Goal: Task Accomplishment & Management: Manage account settings

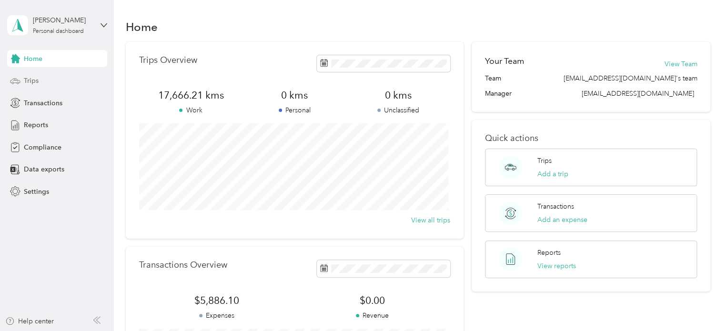
click at [56, 80] on div "Trips" at bounding box center [57, 80] width 100 height 17
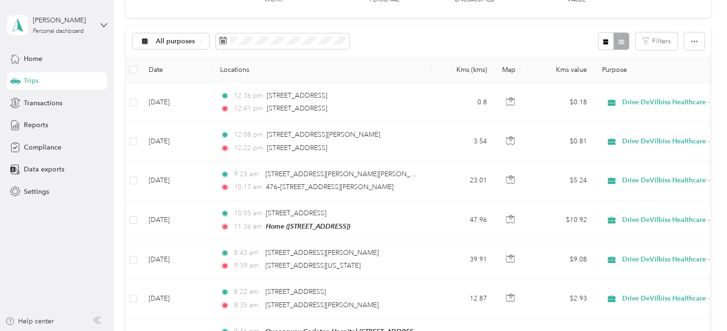
scroll to position [72, 0]
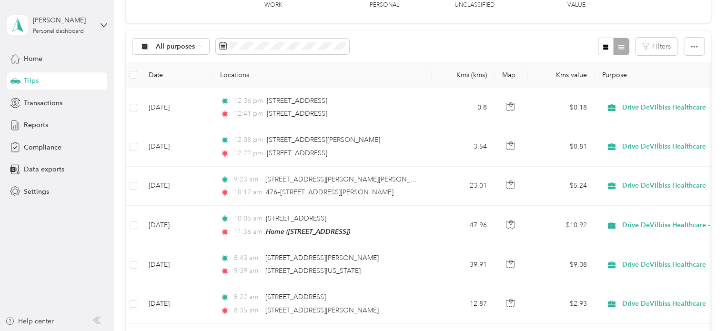
click at [26, 79] on span "Trips" at bounding box center [31, 81] width 15 height 10
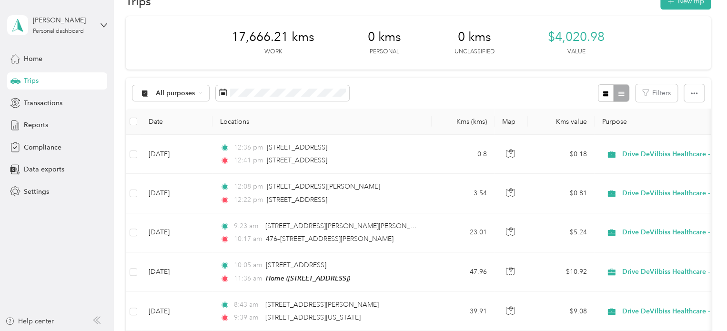
scroll to position [0, 0]
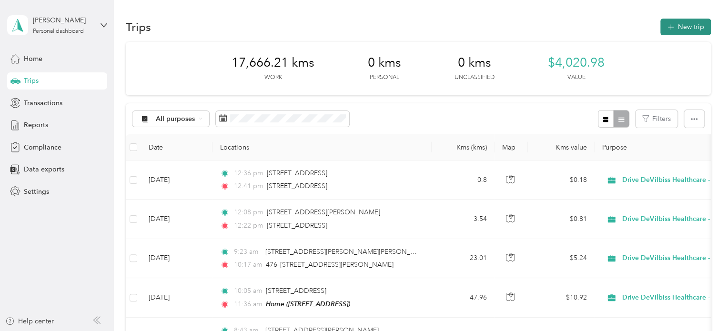
click at [692, 31] on button "New trip" at bounding box center [685, 27] width 50 height 17
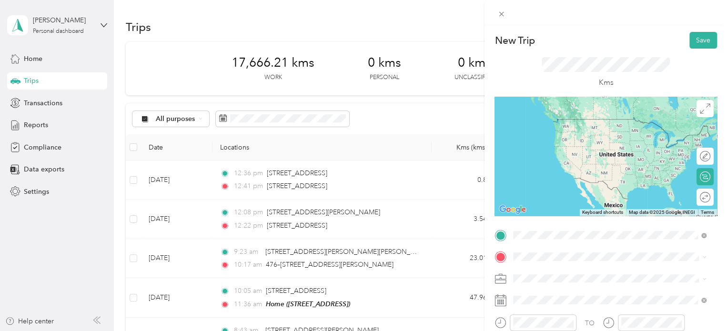
click at [584, 137] on span "[STREET_ADDRESS]" at bounding box center [561, 133] width 60 height 8
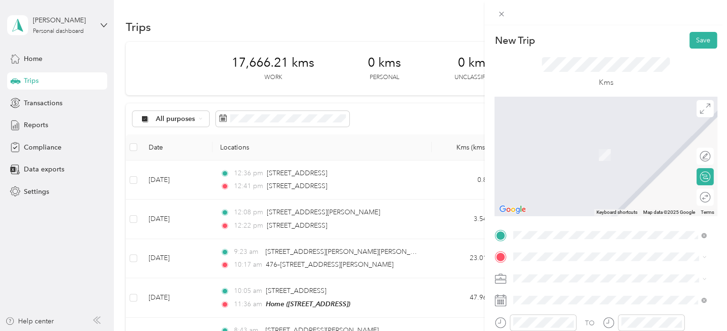
click at [559, 188] on div "Mobility Care - Perth 1 Harris Street South, K7H 2X8, Perth, Ontario, Canada" at bounding box center [591, 178] width 120 height 20
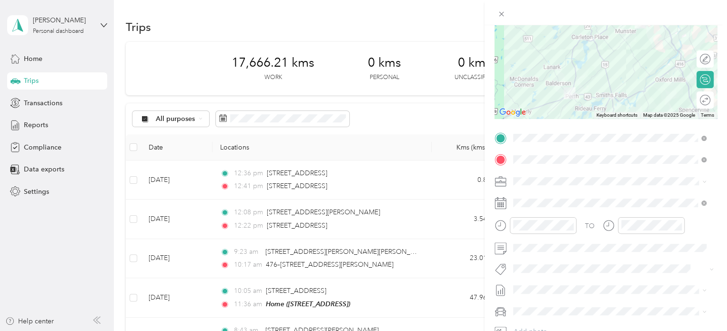
scroll to position [100, 0]
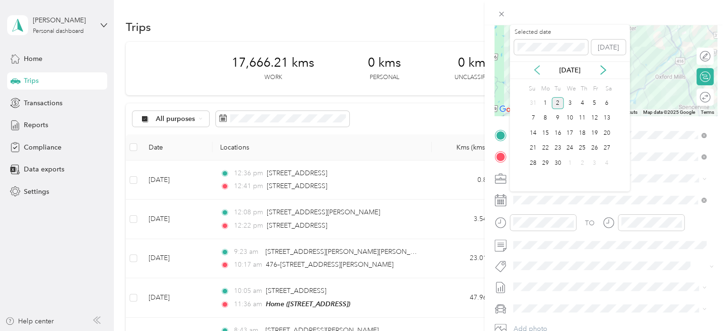
click at [535, 69] on icon at bounding box center [536, 70] width 5 height 9
click at [560, 117] on div "5" at bounding box center [558, 118] width 12 height 12
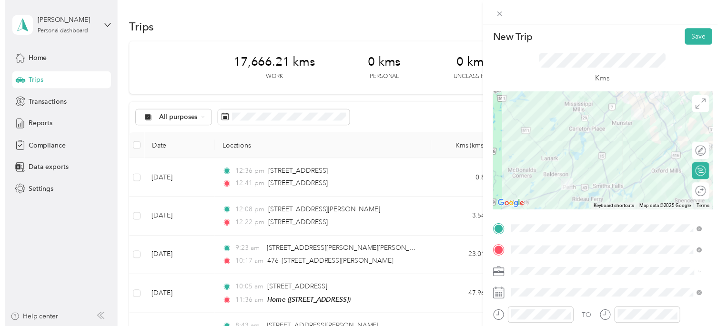
scroll to position [2, 0]
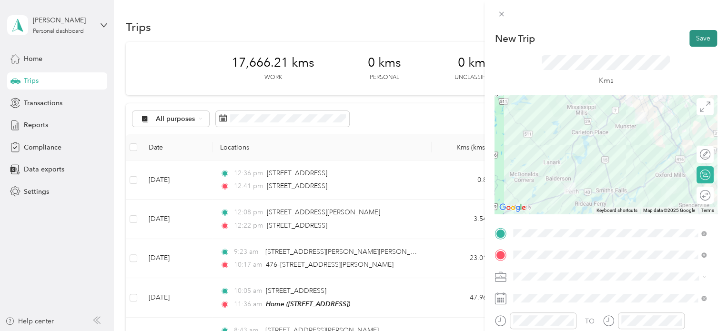
click at [692, 40] on button "Save" at bounding box center [703, 38] width 28 height 17
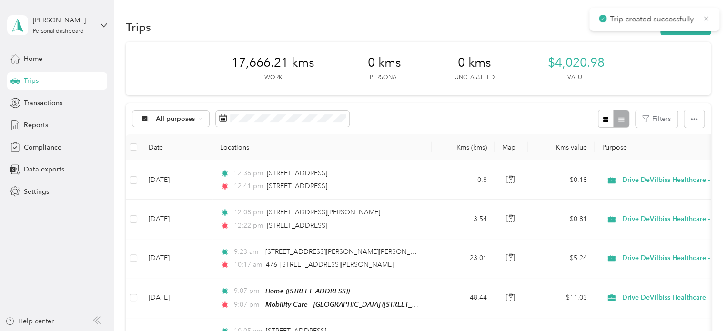
click at [706, 19] on icon at bounding box center [706, 18] width 8 height 9
click at [692, 23] on button "New trip" at bounding box center [685, 27] width 50 height 17
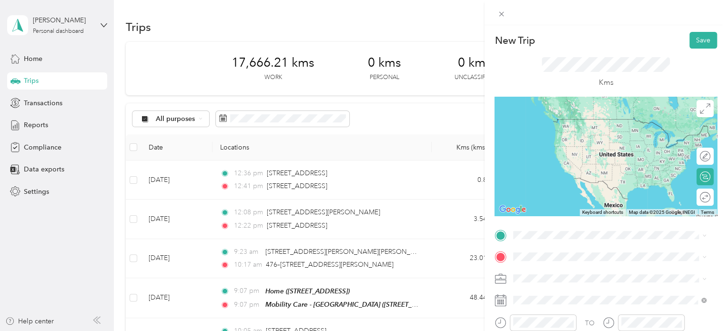
click at [597, 125] on div "Mobility Care - Perth 1 Harris Street South, K7H 2X8, Perth, Ontario, Canada" at bounding box center [591, 127] width 120 height 20
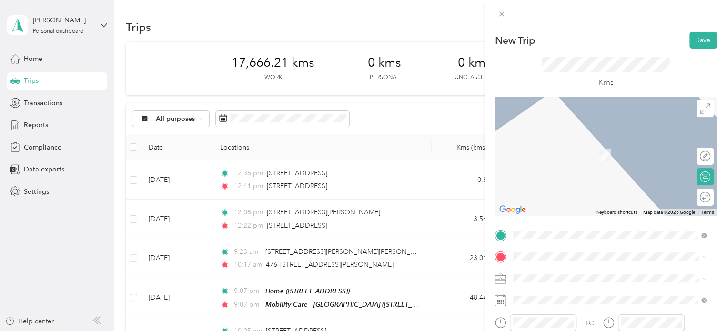
click at [577, 167] on li "Mobility Care - Smith Falls 10 Main Street West, K7A 1M5, Smiths Falls, Ontario…" at bounding box center [610, 183] width 200 height 39
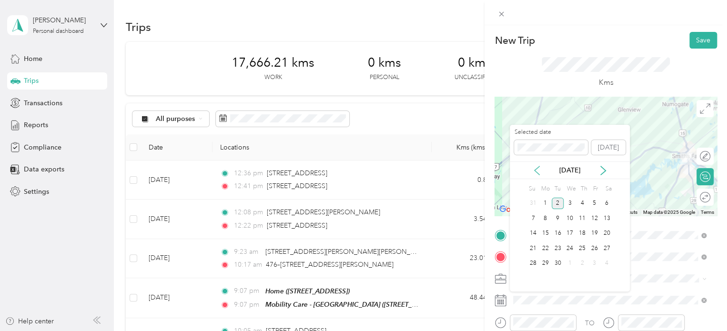
click at [533, 175] on icon at bounding box center [537, 171] width 10 height 10
click at [557, 217] on div "5" at bounding box center [558, 218] width 12 height 12
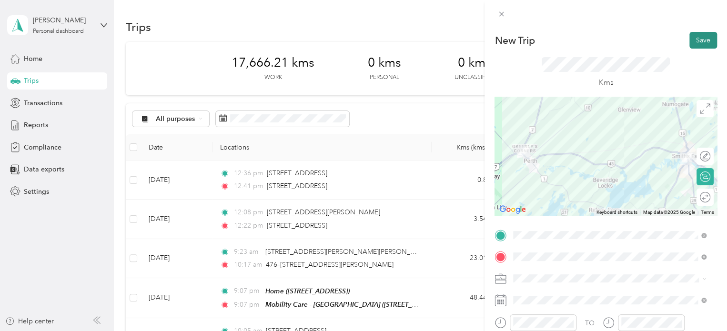
click at [691, 43] on button "Save" at bounding box center [703, 40] width 28 height 17
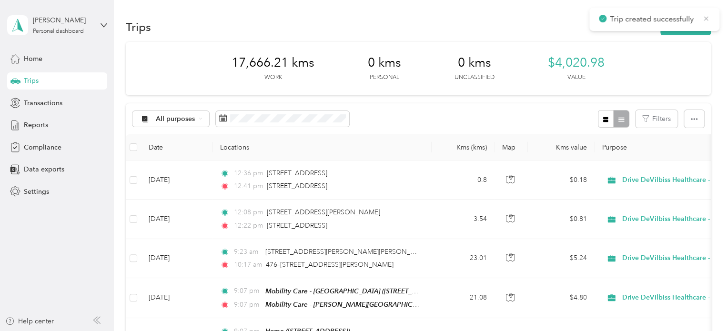
click at [707, 16] on icon at bounding box center [706, 18] width 8 height 9
click at [697, 25] on button "New trip" at bounding box center [685, 27] width 50 height 17
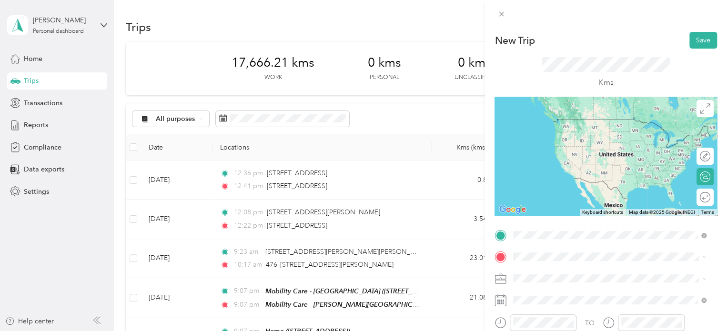
click at [575, 174] on div "Mobility Care - Smith Falls 10 Main Street West, K7A 1M5, Smiths Falls, Ontario…" at bounding box center [617, 162] width 172 height 29
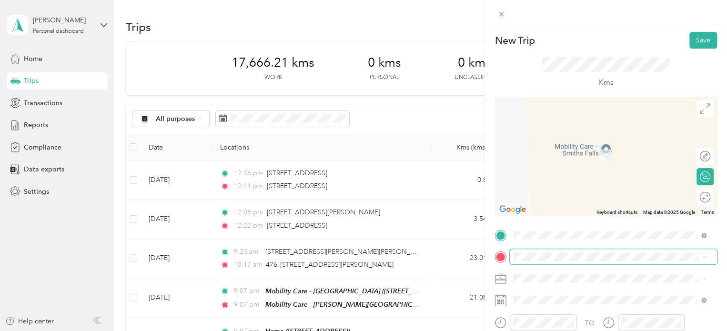
click at [553, 261] on span at bounding box center [613, 256] width 207 height 15
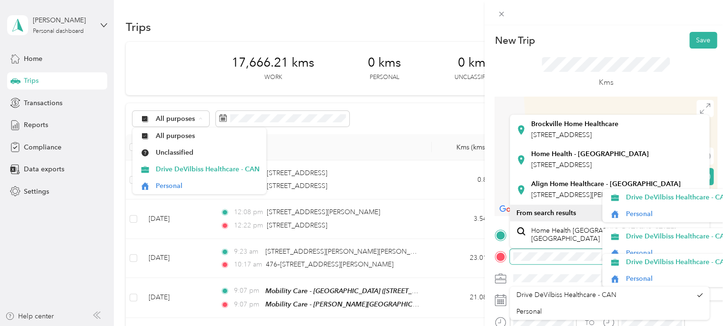
scroll to position [81, 0]
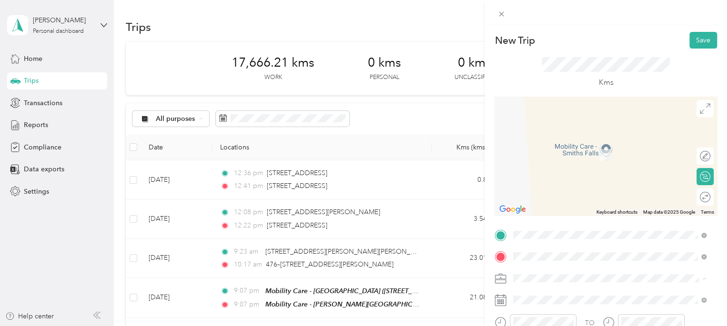
click at [582, 168] on span "[STREET_ADDRESS]" at bounding box center [561, 164] width 60 height 8
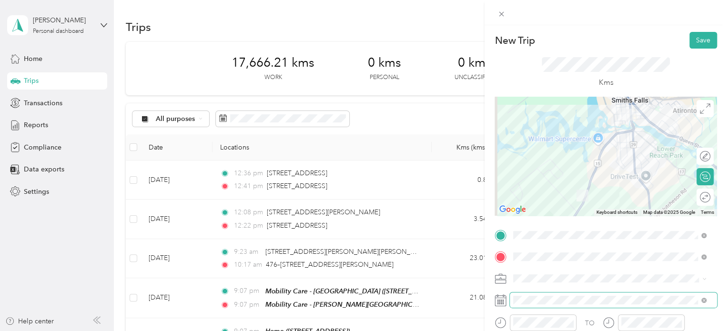
click at [582, 305] on span at bounding box center [613, 299] width 207 height 15
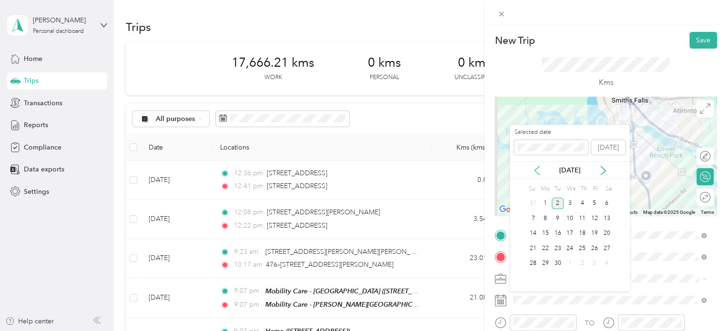
click at [536, 169] on icon at bounding box center [537, 171] width 10 height 10
click at [557, 217] on div "5" at bounding box center [558, 218] width 12 height 12
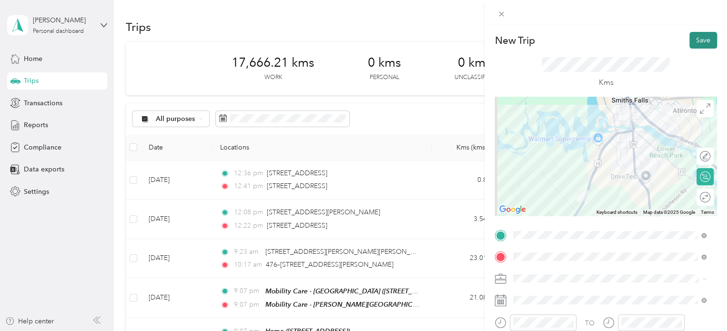
click at [690, 38] on button "Save" at bounding box center [703, 40] width 28 height 17
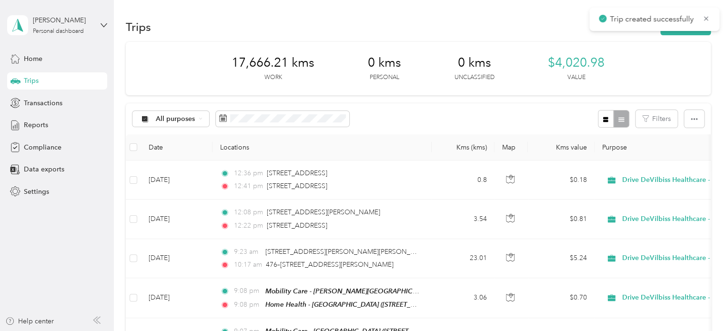
click at [707, 13] on span "Trip created successfully" at bounding box center [654, 19] width 111 height 12
click at [704, 17] on icon at bounding box center [706, 18] width 8 height 9
click at [686, 29] on button "New trip" at bounding box center [685, 27] width 50 height 17
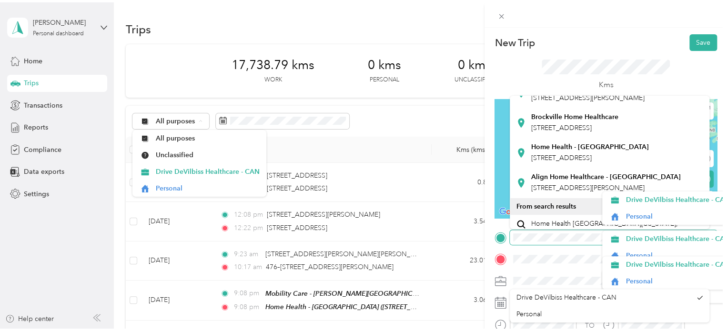
scroll to position [74, 0]
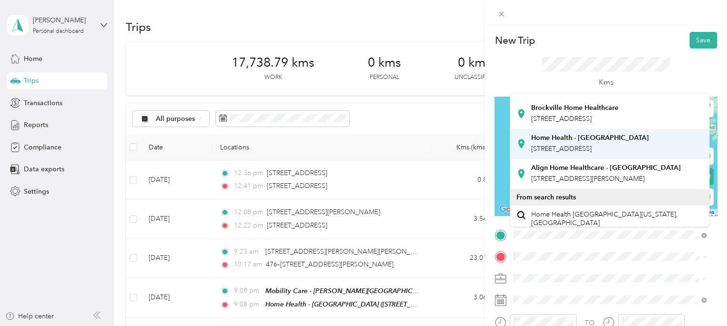
click at [592, 153] on span "[STREET_ADDRESS]" at bounding box center [561, 149] width 60 height 8
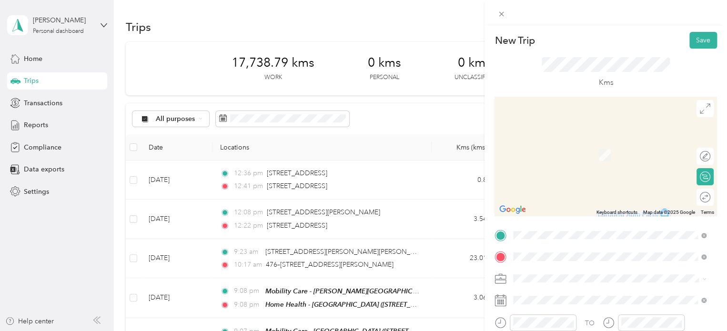
click at [563, 160] on div "Home [STREET_ADDRESS]" at bounding box center [561, 150] width 60 height 20
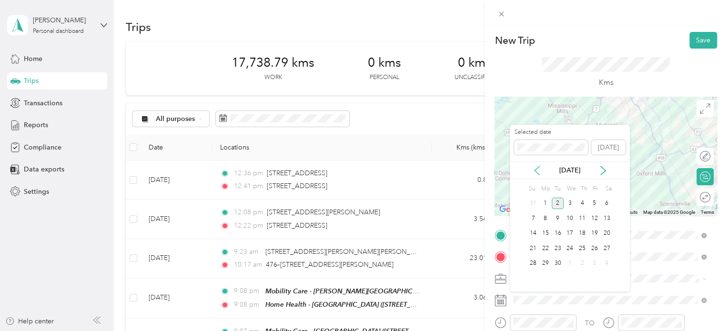
click at [535, 168] on icon at bounding box center [537, 171] width 10 height 10
click at [558, 215] on div "5" at bounding box center [558, 218] width 12 height 12
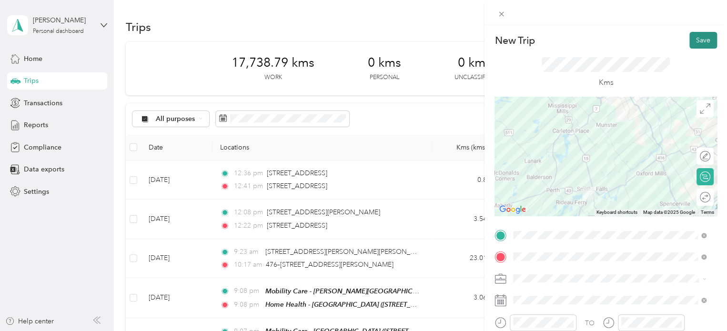
click at [689, 41] on button "Save" at bounding box center [703, 40] width 28 height 17
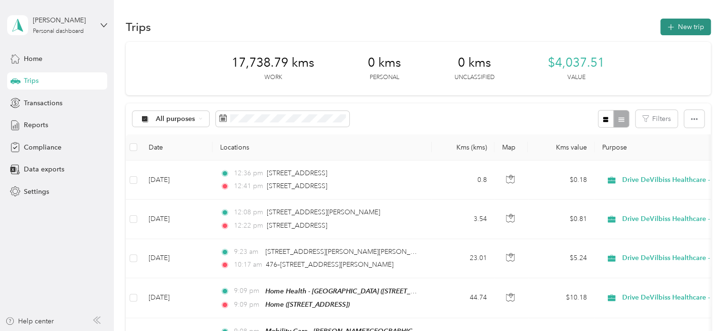
click at [689, 28] on button "New trip" at bounding box center [685, 27] width 50 height 17
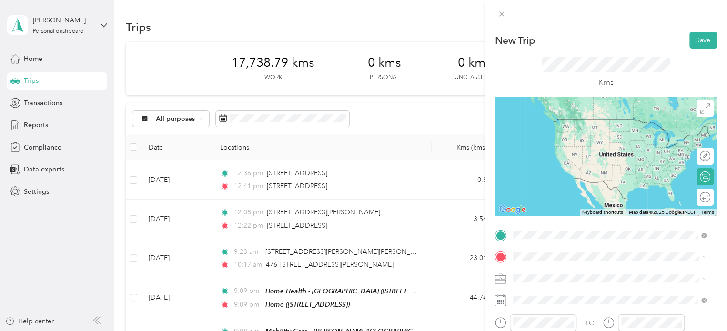
click at [590, 138] on div "Home [STREET_ADDRESS]" at bounding box center [561, 128] width 60 height 20
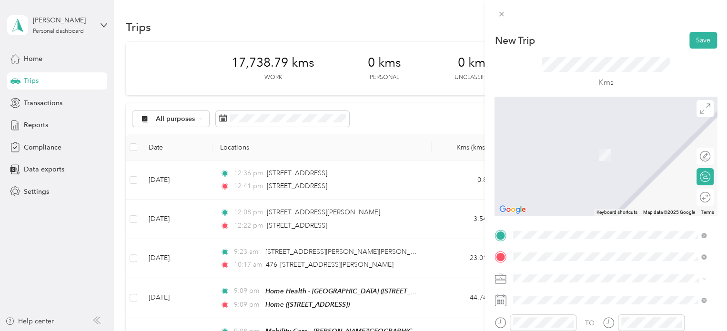
click at [582, 157] on div "Silver Cross Ottawa 5300 Canotek Rd, Rothwell Heights-Beacon Hill North, Ottawa…" at bounding box center [587, 150] width 113 height 20
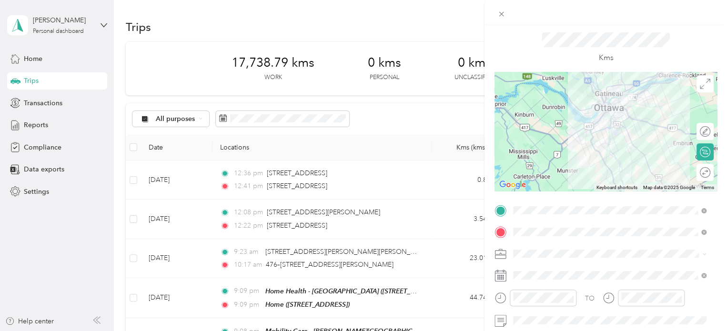
scroll to position [47, 0]
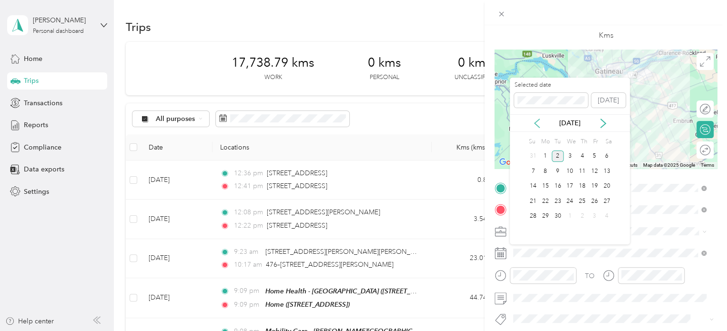
click at [535, 122] on icon at bounding box center [536, 123] width 5 height 9
click at [569, 172] on div "6" at bounding box center [569, 171] width 12 height 12
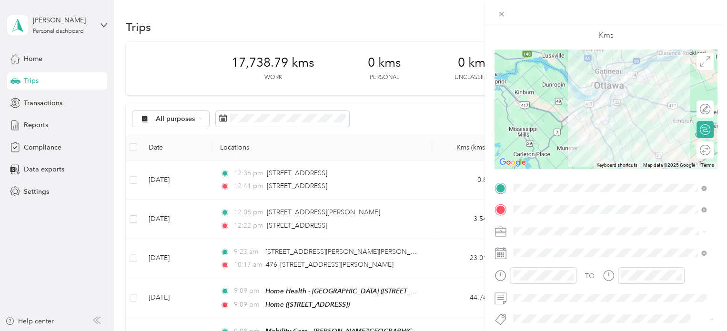
scroll to position [0, 0]
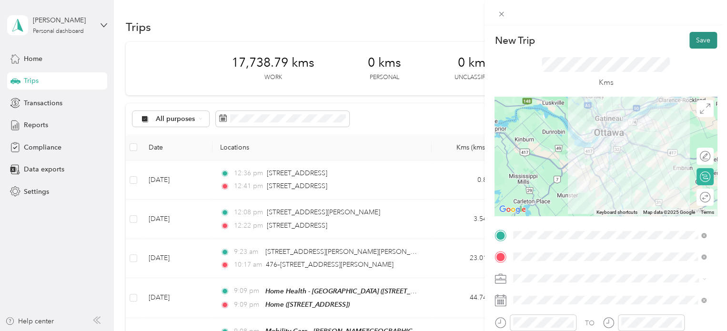
click at [692, 44] on button "Save" at bounding box center [703, 40] width 28 height 17
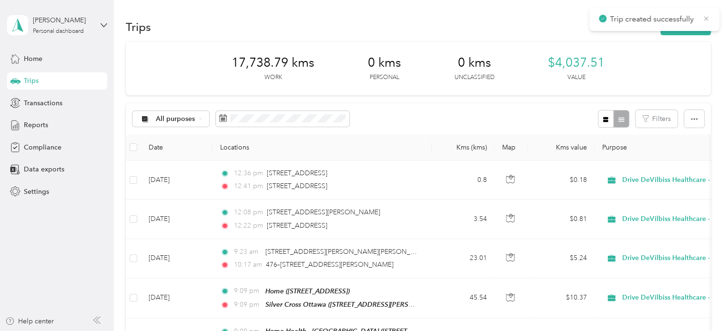
click at [706, 19] on icon at bounding box center [706, 18] width 4 height 4
click at [692, 25] on button "New trip" at bounding box center [685, 27] width 50 height 17
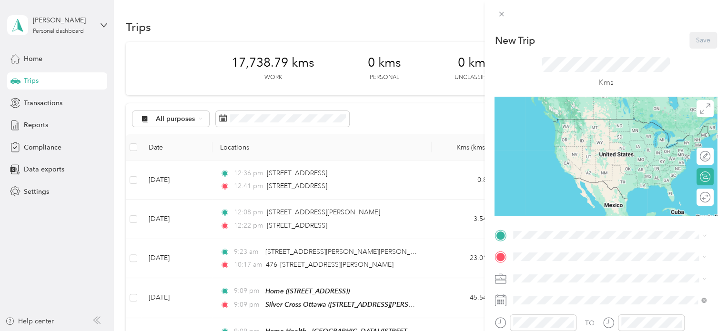
click at [692, 25] on div "New Trip Save This trip cannot be edited because it is either under review, app…" at bounding box center [605, 190] width 242 height 331
click at [566, 129] on span "[STREET_ADDRESS][PERSON_NAME]" at bounding box center [587, 133] width 113 height 8
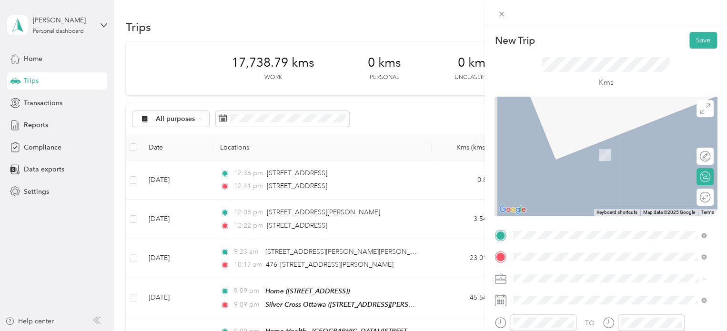
click at [570, 188] on div "WellWise - [GEOGRAPHIC_DATA] [STREET_ADDRESS]" at bounding box center [584, 180] width 106 height 20
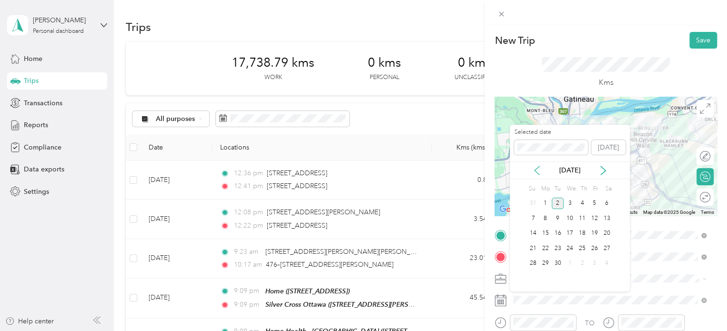
click at [534, 175] on icon at bounding box center [537, 171] width 10 height 10
click at [569, 216] on div "6" at bounding box center [569, 218] width 12 height 12
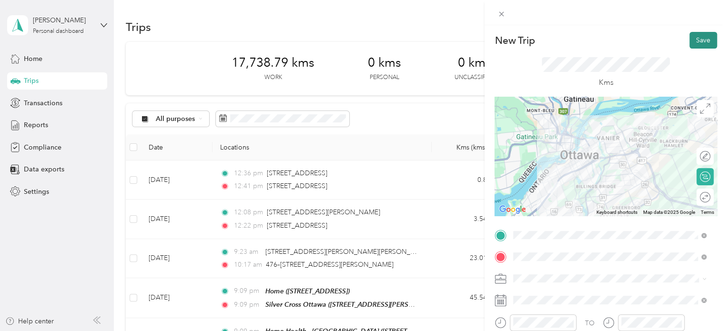
click at [699, 43] on button "Save" at bounding box center [703, 40] width 28 height 17
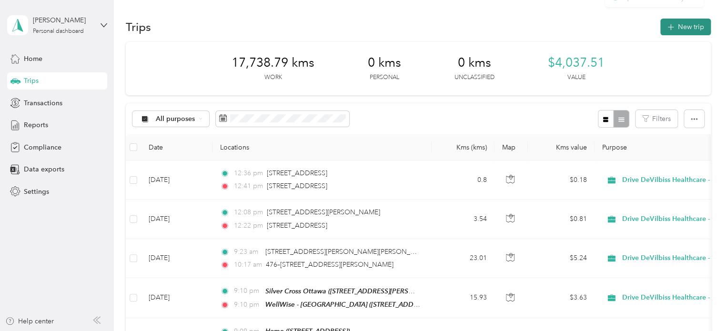
click at [695, 29] on button "New trip" at bounding box center [685, 27] width 50 height 17
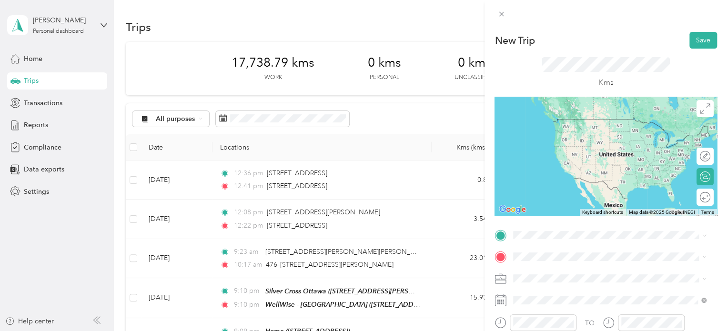
click at [581, 166] on div "WellWise - [GEOGRAPHIC_DATA] [STREET_ADDRESS]" at bounding box center [584, 156] width 106 height 20
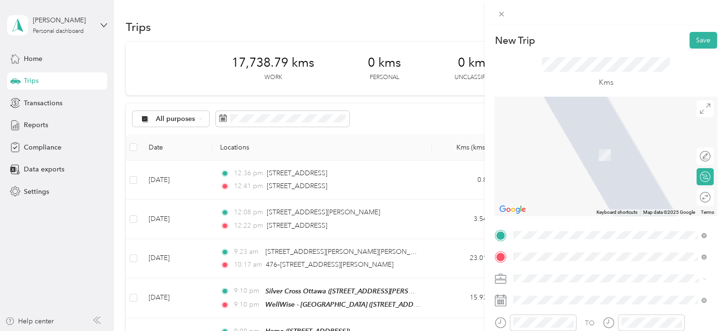
click at [602, 154] on span "[STREET_ADDRESS][PERSON_NAME]" at bounding box center [587, 158] width 113 height 8
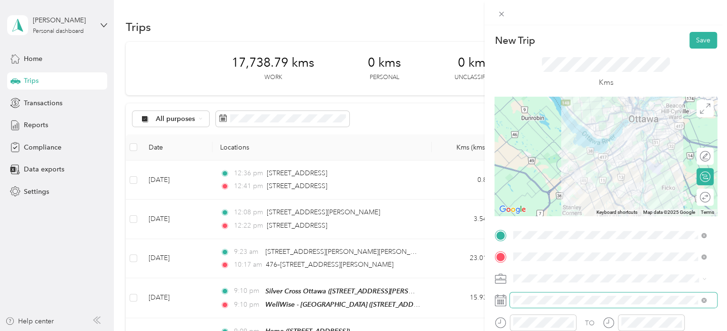
click at [560, 304] on span at bounding box center [613, 299] width 207 height 15
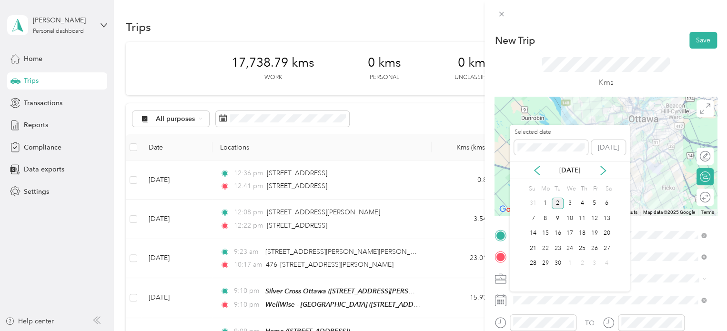
click at [540, 164] on div "[DATE]" at bounding box center [570, 170] width 120 height 18
click at [537, 169] on icon at bounding box center [537, 171] width 10 height 10
click at [570, 215] on div "6" at bounding box center [569, 218] width 12 height 12
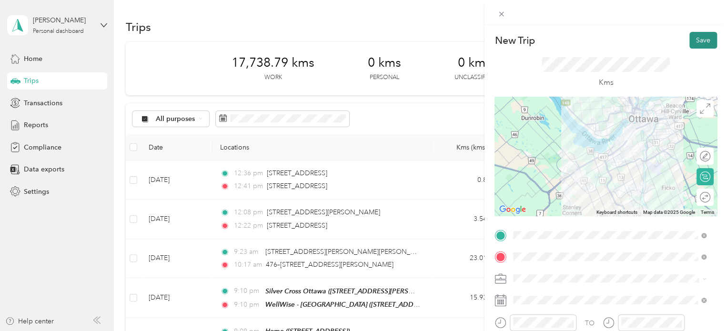
click at [695, 45] on button "Save" at bounding box center [703, 40] width 28 height 17
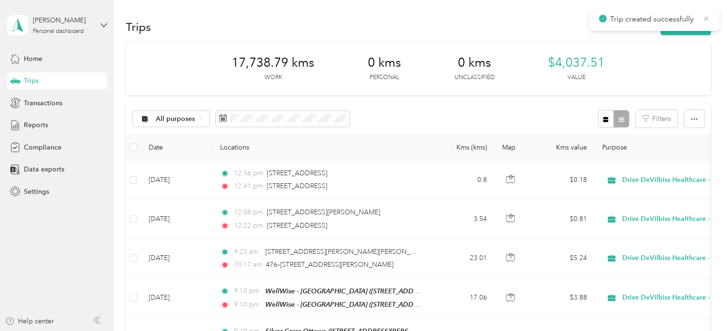
click at [704, 16] on icon at bounding box center [706, 18] width 8 height 9
click at [693, 23] on button "New trip" at bounding box center [685, 27] width 50 height 17
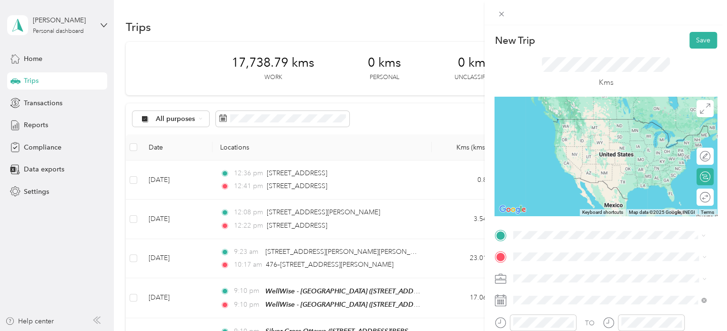
click at [574, 135] on span "[STREET_ADDRESS][PERSON_NAME]" at bounding box center [587, 136] width 113 height 8
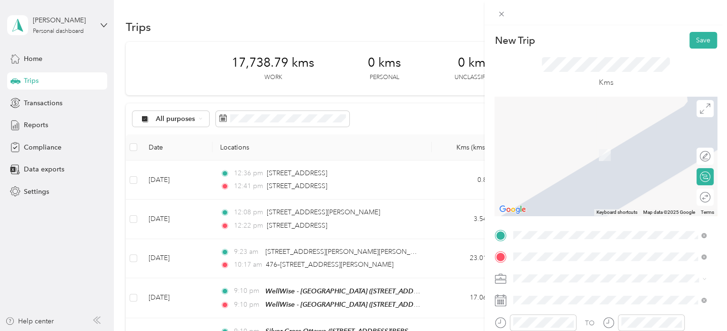
click at [592, 191] on span "[STREET_ADDRESS][PERSON_NAME]" at bounding box center [587, 195] width 113 height 8
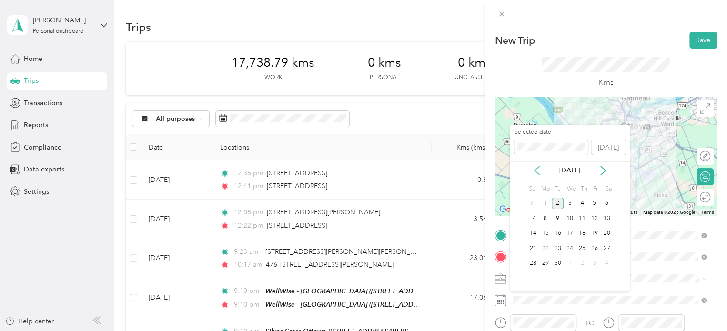
click at [535, 167] on icon at bounding box center [537, 171] width 10 height 10
click at [567, 219] on div "6" at bounding box center [569, 218] width 12 height 12
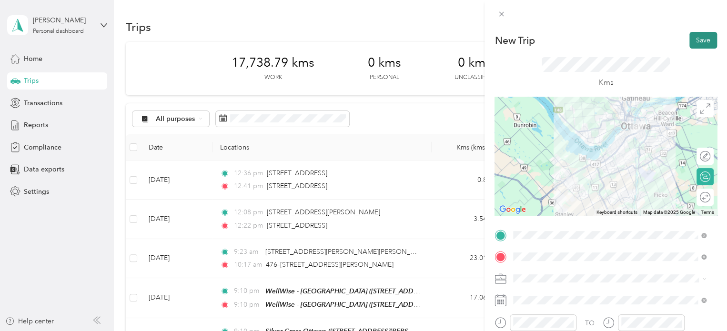
click at [699, 45] on button "Save" at bounding box center [703, 40] width 28 height 17
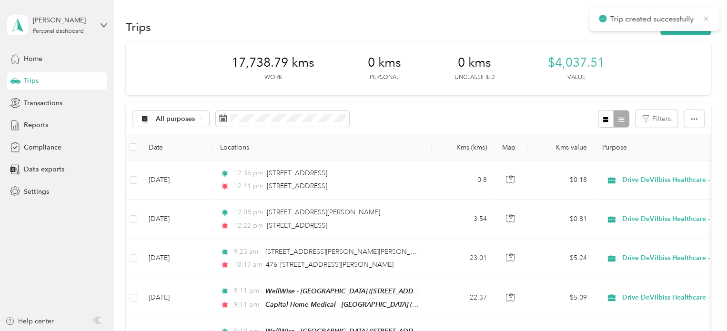
click at [707, 17] on icon at bounding box center [706, 18] width 4 height 4
click at [692, 24] on button "New trip" at bounding box center [685, 27] width 50 height 17
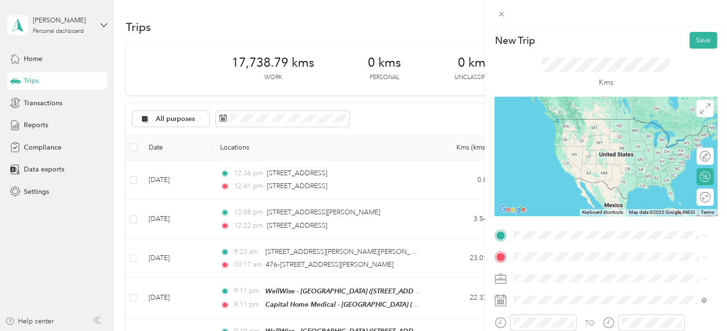
click at [600, 121] on strong "Capital Home Medical - [GEOGRAPHIC_DATA]" at bounding box center [604, 119] width 147 height 8
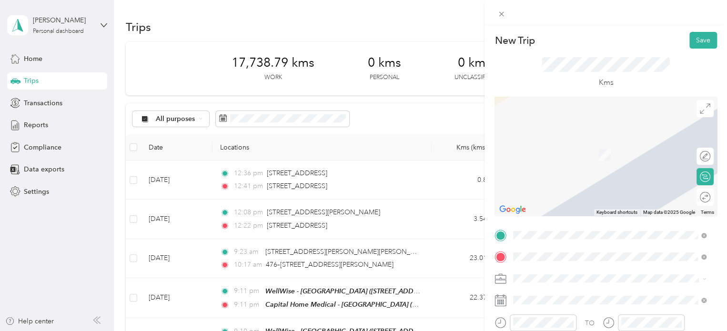
click at [590, 158] on div "Home [STREET_ADDRESS]" at bounding box center [561, 150] width 60 height 20
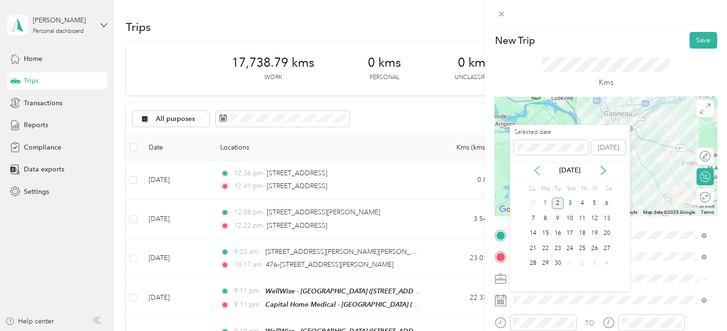
click at [538, 170] on icon at bounding box center [537, 171] width 10 height 10
click at [567, 216] on div "6" at bounding box center [569, 218] width 12 height 12
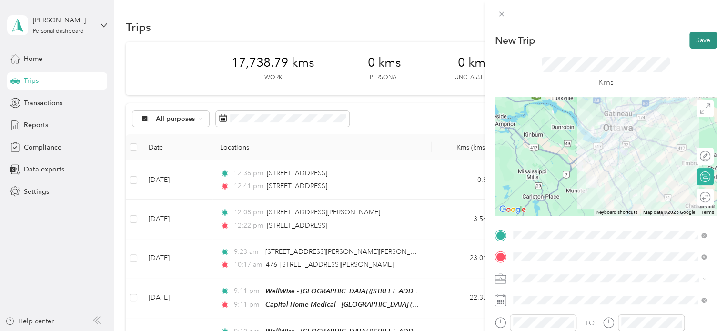
click at [702, 35] on button "Save" at bounding box center [703, 40] width 28 height 17
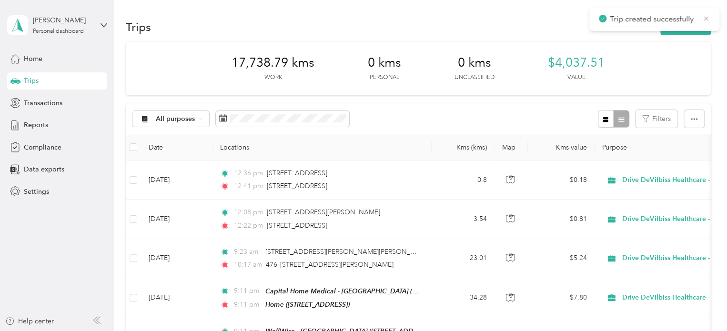
click at [708, 18] on icon at bounding box center [706, 18] width 8 height 9
click at [686, 24] on button "New trip" at bounding box center [685, 27] width 50 height 17
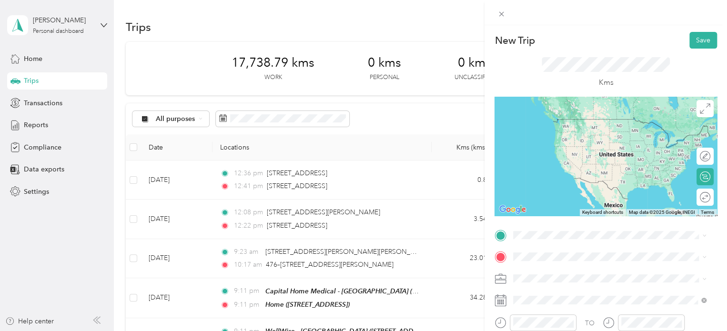
click at [595, 116] on li "Home [STREET_ADDRESS]" at bounding box center [610, 124] width 200 height 30
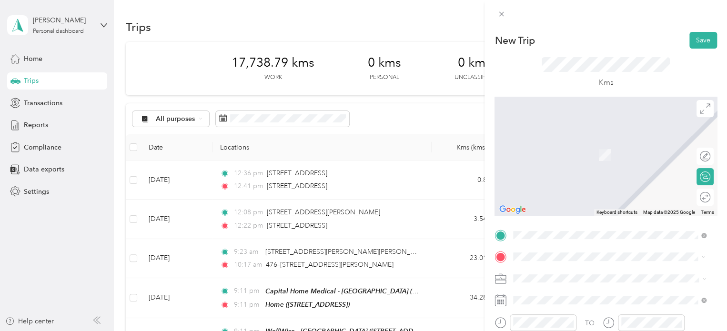
click at [603, 149] on div "Ontario Medical Supply - Head Office [STREET_ADDRESS]" at bounding box center [590, 150] width 119 height 20
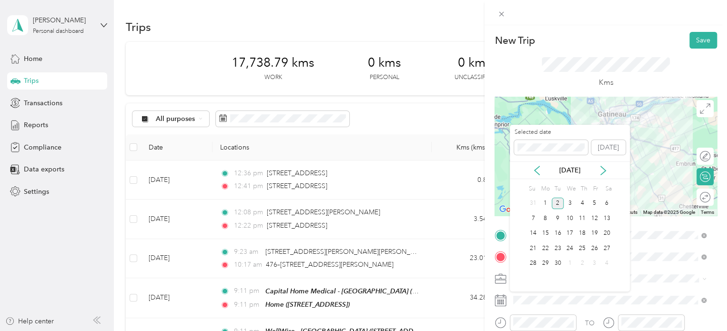
click at [533, 177] on div "[DATE]" at bounding box center [570, 170] width 120 height 18
click at [538, 169] on icon at bounding box center [537, 171] width 10 height 10
click at [581, 221] on div "7" at bounding box center [582, 218] width 12 height 12
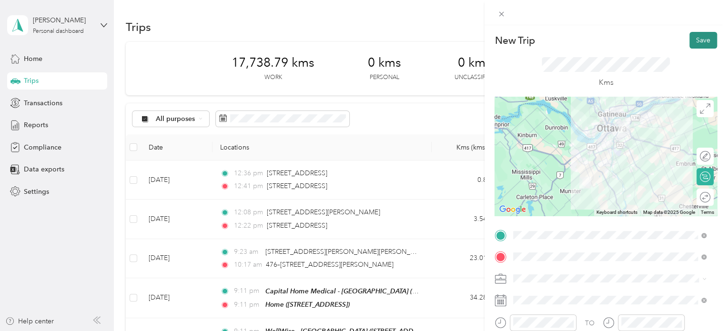
click at [694, 43] on button "Save" at bounding box center [703, 40] width 28 height 17
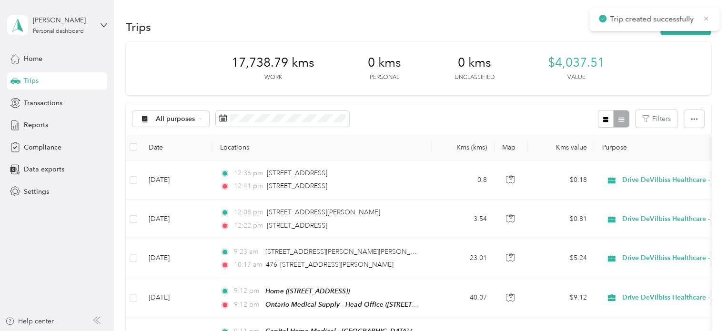
click at [704, 17] on icon at bounding box center [706, 18] width 4 height 4
click at [697, 21] on button "New trip" at bounding box center [685, 27] width 50 height 17
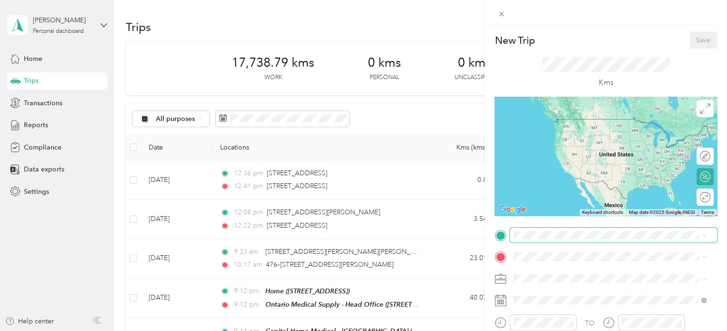
click at [566, 241] on span at bounding box center [613, 235] width 207 height 15
click at [592, 133] on span "[STREET_ADDRESS]" at bounding box center [561, 133] width 60 height 8
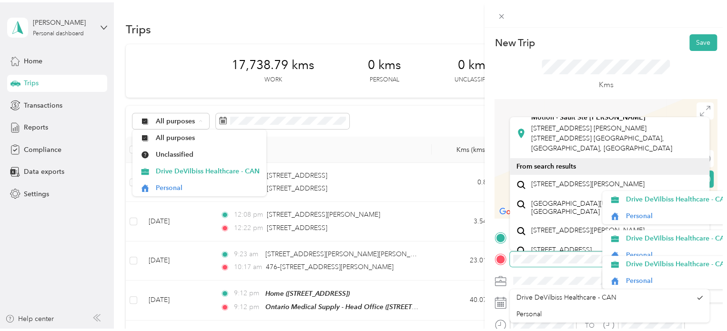
scroll to position [182, 0]
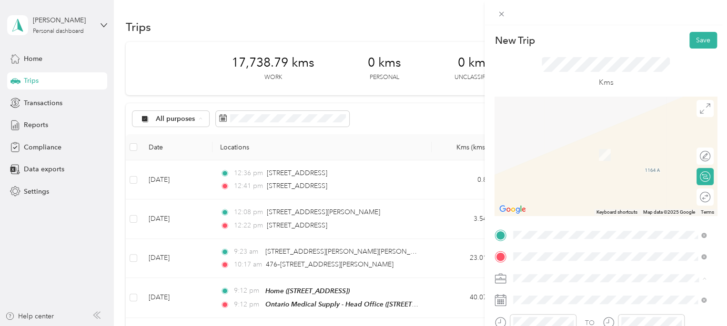
click at [587, 154] on span "2232 Gladwin Cres, Cyrville Industrial Area, Ottawa, ON , K1B 4S6, Ottawa, ON, …" at bounding box center [561, 155] width 60 height 8
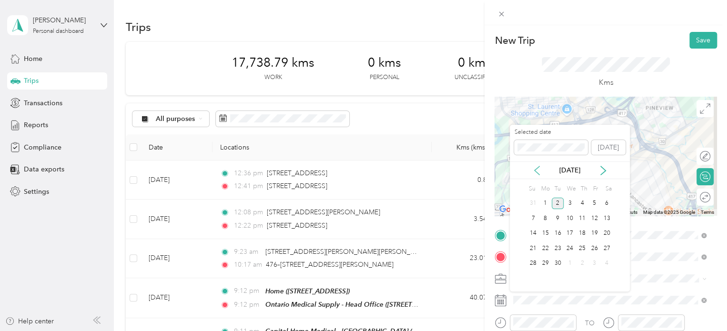
click at [536, 168] on icon at bounding box center [536, 170] width 5 height 9
click at [582, 216] on div "7" at bounding box center [582, 218] width 12 height 12
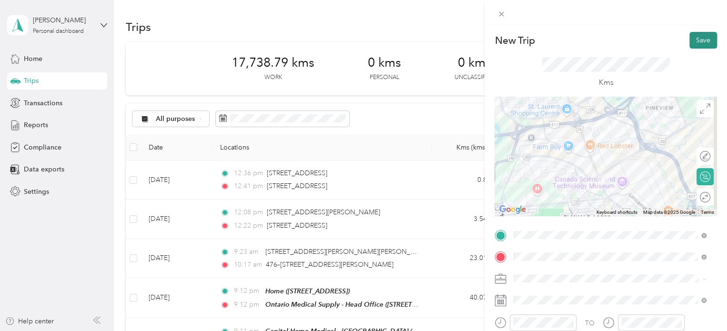
click at [690, 37] on button "Save" at bounding box center [703, 40] width 28 height 17
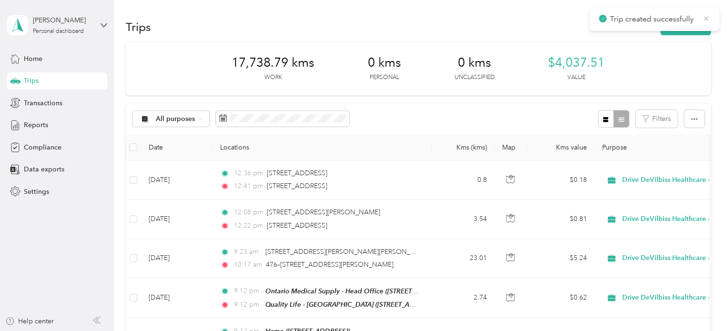
click at [705, 18] on icon at bounding box center [706, 18] width 4 height 4
click at [692, 23] on button "New trip" at bounding box center [685, 27] width 50 height 17
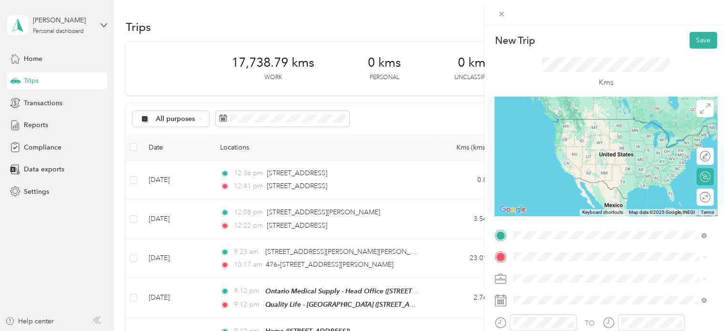
click at [592, 136] on span "2232 Gladwin Cres, Cyrville Industrial Area, Ottawa, ON , K1B 4S6, Ottawa, ON, …" at bounding box center [561, 133] width 60 height 8
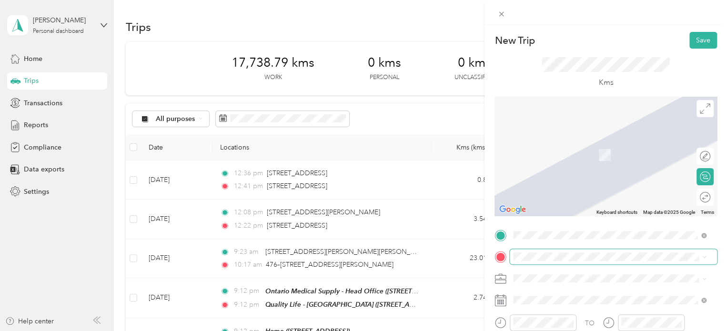
click at [571, 251] on span at bounding box center [613, 256] width 207 height 15
click at [592, 160] on div "Home [STREET_ADDRESS]" at bounding box center [561, 150] width 60 height 20
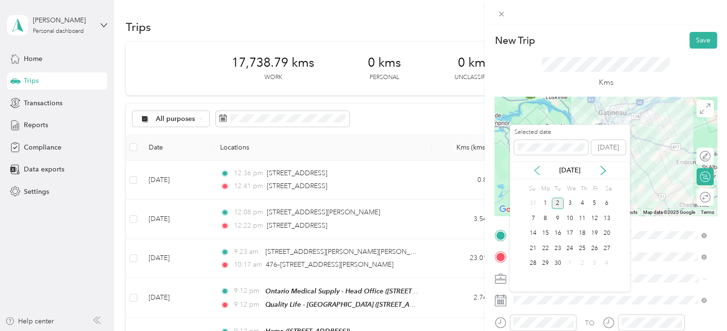
click at [538, 167] on icon at bounding box center [536, 170] width 5 height 9
click at [582, 213] on div "7" at bounding box center [582, 218] width 12 height 12
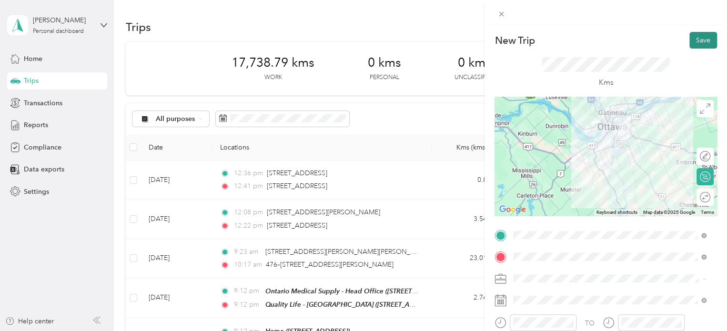
click at [695, 37] on button "Save" at bounding box center [703, 40] width 28 height 17
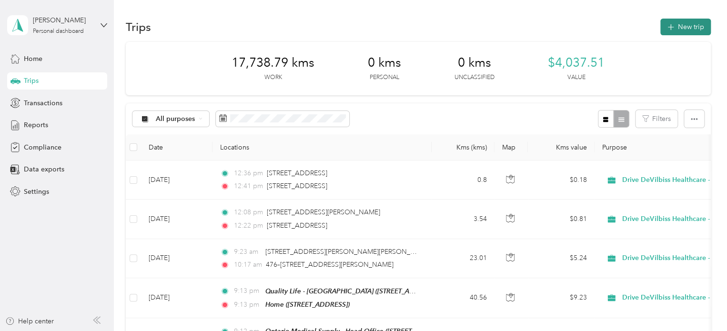
click at [691, 30] on button "New trip" at bounding box center [685, 27] width 50 height 17
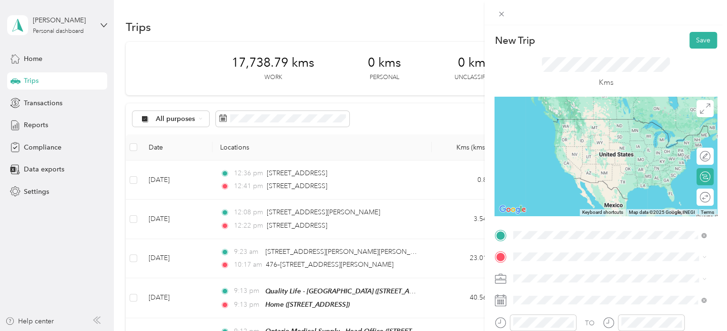
click at [592, 129] on span "[STREET_ADDRESS]" at bounding box center [561, 133] width 60 height 8
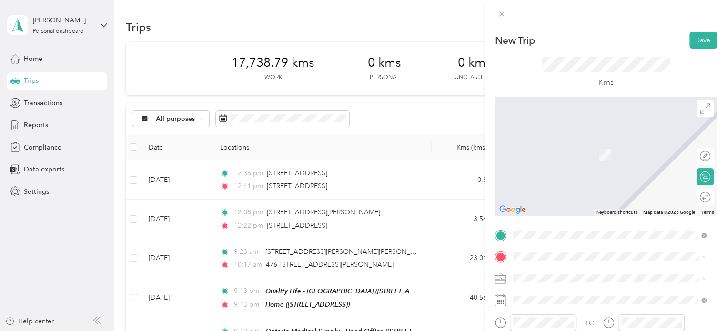
click at [610, 156] on div "General Hospital - Ottawa 501 Smyth Road, K1H 8L6, Ottawa, Ontario, Canada" at bounding box center [609, 149] width 186 height 23
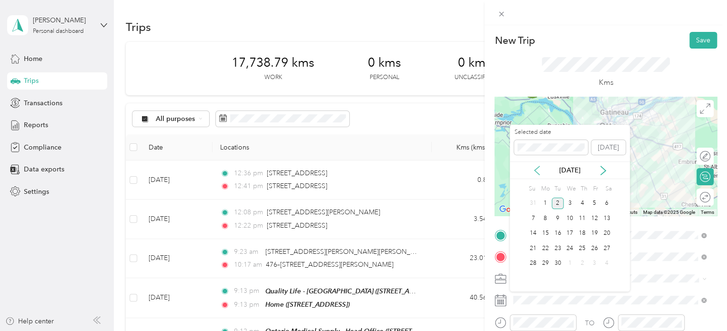
click at [537, 166] on icon at bounding box center [537, 171] width 10 height 10
click at [547, 228] on div "11" at bounding box center [545, 234] width 12 height 12
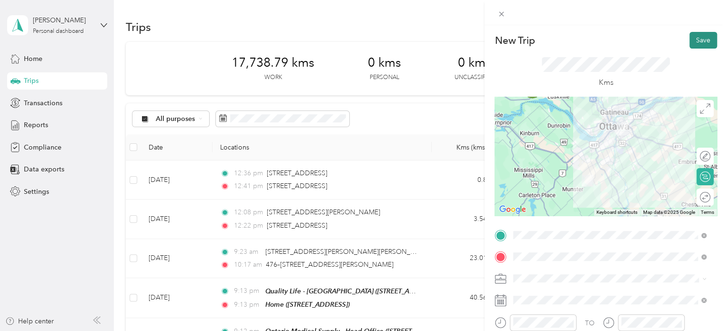
click at [692, 37] on button "Save" at bounding box center [703, 40] width 28 height 17
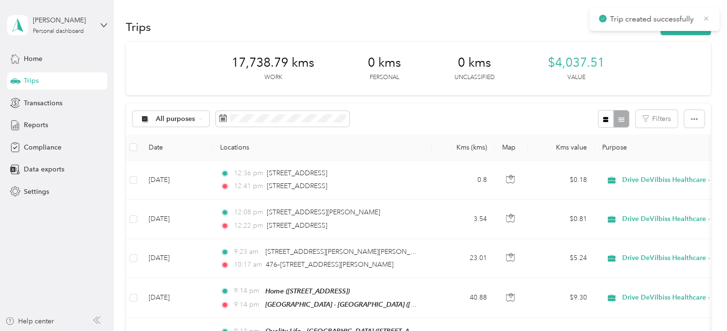
click at [704, 20] on icon at bounding box center [706, 18] width 4 height 4
click at [682, 26] on button "New trip" at bounding box center [685, 27] width 50 height 17
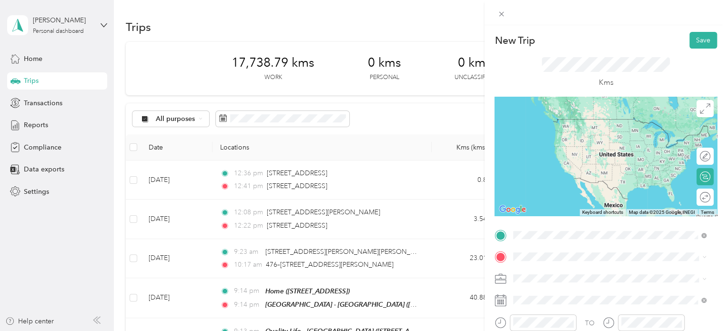
click at [583, 133] on span "501 Smyth Road, K1H 8L6, Ottawa, Ontario, Canada" at bounding box center [587, 133] width 113 height 8
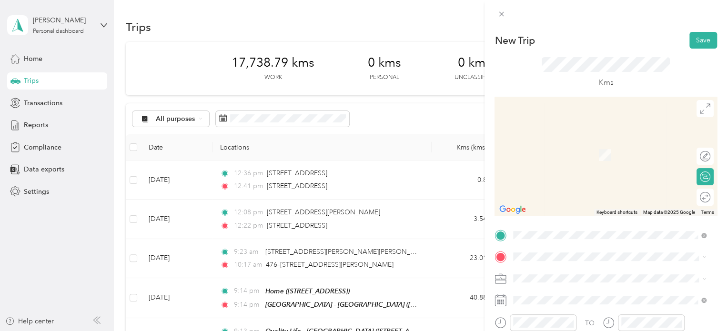
click at [575, 187] on span "[STREET_ADDRESS]" at bounding box center [561, 183] width 60 height 8
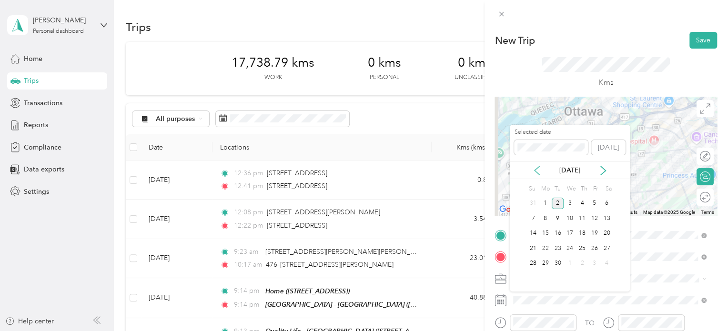
click at [536, 168] on icon at bounding box center [537, 171] width 10 height 10
click at [543, 231] on div "11" at bounding box center [545, 234] width 12 height 12
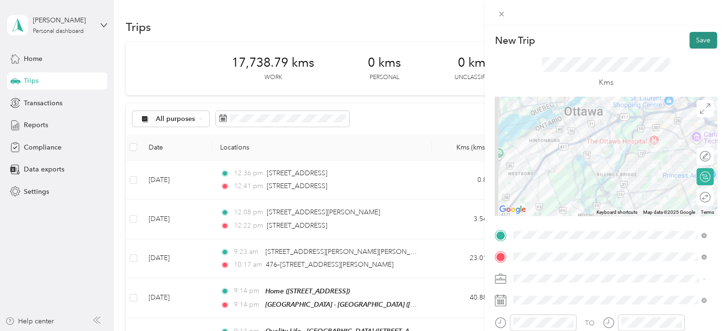
click at [692, 41] on button "Save" at bounding box center [703, 40] width 28 height 17
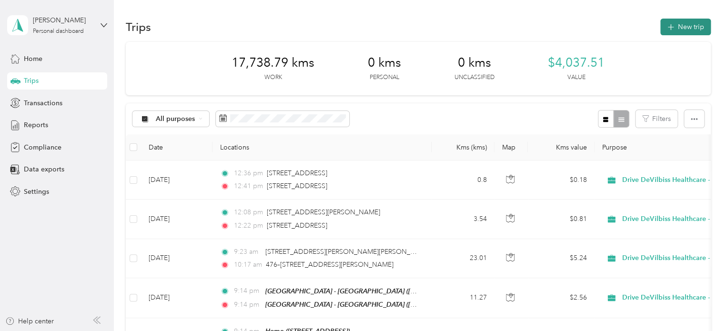
click at [692, 30] on button "New trip" at bounding box center [685, 27] width 50 height 17
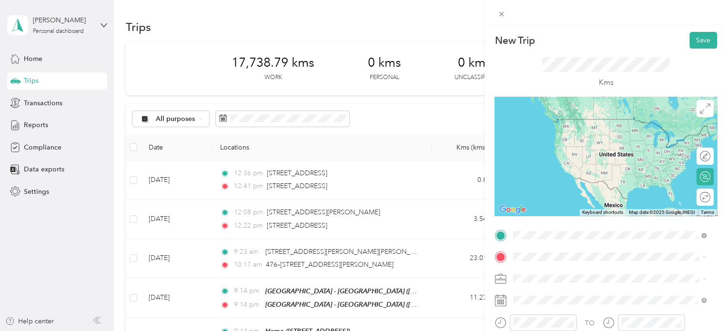
click at [583, 168] on div "Civic Hospital - Ottawa 1053 Carling Avenue, K1Y 4E9, Ottawa, Ontario, Canada" at bounding box center [605, 158] width 148 height 20
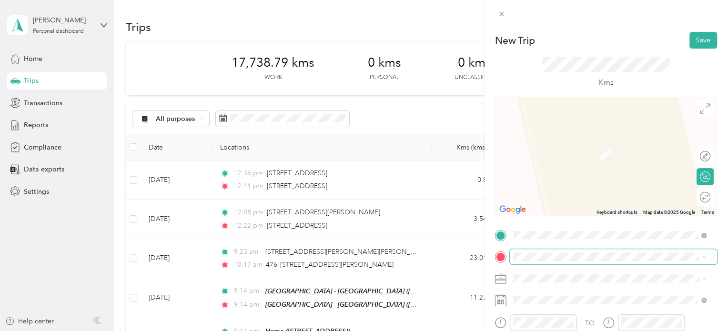
click at [556, 261] on span at bounding box center [613, 256] width 207 height 15
click at [587, 156] on div "Ontario Medical Supply - Head Office [STREET_ADDRESS]" at bounding box center [590, 150] width 119 height 20
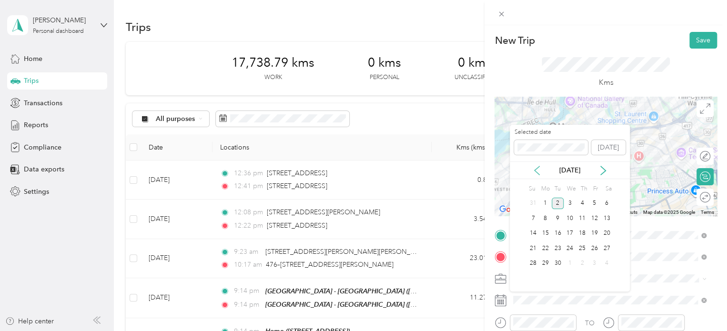
click at [540, 169] on icon at bounding box center [537, 171] width 10 height 10
click at [543, 232] on div "11" at bounding box center [545, 234] width 12 height 12
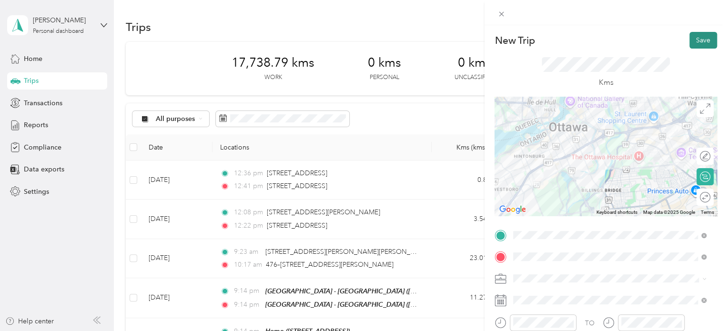
click at [697, 38] on button "Save" at bounding box center [703, 40] width 28 height 17
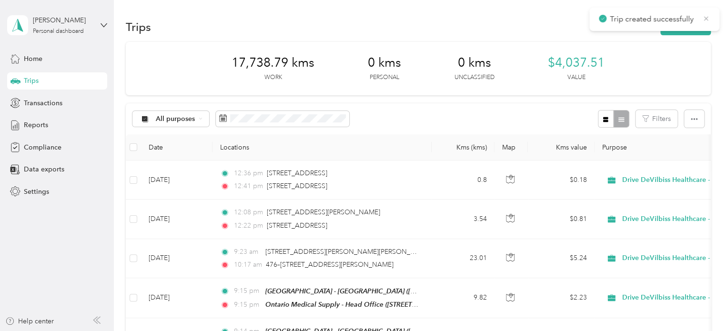
click at [705, 17] on icon at bounding box center [706, 18] width 8 height 9
click at [694, 27] on button "New trip" at bounding box center [685, 27] width 50 height 17
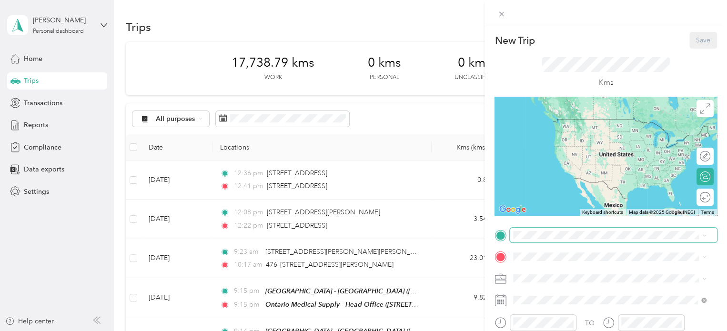
click at [587, 240] on span at bounding box center [613, 235] width 207 height 15
click at [593, 136] on div "Ontario Medical Supply - Head Office [STREET_ADDRESS]" at bounding box center [590, 126] width 119 height 20
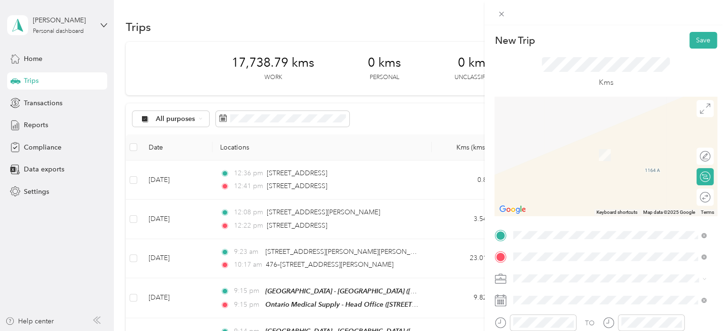
click at [590, 153] on span "[STREET_ADDRESS]" at bounding box center [561, 155] width 60 height 8
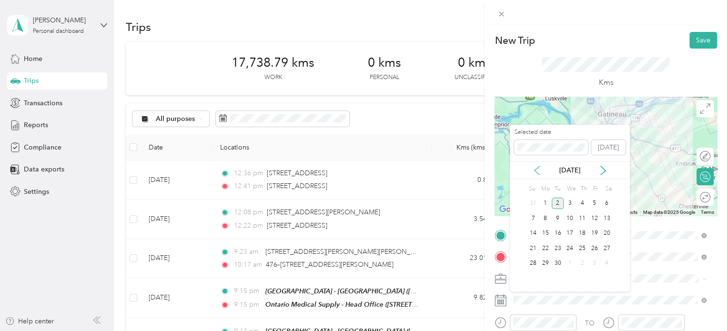
click at [538, 170] on icon at bounding box center [537, 171] width 10 height 10
click at [547, 232] on div "11" at bounding box center [545, 234] width 12 height 12
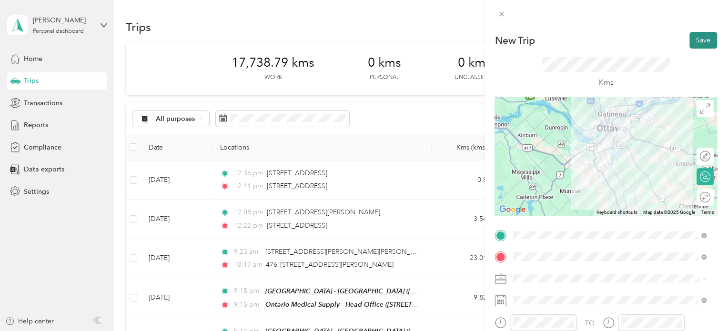
click at [699, 43] on button "Save" at bounding box center [703, 40] width 28 height 17
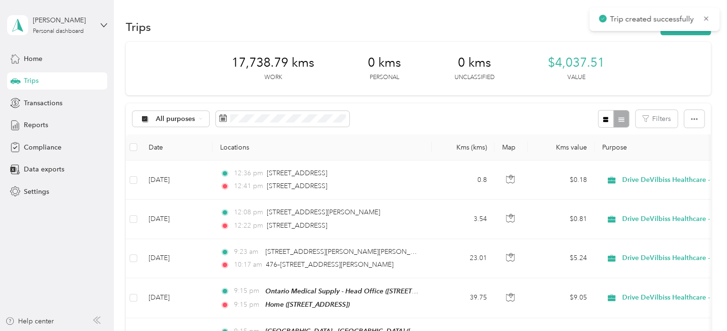
click at [706, 12] on div "Trip created successfully" at bounding box center [654, 19] width 130 height 23
click at [706, 19] on icon at bounding box center [706, 18] width 4 height 4
click at [699, 20] on button "New trip" at bounding box center [685, 27] width 50 height 17
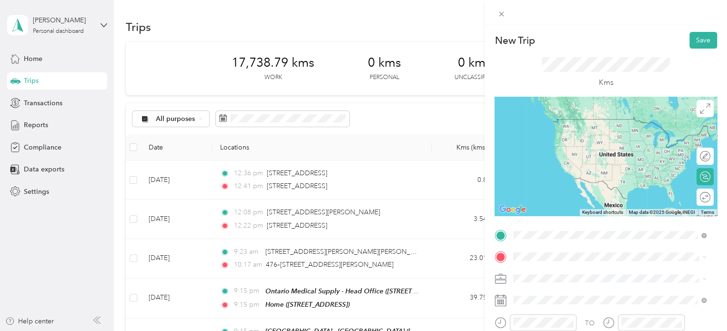
click at [570, 137] on div "Home [STREET_ADDRESS]" at bounding box center [561, 128] width 60 height 20
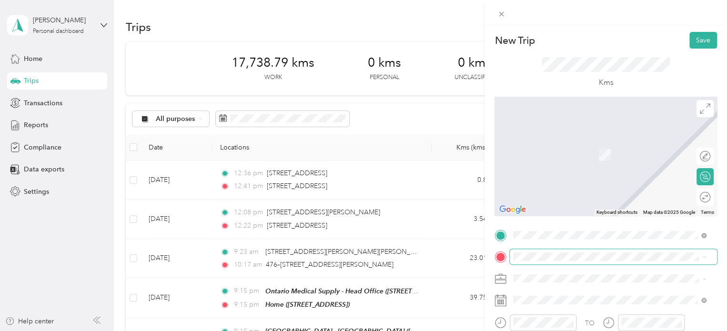
click at [551, 251] on span at bounding box center [613, 256] width 207 height 15
click at [562, 148] on div "Respect RX - Ottawa 45 Montréal Road, K1L 6E8, Vanier, Ontario, Canada" at bounding box center [587, 150] width 112 height 20
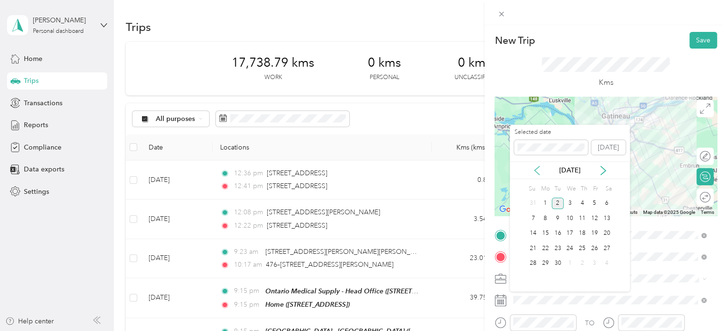
click at [536, 166] on icon at bounding box center [537, 171] width 10 height 10
click at [556, 230] on div "12" at bounding box center [558, 234] width 12 height 12
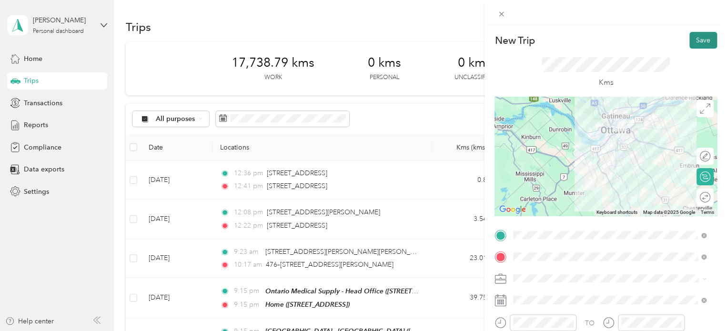
click at [701, 46] on button "Save" at bounding box center [703, 40] width 28 height 17
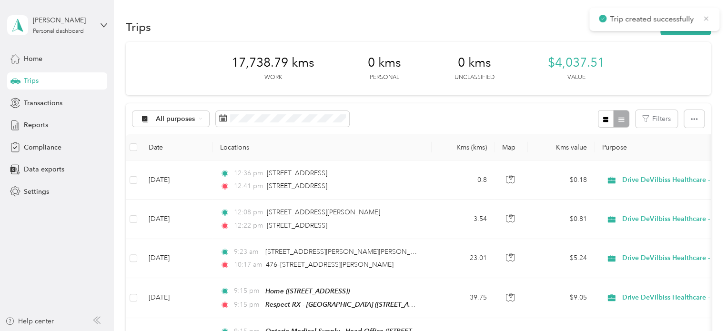
click at [706, 15] on icon at bounding box center [706, 18] width 8 height 9
click at [690, 24] on button "New trip" at bounding box center [685, 27] width 50 height 17
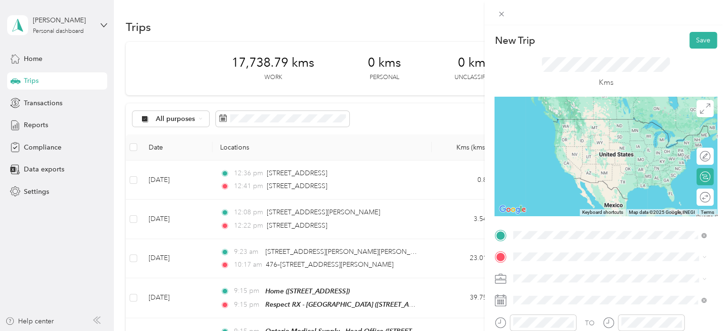
click at [583, 127] on div "Respect RX - Ottawa 45 Montréal Road, K1L 6E8, Vanier, Ontario, Canada" at bounding box center [587, 128] width 112 height 20
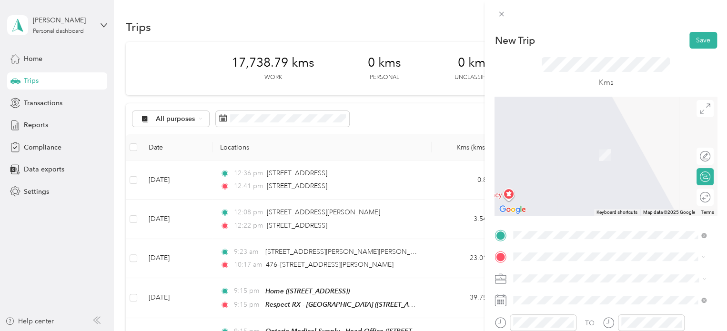
click at [576, 151] on span "[STREET_ADDRESS]" at bounding box center [561, 155] width 60 height 8
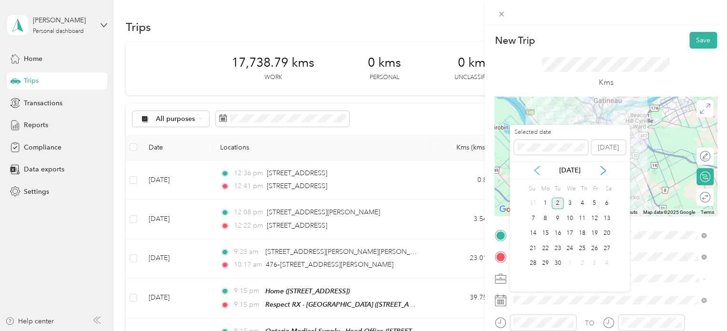
click at [538, 168] on icon at bounding box center [537, 171] width 10 height 10
click at [561, 232] on div "12" at bounding box center [558, 234] width 12 height 12
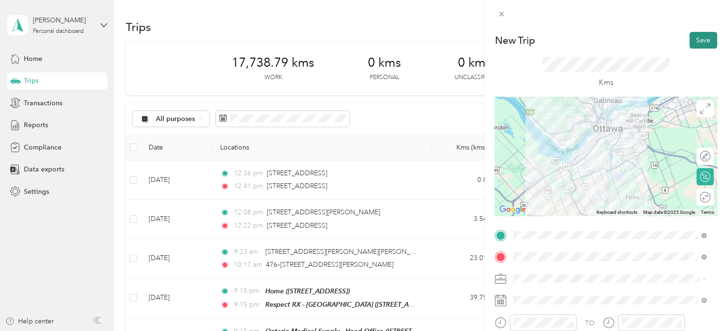
click at [699, 38] on button "Save" at bounding box center [703, 40] width 28 height 17
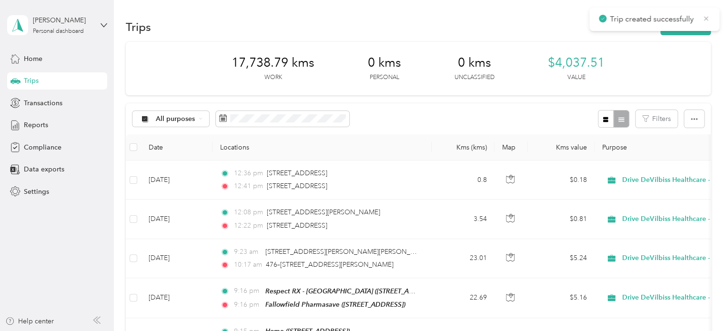
click at [707, 20] on icon at bounding box center [706, 18] width 8 height 9
click at [695, 22] on button "New trip" at bounding box center [685, 27] width 50 height 17
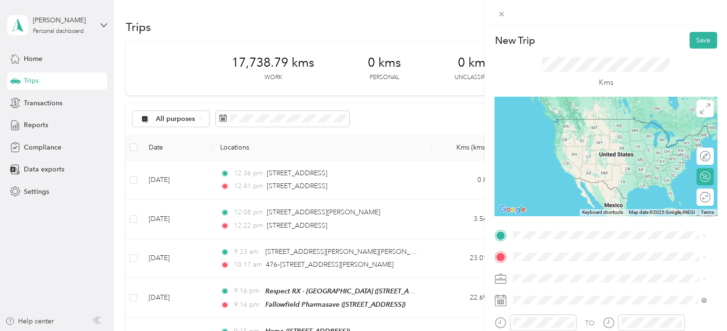
click at [581, 126] on div "Fallowfield Pharmasave 3500 Fallowfield Rd, Knollsbrook, Ottawa, ON , K2J 4A7, …" at bounding box center [568, 125] width 74 height 20
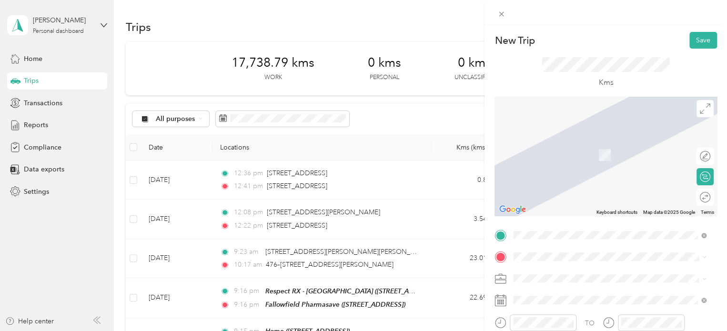
click at [575, 158] on div "Home [STREET_ADDRESS]" at bounding box center [609, 146] width 186 height 23
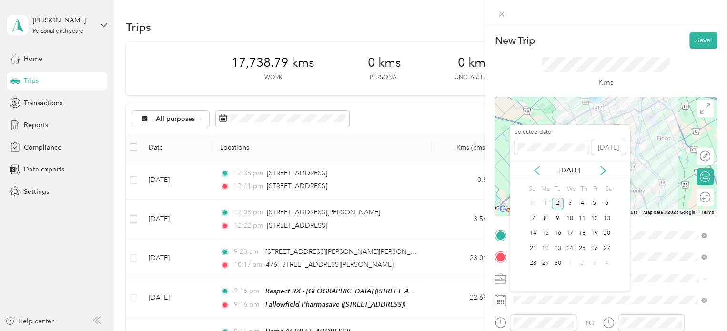
click at [538, 169] on icon at bounding box center [537, 171] width 10 height 10
click at [559, 228] on div "12" at bounding box center [558, 234] width 12 height 12
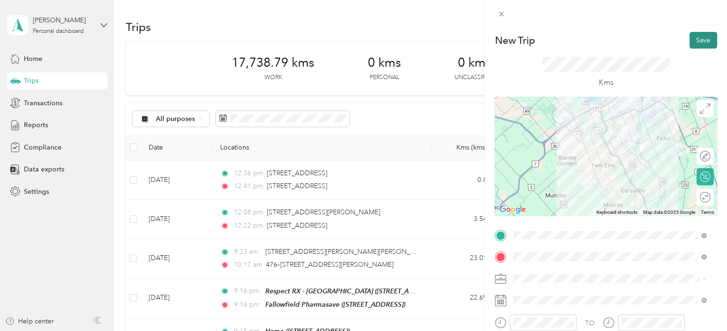
click at [695, 39] on button "Save" at bounding box center [703, 40] width 28 height 17
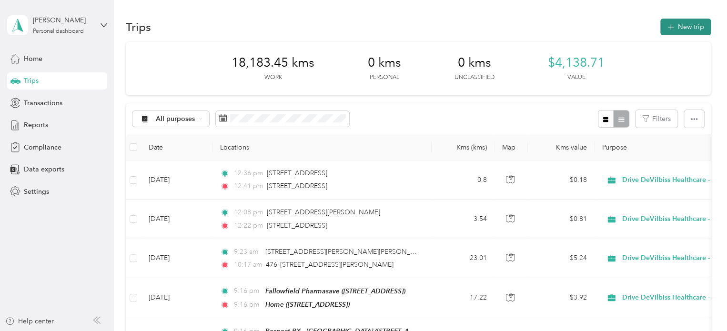
click at [669, 24] on icon "button" at bounding box center [670, 27] width 11 height 11
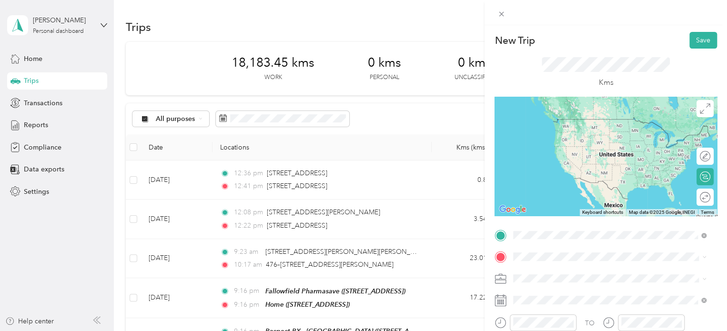
click at [592, 127] on div "Home [STREET_ADDRESS]" at bounding box center [561, 128] width 60 height 20
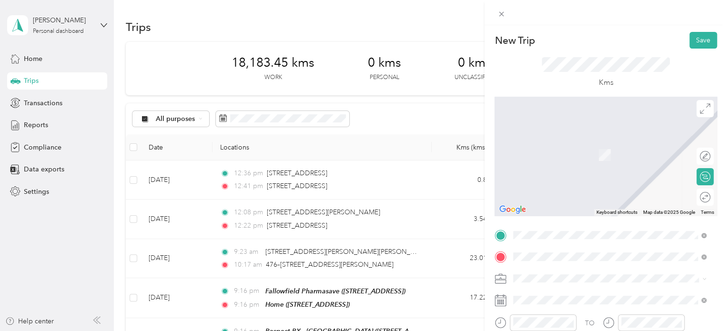
click at [596, 220] on strong "Active Orthopedic Solution" at bounding box center [574, 224] width 86 height 9
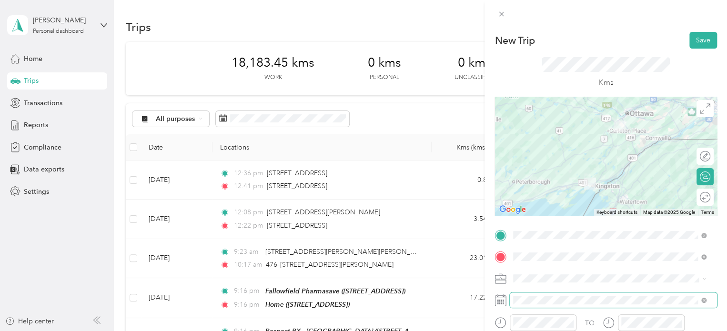
click at [571, 295] on span at bounding box center [613, 299] width 207 height 15
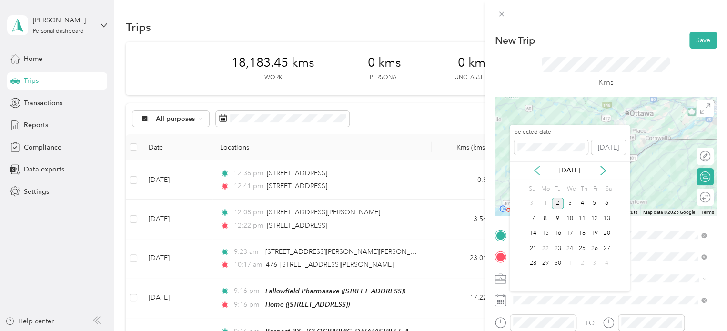
click at [536, 168] on icon at bounding box center [536, 170] width 5 height 9
click at [574, 232] on div "13" at bounding box center [569, 234] width 12 height 12
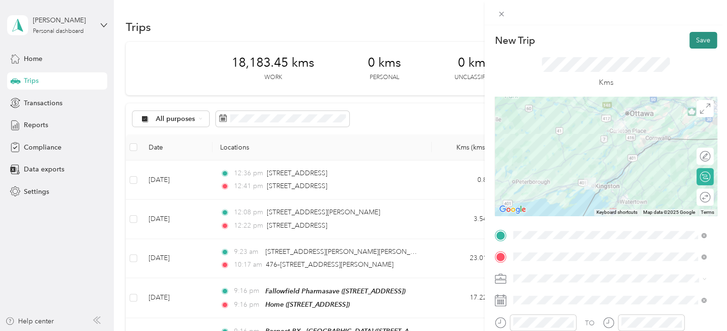
click at [694, 40] on button "Save" at bounding box center [703, 40] width 28 height 17
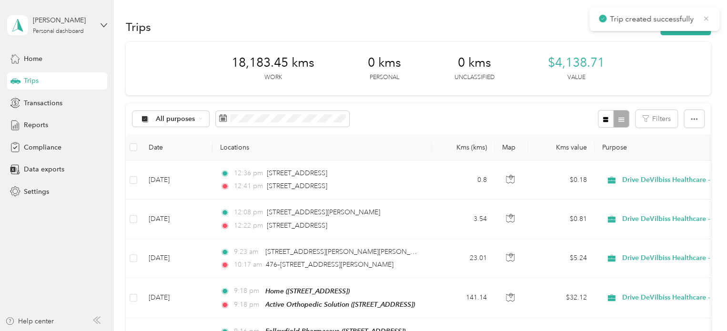
click at [707, 18] on icon at bounding box center [706, 18] width 8 height 9
click at [695, 26] on button "New trip" at bounding box center [685, 27] width 50 height 17
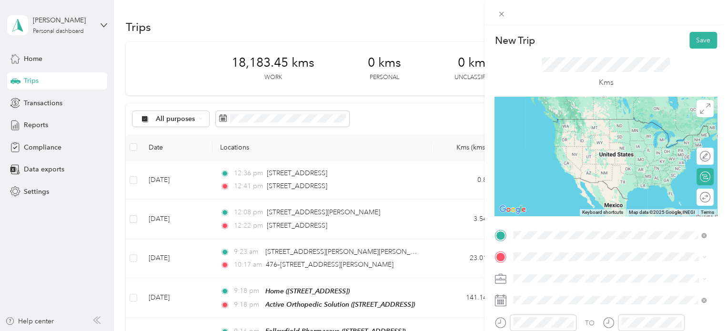
click at [592, 209] on span "[STREET_ADDRESS]" at bounding box center [561, 213] width 60 height 8
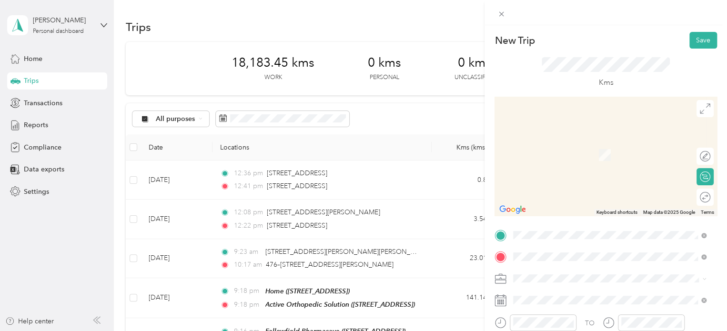
click at [593, 160] on div "Motion - Kingston 133 Dalton Avenue, K7K 6C2, Kingston, Ontario, Canada" at bounding box center [587, 150] width 113 height 20
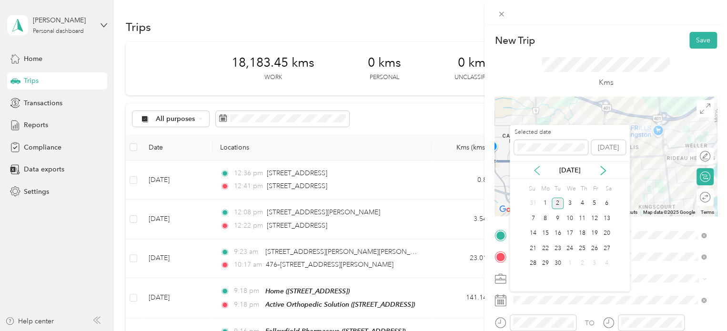
click at [537, 166] on icon at bounding box center [537, 171] width 10 height 10
click at [571, 233] on div "13" at bounding box center [569, 234] width 12 height 12
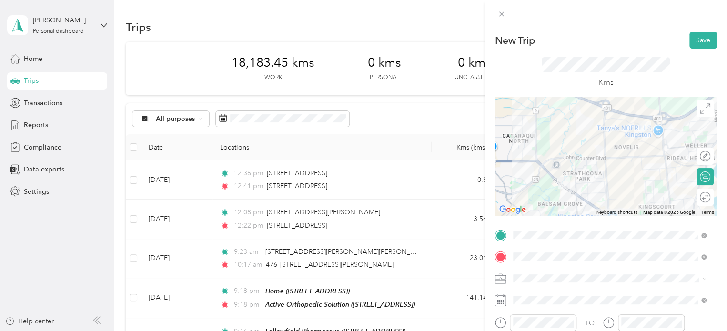
click at [663, 47] on div "New Trip Save" at bounding box center [605, 40] width 222 height 17
click at [700, 38] on button "Save" at bounding box center [703, 40] width 28 height 17
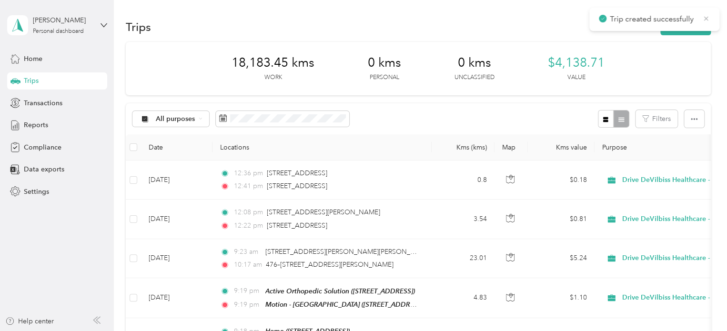
click at [705, 22] on icon at bounding box center [706, 18] width 8 height 9
click at [697, 25] on button "New trip" at bounding box center [685, 27] width 50 height 17
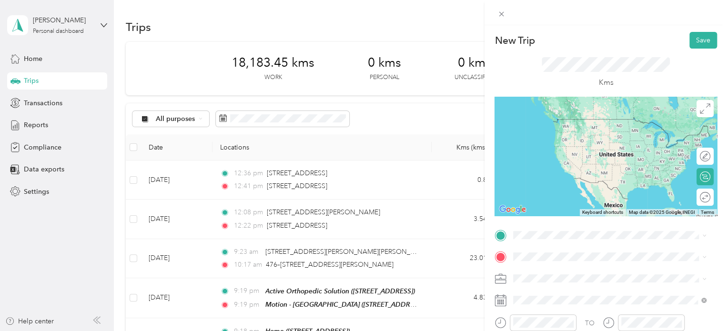
click at [579, 133] on span "[STREET_ADDRESS][PERSON_NAME]" at bounding box center [587, 131] width 113 height 8
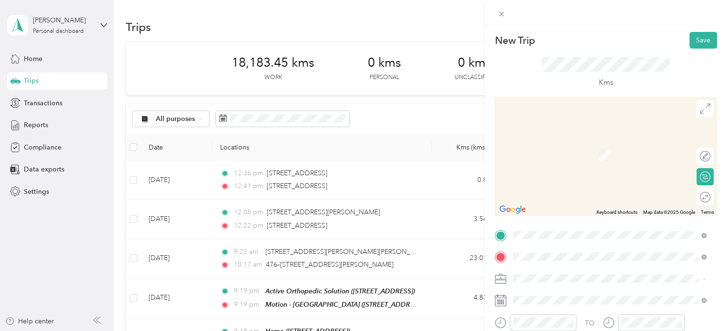
click at [581, 189] on span "[STREET_ADDRESS]" at bounding box center [561, 185] width 60 height 8
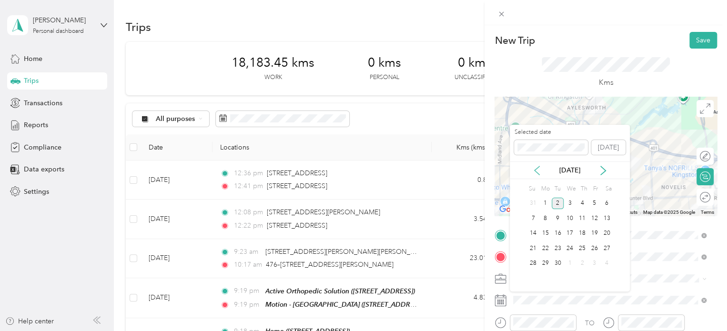
click at [539, 168] on icon at bounding box center [537, 171] width 10 height 10
click at [570, 233] on div "13" at bounding box center [569, 234] width 12 height 12
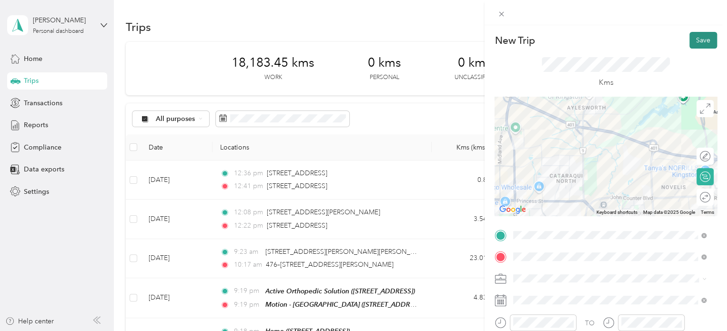
click at [694, 38] on button "Save" at bounding box center [703, 40] width 28 height 17
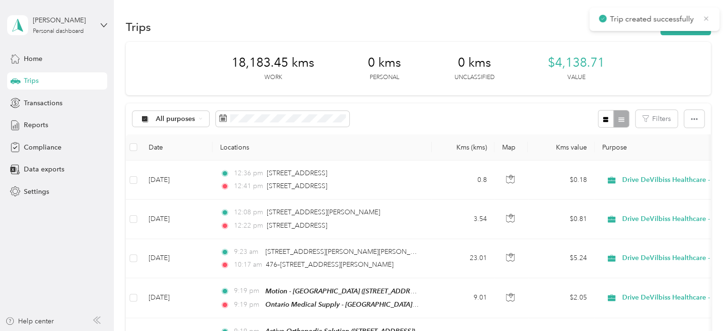
click at [707, 18] on icon at bounding box center [706, 18] width 4 height 4
click at [697, 24] on button "New trip" at bounding box center [685, 27] width 50 height 17
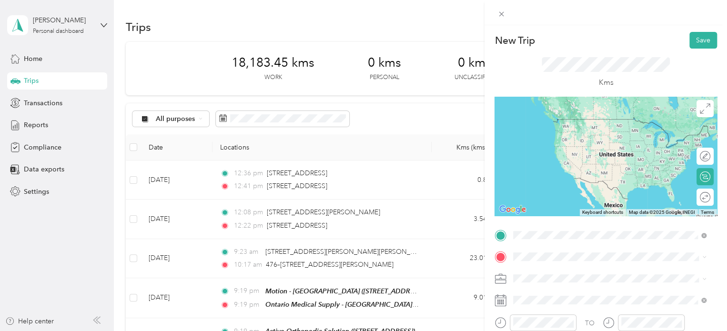
click at [560, 165] on div "Ontario Medical Supply - Kingston 631 Fortune Crescent, K7P 0L5, Kingston, Onta…" at bounding box center [606, 158] width 151 height 20
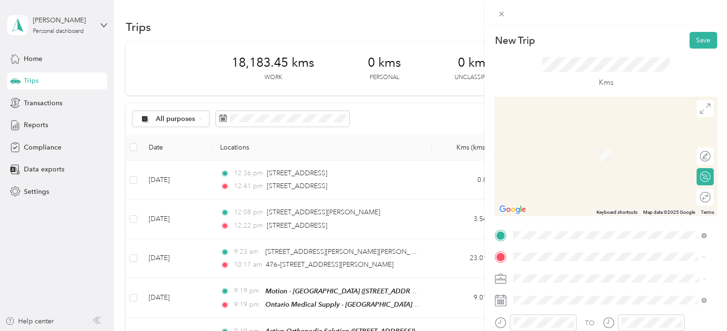
click at [602, 128] on li "From your Favorite places" at bounding box center [610, 125] width 200 height 20
click at [585, 155] on span "[STREET_ADDRESS]" at bounding box center [561, 155] width 60 height 8
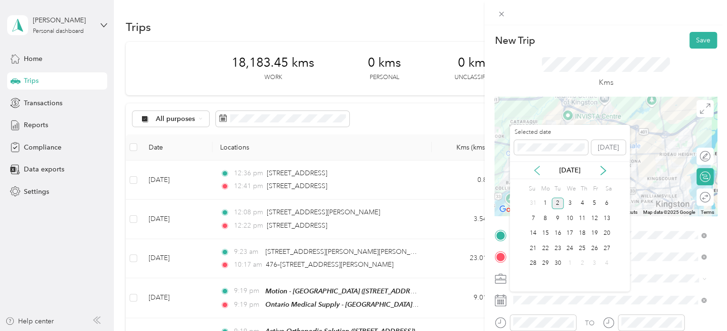
click at [539, 171] on icon at bounding box center [537, 171] width 10 height 10
click at [568, 229] on div "13" at bounding box center [569, 234] width 12 height 12
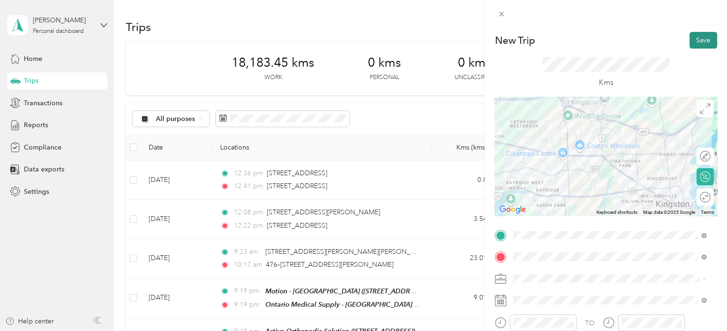
click at [701, 40] on button "Save" at bounding box center [703, 40] width 28 height 17
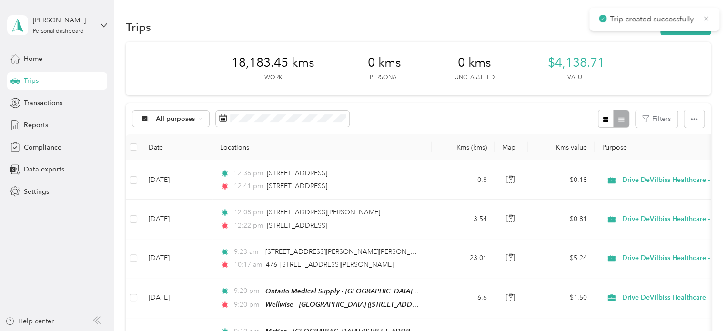
click at [709, 16] on icon at bounding box center [706, 18] width 8 height 9
click at [695, 25] on button "New trip" at bounding box center [685, 27] width 50 height 17
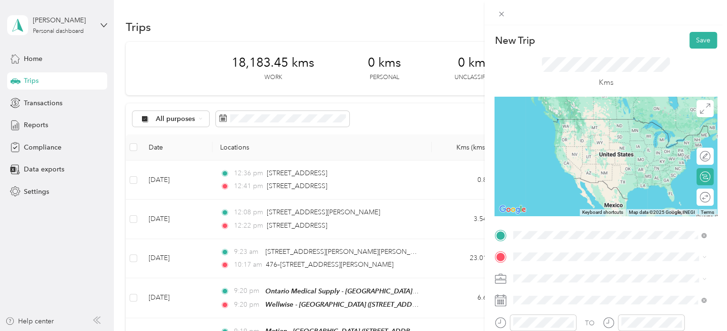
click at [579, 134] on div "Wellwise - Kingston 1011 Princess Street, K7L 1H3, Kingston, Ontario, Canada" at bounding box center [583, 128] width 104 height 20
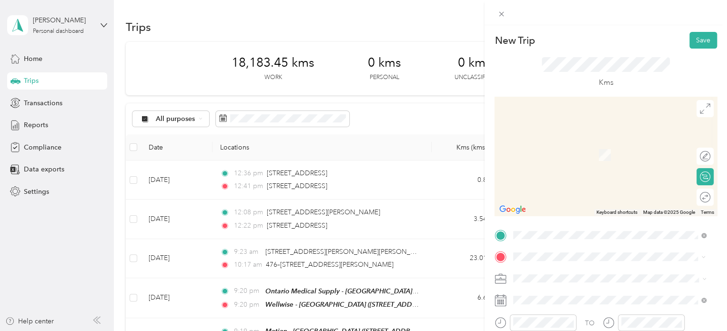
click at [592, 160] on div "Home [STREET_ADDRESS]" at bounding box center [561, 150] width 60 height 20
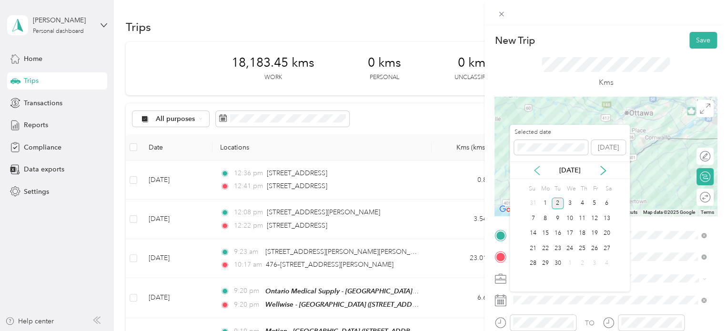
click at [537, 174] on icon at bounding box center [537, 171] width 10 height 10
click at [572, 230] on div "13" at bounding box center [569, 234] width 12 height 12
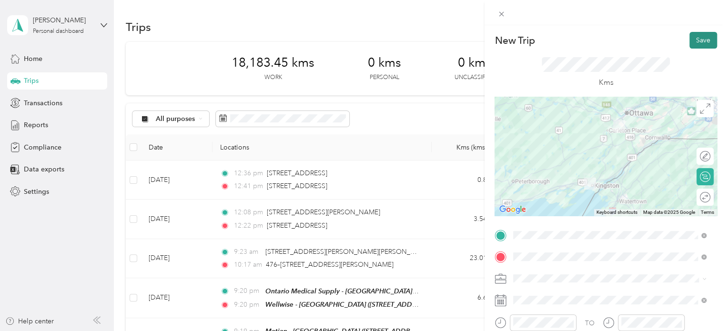
click at [699, 32] on button "Save" at bounding box center [703, 40] width 28 height 17
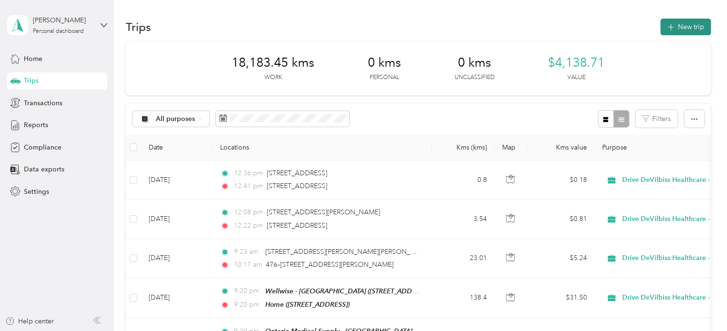
click at [696, 29] on button "New trip" at bounding box center [685, 27] width 50 height 17
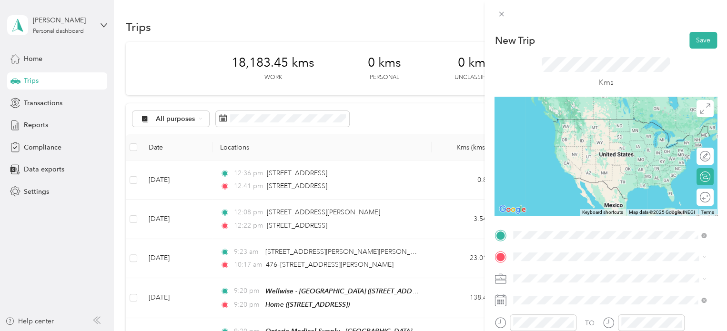
click at [586, 138] on div "Home [STREET_ADDRESS]" at bounding box center [561, 128] width 60 height 20
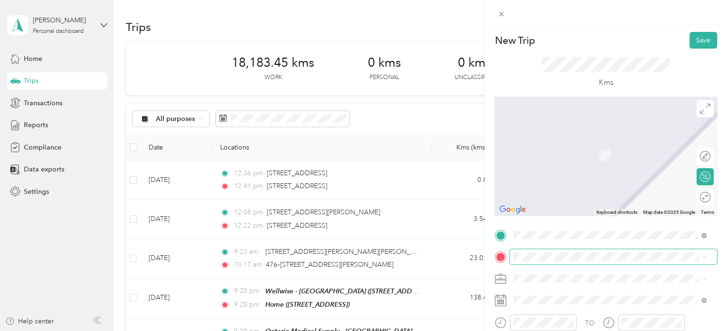
click at [561, 251] on span at bounding box center [613, 256] width 207 height 15
click at [576, 160] on div "Motion - Belleville 479 Dundas Street West, K8P 1B6, Belleville, Ontario, Canada" at bounding box center [581, 150] width 100 height 20
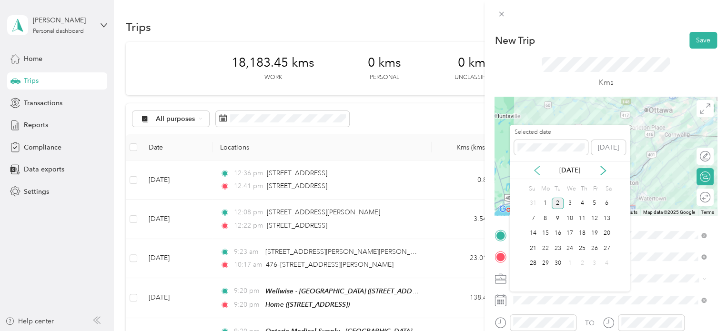
click at [535, 169] on icon at bounding box center [536, 170] width 5 height 9
click at [582, 231] on div "14" at bounding box center [582, 234] width 12 height 12
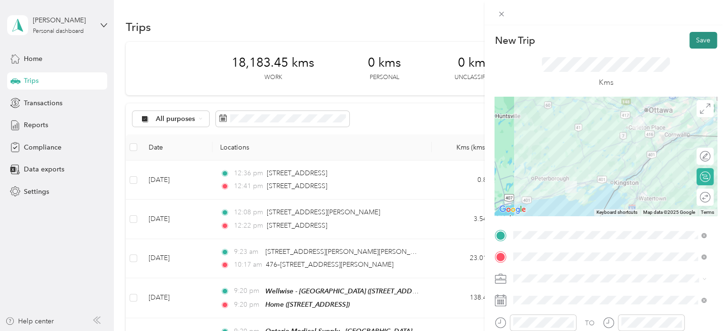
click at [694, 40] on button "Save" at bounding box center [703, 40] width 28 height 17
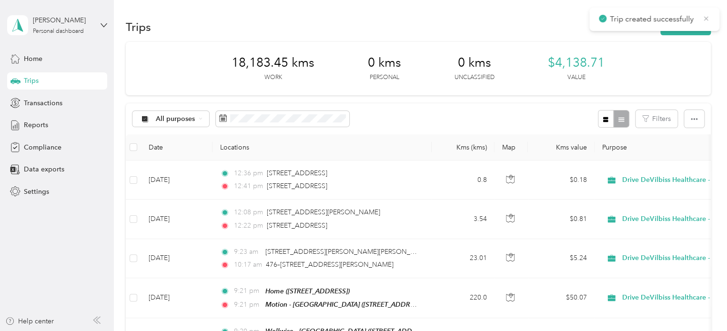
click at [705, 17] on icon at bounding box center [706, 18] width 4 height 4
click at [693, 28] on button "New trip" at bounding box center [685, 27] width 50 height 17
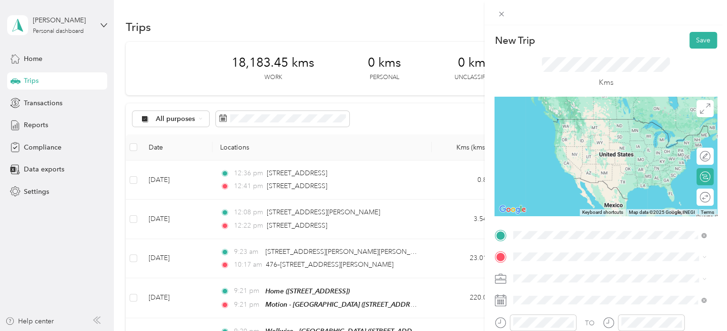
click at [592, 137] on span "479 Dundas Street West, K8P 1B6, Belleville, Ontario, Canada" at bounding box center [561, 136] width 60 height 8
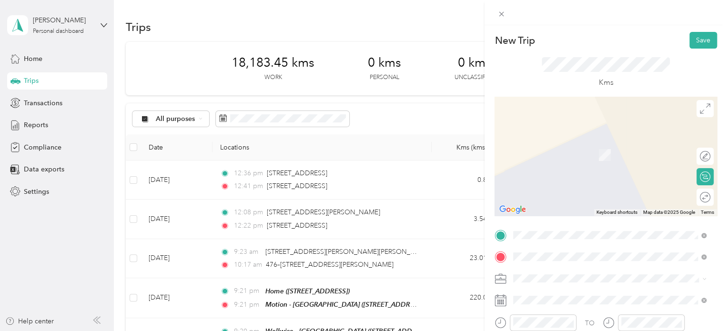
click at [592, 154] on span "[STREET_ADDRESS]" at bounding box center [561, 155] width 60 height 8
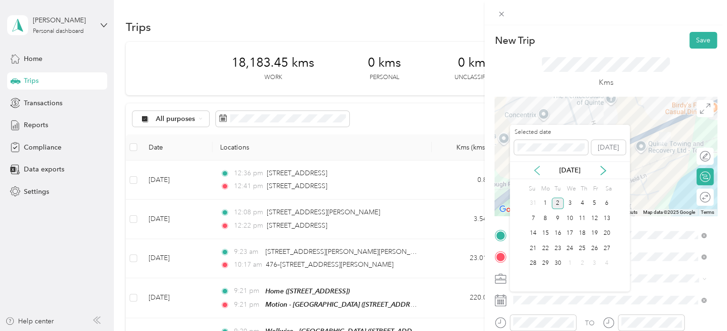
click at [534, 168] on icon at bounding box center [537, 171] width 10 height 10
click at [579, 228] on div "14" at bounding box center [582, 234] width 12 height 12
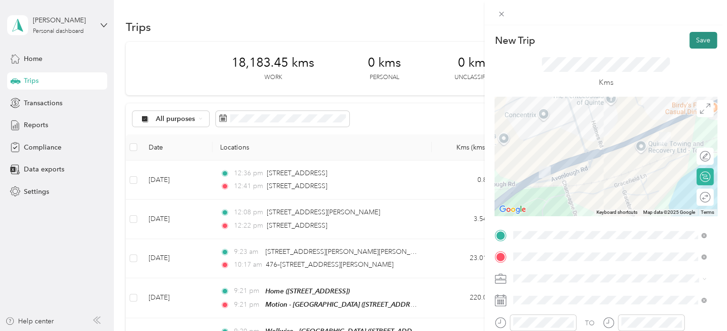
click at [701, 46] on button "Save" at bounding box center [703, 40] width 28 height 17
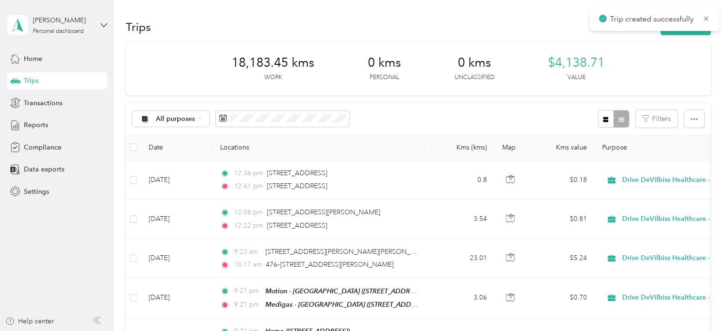
click at [709, 13] on span "Trip created successfully" at bounding box center [654, 19] width 111 height 12
click at [707, 15] on icon at bounding box center [706, 18] width 8 height 9
click at [698, 20] on button "New trip" at bounding box center [685, 27] width 50 height 17
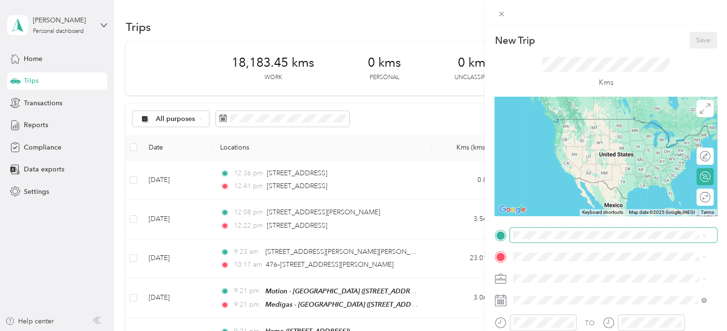
click at [566, 228] on span at bounding box center [613, 235] width 207 height 15
click at [587, 157] on strong "Medigas - [GEOGRAPHIC_DATA]" at bounding box center [583, 152] width 104 height 9
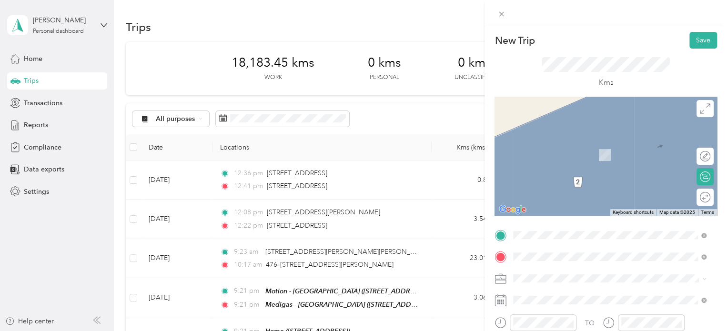
click at [585, 152] on span "6835 Highway 62, K8N 0L9, Belleville, Ontario, Canada" at bounding box center [561, 155] width 60 height 8
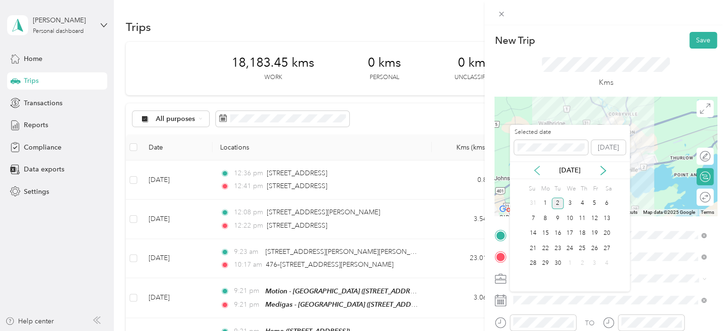
click at [539, 171] on icon at bounding box center [537, 171] width 10 height 10
click at [582, 232] on div "14" at bounding box center [582, 234] width 12 height 12
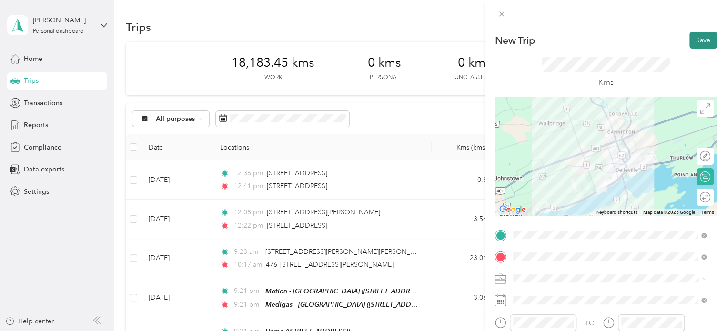
click at [690, 42] on button "Save" at bounding box center [703, 40] width 28 height 17
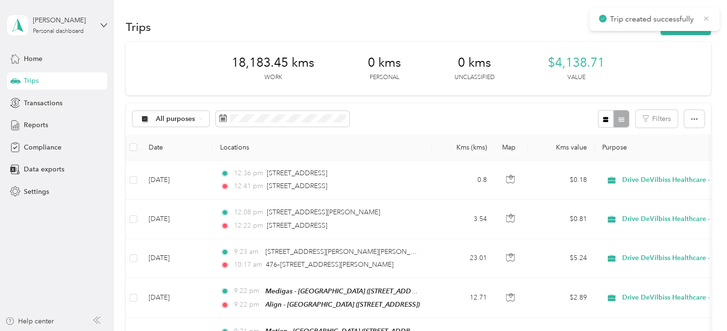
click at [705, 16] on icon at bounding box center [706, 18] width 8 height 9
click at [687, 31] on button "New trip" at bounding box center [685, 27] width 50 height 17
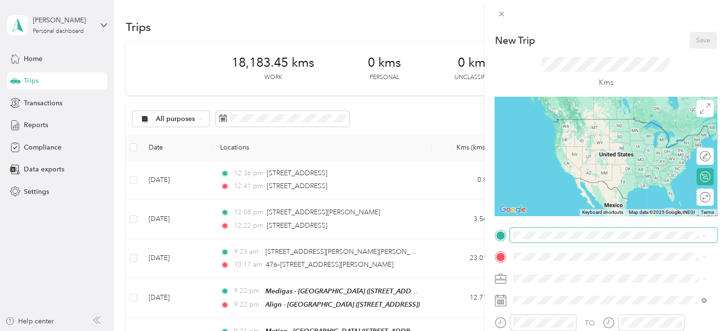
click at [583, 240] on span at bounding box center [613, 235] width 207 height 15
click at [592, 131] on span "6835 Highway 62, K8N 0L9, Belleville, Ontario, Canada" at bounding box center [561, 133] width 60 height 8
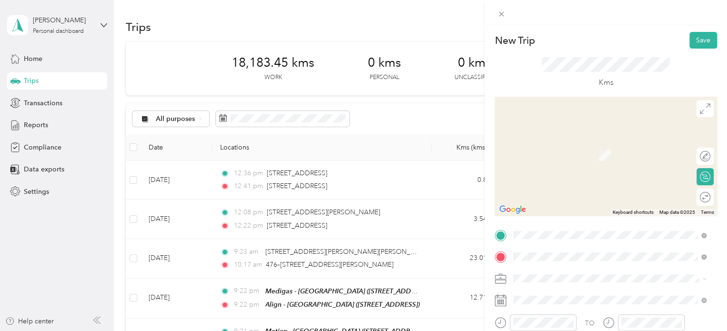
click at [599, 155] on span "[STREET_ADDRESS][PERSON_NAME]" at bounding box center [587, 155] width 113 height 8
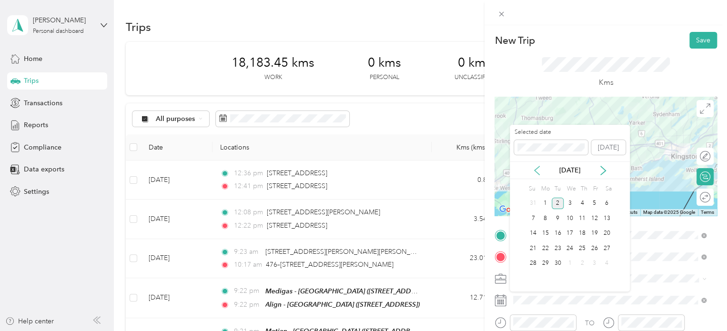
click at [537, 172] on icon at bounding box center [537, 171] width 10 height 10
click at [583, 231] on div "14" at bounding box center [582, 234] width 12 height 12
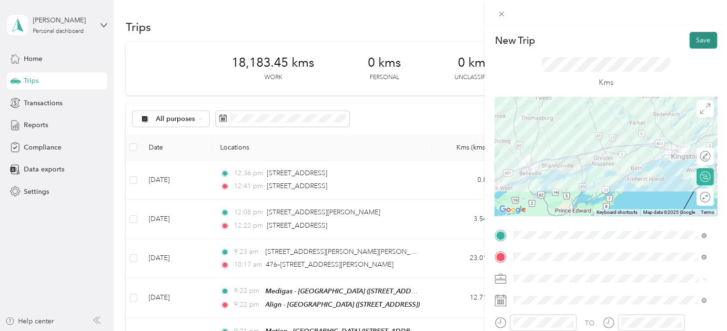
click at [694, 46] on button "Save" at bounding box center [703, 40] width 28 height 17
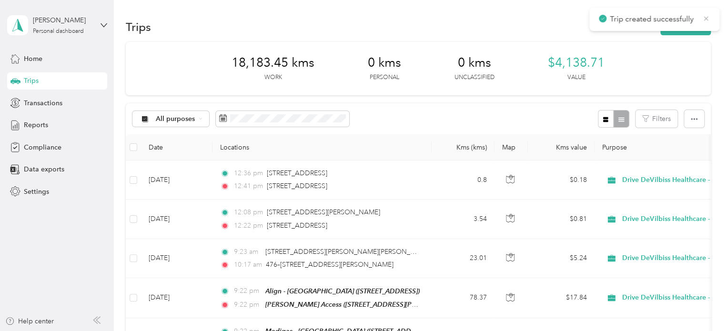
click at [707, 16] on icon at bounding box center [706, 18] width 8 height 9
click at [698, 23] on button "New trip" at bounding box center [685, 27] width 50 height 17
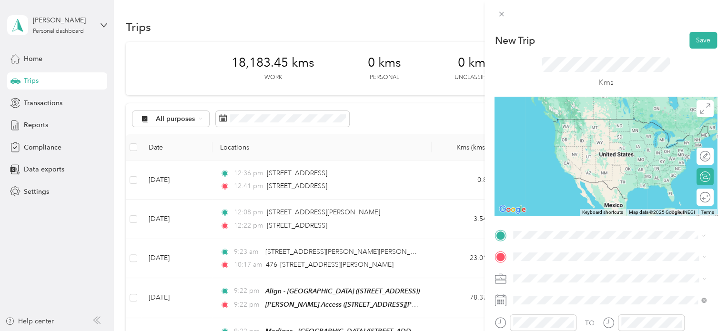
click at [575, 125] on div "Berg Access 816 John Counter Boulevard, K7K 2R1, Kingston, Ontario, Canada" at bounding box center [587, 128] width 113 height 20
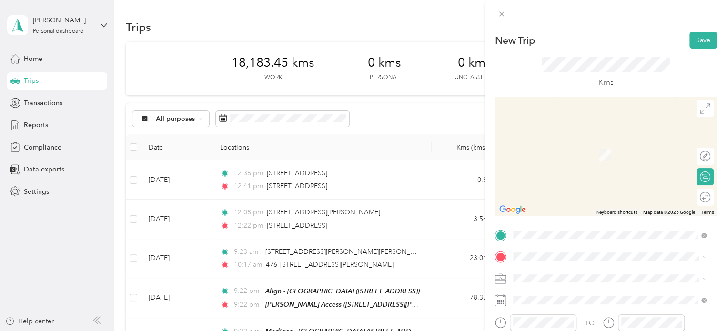
click at [574, 156] on div "Home [STREET_ADDRESS]" at bounding box center [561, 146] width 60 height 20
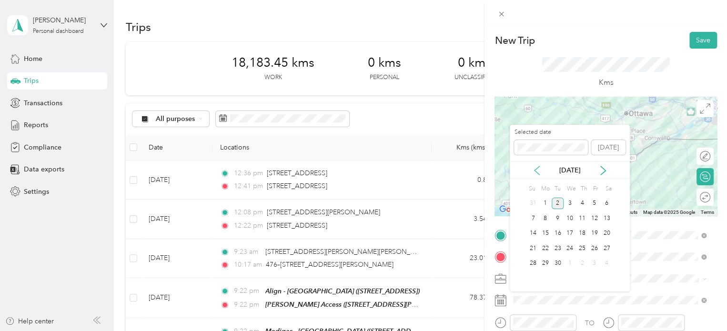
click at [537, 168] on icon at bounding box center [537, 171] width 10 height 10
click at [582, 231] on div "14" at bounding box center [582, 234] width 12 height 12
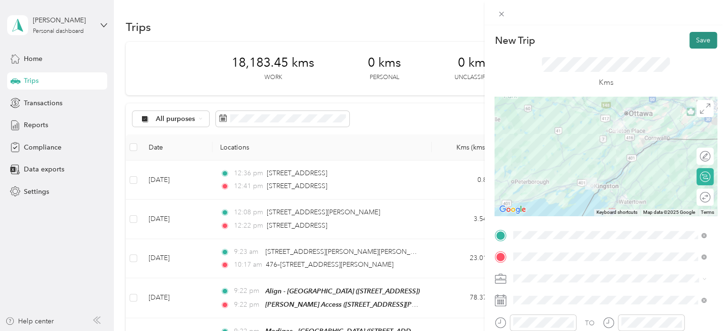
click at [697, 46] on button "Save" at bounding box center [703, 40] width 28 height 17
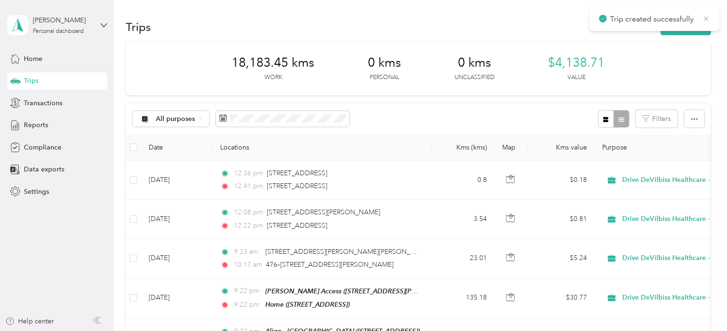
click at [707, 18] on icon at bounding box center [706, 18] width 8 height 9
click at [694, 25] on button "New trip" at bounding box center [685, 27] width 50 height 17
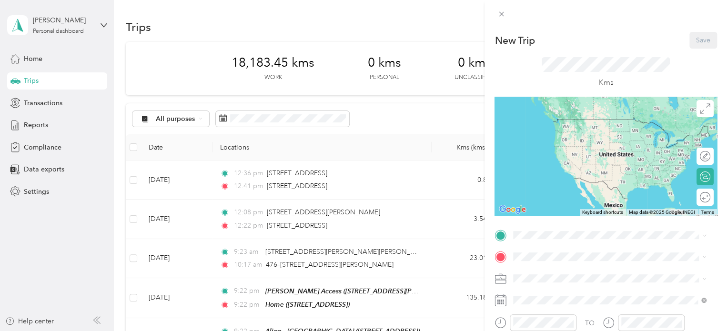
click at [592, 138] on div "Home [STREET_ADDRESS]" at bounding box center [561, 128] width 60 height 20
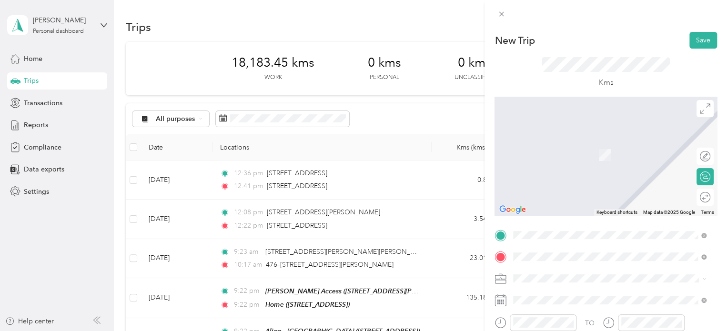
click at [587, 151] on span "[STREET_ADDRESS]" at bounding box center [561, 155] width 60 height 8
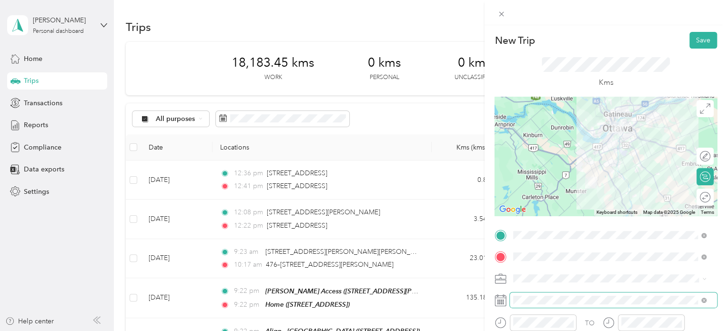
click at [564, 295] on span at bounding box center [613, 299] width 207 height 15
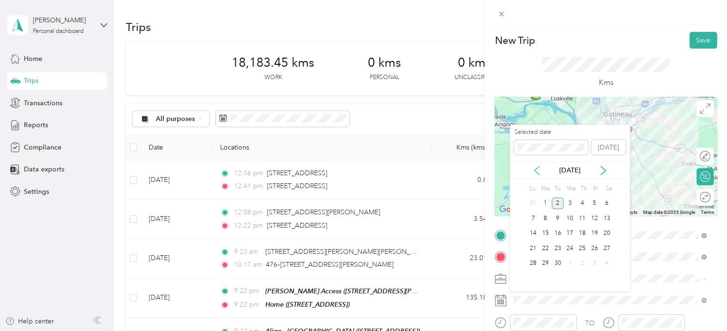
click at [538, 169] on icon at bounding box center [537, 171] width 10 height 10
click at [542, 244] on div "18" at bounding box center [545, 248] width 12 height 12
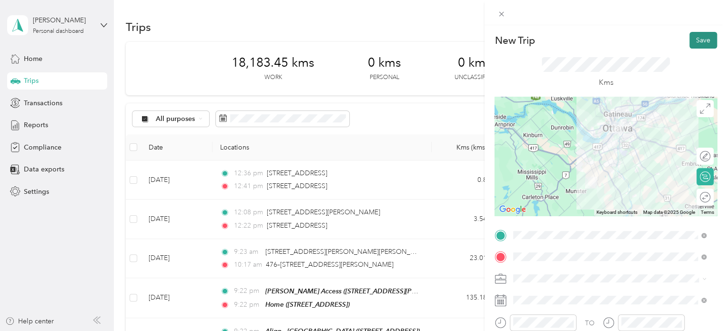
click at [699, 40] on button "Save" at bounding box center [703, 40] width 28 height 17
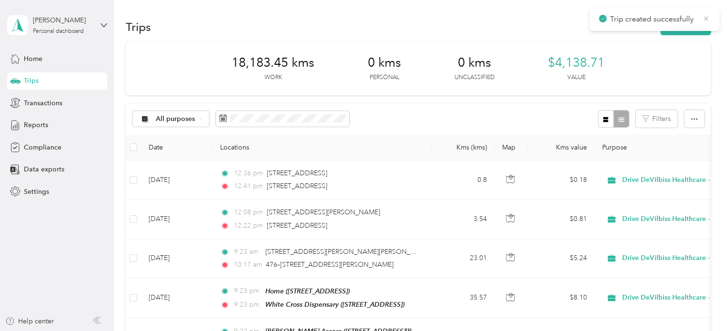
click at [707, 17] on icon at bounding box center [706, 18] width 4 height 4
click at [688, 28] on button "New trip" at bounding box center [685, 27] width 50 height 17
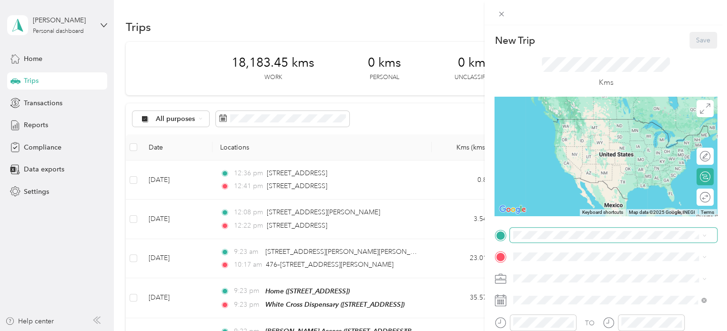
click at [613, 230] on span at bounding box center [613, 235] width 207 height 15
click at [605, 121] on div "White Cross Dispensary" at bounding box center [568, 122] width 74 height 9
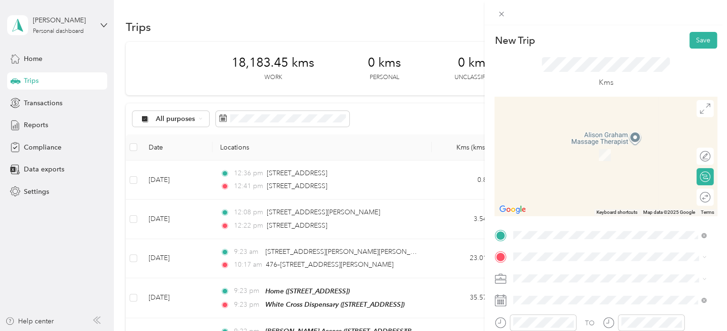
click at [582, 188] on div "ProResp - Ottawa 1529 Bank Street, K1H 7Z1, Ottawa, Ontario, Canada" at bounding box center [582, 179] width 102 height 20
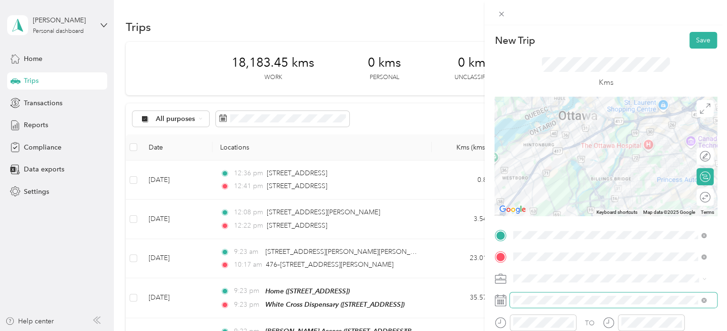
click at [559, 304] on span at bounding box center [613, 299] width 207 height 15
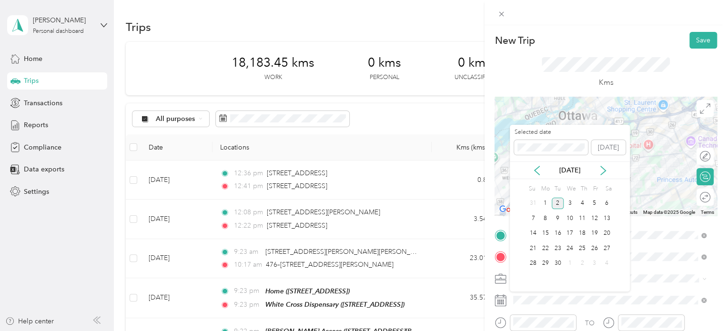
click at [535, 164] on div "[DATE]" at bounding box center [570, 170] width 120 height 18
click at [537, 166] on icon at bounding box center [537, 171] width 10 height 10
click at [545, 245] on div "18" at bounding box center [545, 248] width 12 height 12
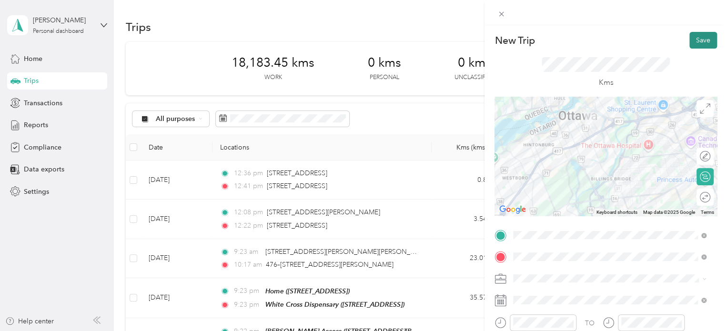
click at [695, 41] on button "Save" at bounding box center [703, 40] width 28 height 17
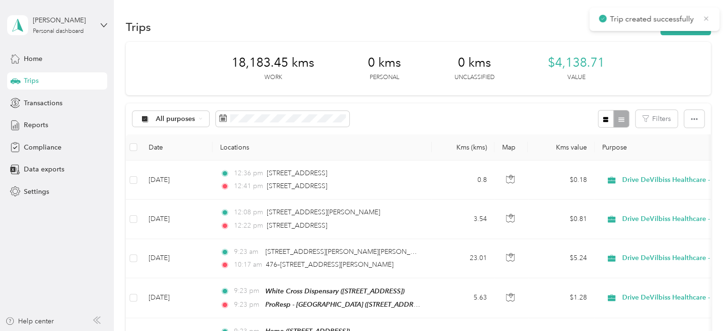
click at [707, 18] on icon at bounding box center [706, 18] width 8 height 9
click at [693, 27] on button "New trip" at bounding box center [685, 27] width 50 height 17
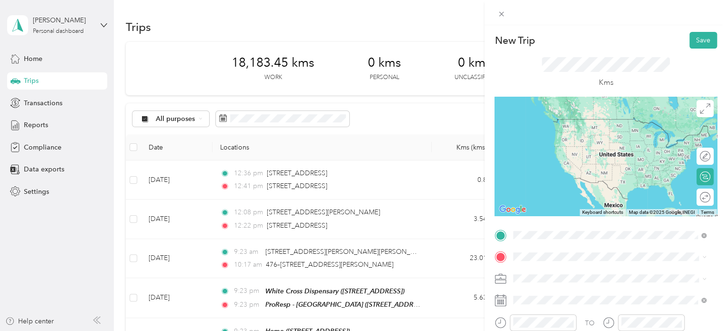
click at [610, 164] on div "ProResp - Ottawa 1529 Bank Street, K1H 7Z1, Ottawa, Ontario, Canada" at bounding box center [582, 158] width 102 height 20
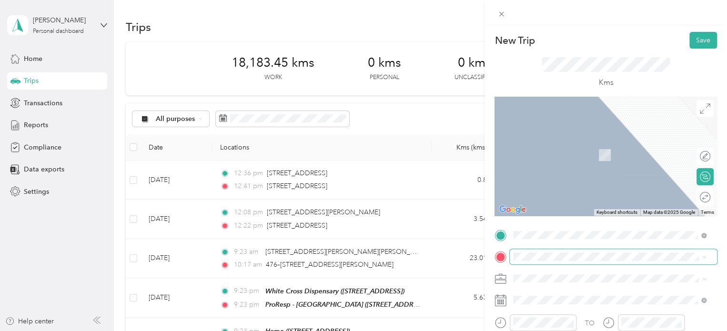
click at [579, 261] on span at bounding box center [613, 256] width 207 height 15
click at [592, 158] on div "Home [STREET_ADDRESS]" at bounding box center [561, 148] width 60 height 20
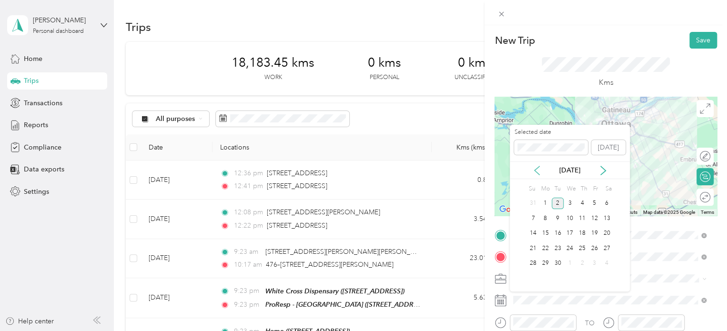
click at [539, 170] on icon at bounding box center [537, 171] width 10 height 10
click at [549, 250] on div "18" at bounding box center [545, 248] width 12 height 12
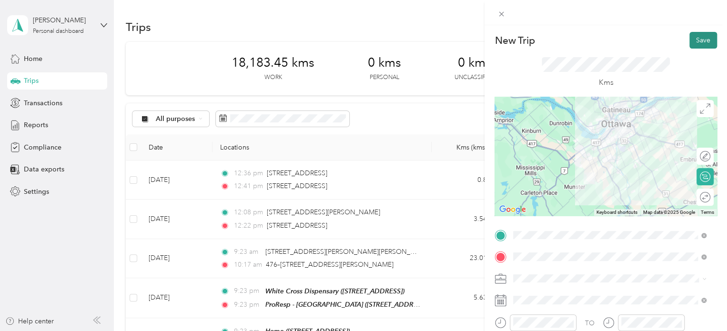
click at [698, 38] on button "Save" at bounding box center [703, 40] width 28 height 17
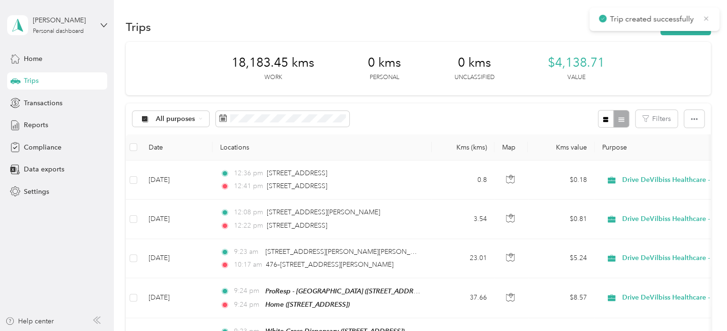
click at [703, 16] on icon at bounding box center [706, 18] width 8 height 9
click at [678, 24] on button "New trip" at bounding box center [685, 27] width 50 height 17
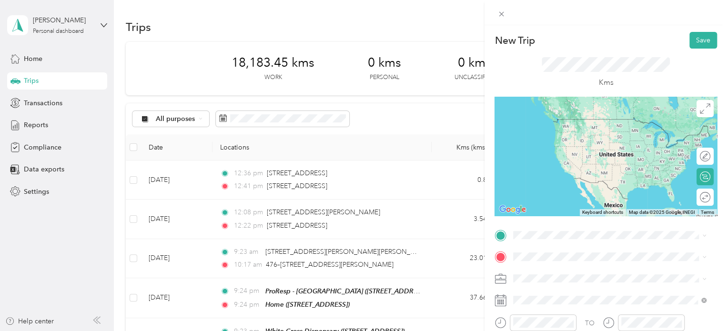
click at [581, 265] on span "635 Pembina Highway Winnipeg, Manitoba R3M 2L4, Canada" at bounding box center [561, 268] width 60 height 9
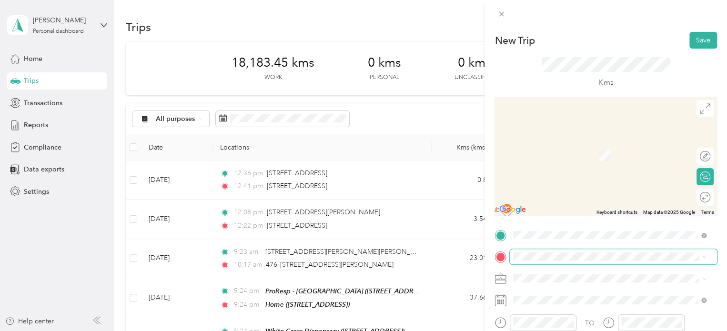
click at [580, 261] on span at bounding box center [613, 256] width 207 height 15
click at [667, 100] on div at bounding box center [605, 156] width 222 height 119
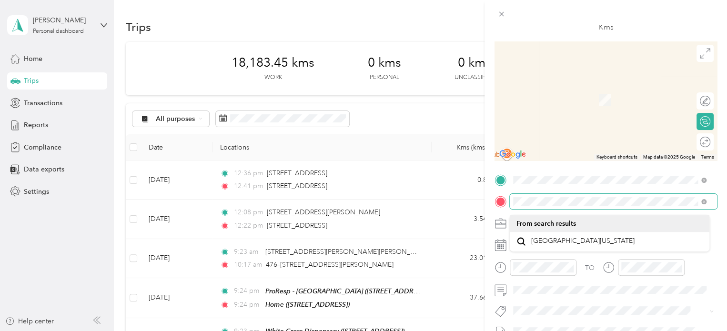
scroll to position [57, 0]
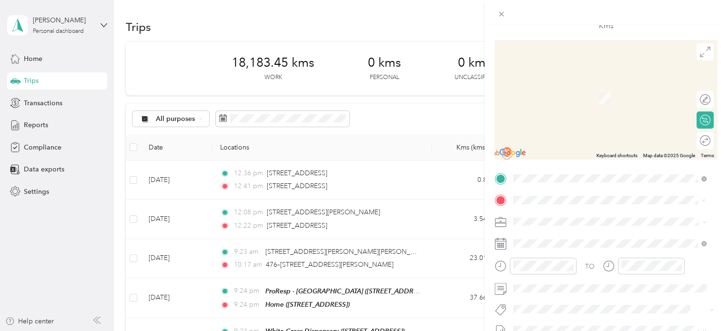
click at [623, 97] on span "Morley Avenue Winnipeg, Manitoba R3L 0Y5, Canada" at bounding box center [587, 94] width 113 height 9
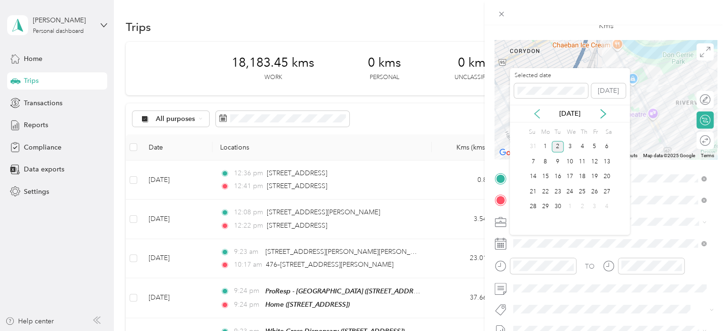
click at [532, 116] on icon at bounding box center [537, 114] width 10 height 10
click at [560, 190] on div "19" at bounding box center [558, 192] width 12 height 12
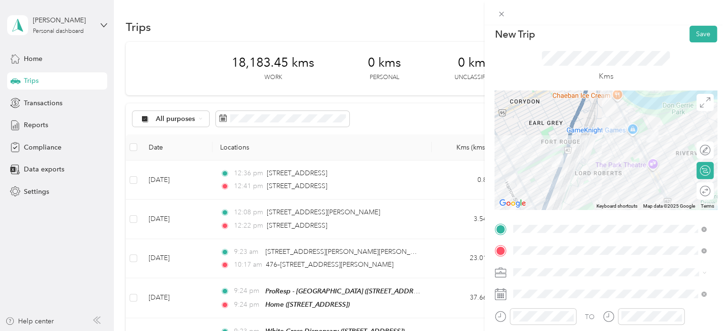
scroll to position [0, 0]
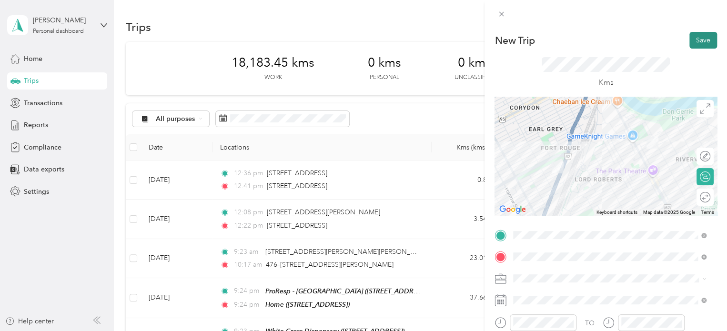
click at [697, 36] on button "Save" at bounding box center [703, 40] width 28 height 17
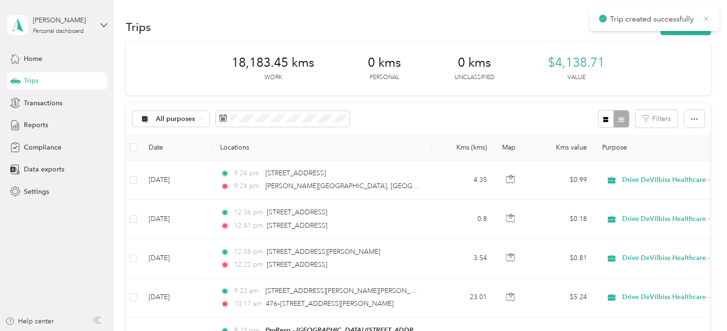
click at [707, 19] on icon at bounding box center [706, 18] width 8 height 9
click at [695, 25] on button "New trip" at bounding box center [685, 27] width 50 height 17
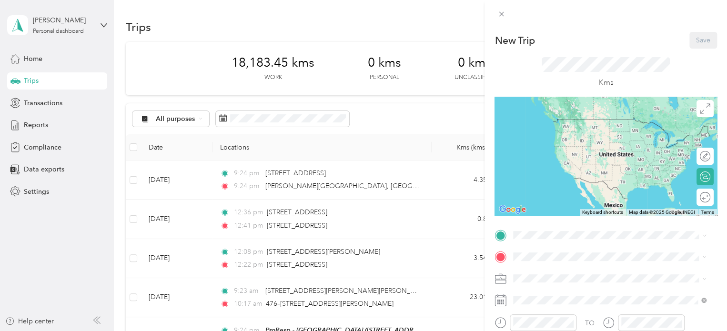
click at [351, 168] on div "New Trip Save This trip cannot be edited because it is either under review, app…" at bounding box center [363, 165] width 727 height 331
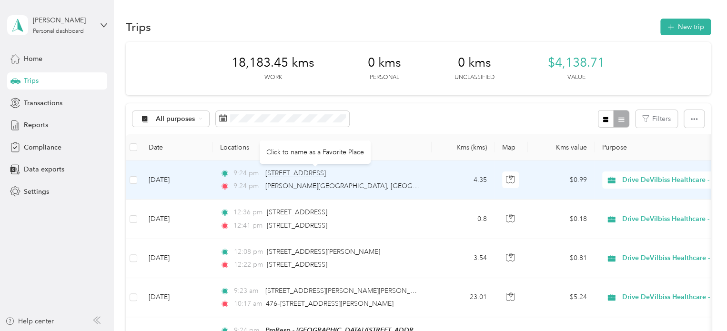
click at [326, 175] on span "635 Pembina Highway, Winnipeg" at bounding box center [295, 173] width 60 height 8
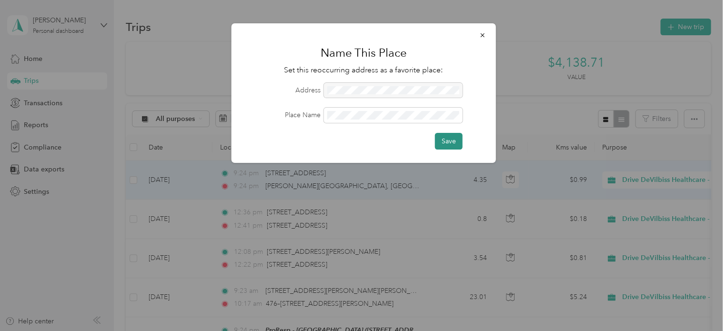
click at [446, 133] on button "Save" at bounding box center [449, 141] width 28 height 17
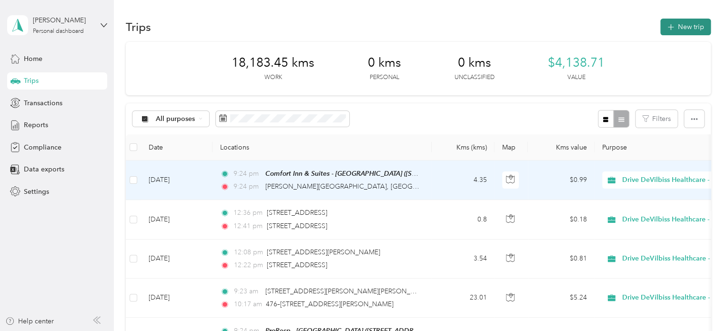
click at [691, 27] on button "New trip" at bounding box center [685, 27] width 50 height 17
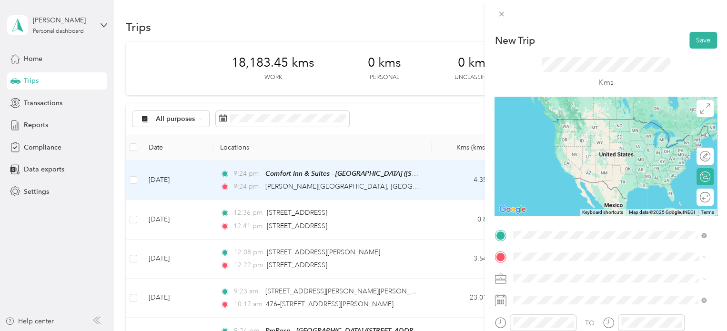
click at [577, 136] on div "Morley Avenue Winnipeg, Manitoba R3L 0Y5, Canada" at bounding box center [609, 129] width 186 height 13
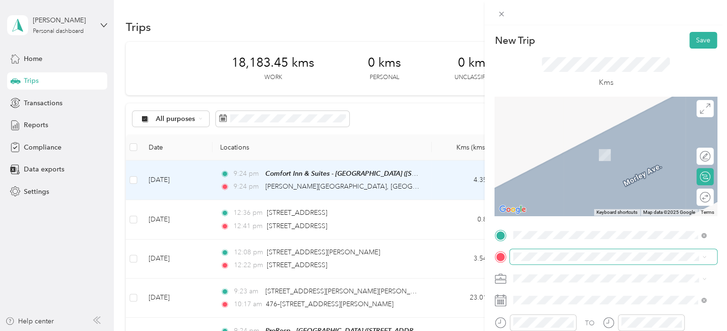
click at [560, 250] on span at bounding box center [613, 256] width 207 height 15
click at [573, 209] on span "39 Harbour's End Cove Winnipeg, Manitoba R3X 1Z7, Canada" at bounding box center [561, 204] width 60 height 9
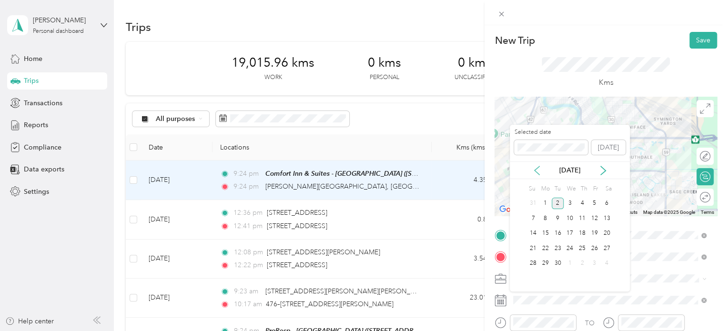
click at [535, 172] on icon at bounding box center [537, 171] width 10 height 10
click at [558, 244] on div "19" at bounding box center [558, 248] width 12 height 12
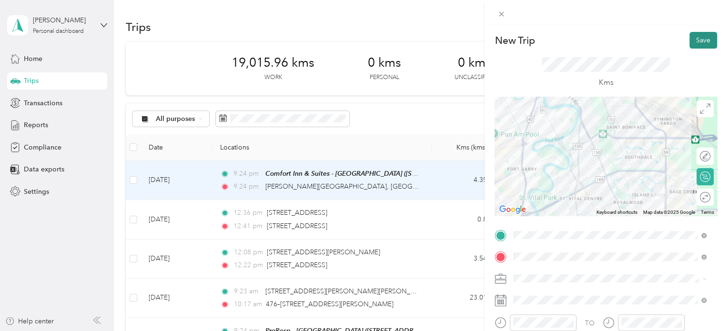
click at [697, 42] on button "Save" at bounding box center [703, 40] width 28 height 17
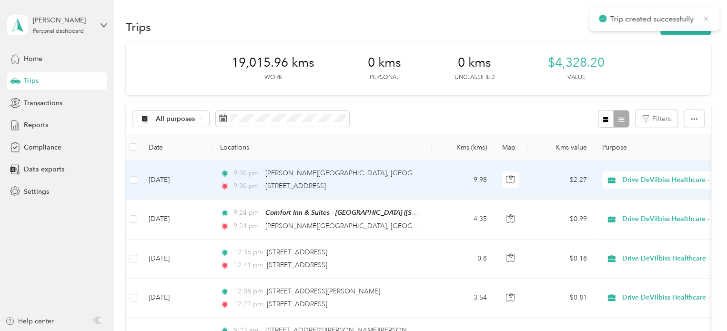
click at [705, 17] on icon at bounding box center [706, 18] width 8 height 9
click at [694, 22] on button "New trip" at bounding box center [685, 27] width 50 height 17
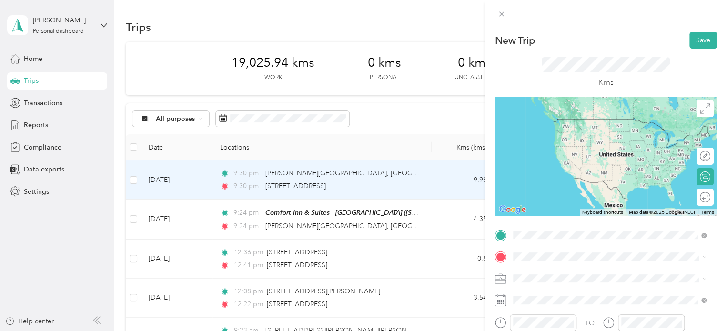
click at [571, 126] on div "39 Harbour's End Cove Winnipeg, Manitoba R3X 1Z7, Canada" at bounding box center [609, 119] width 186 height 13
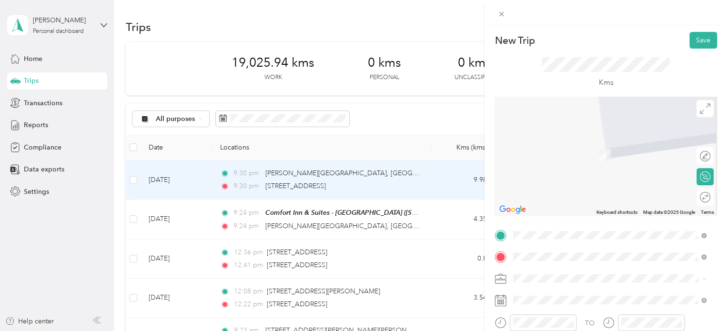
click at [547, 145] on span "2109 Portage Avenue Winnipeg, Manitoba R3J 0L3, Canada" at bounding box center [561, 141] width 60 height 9
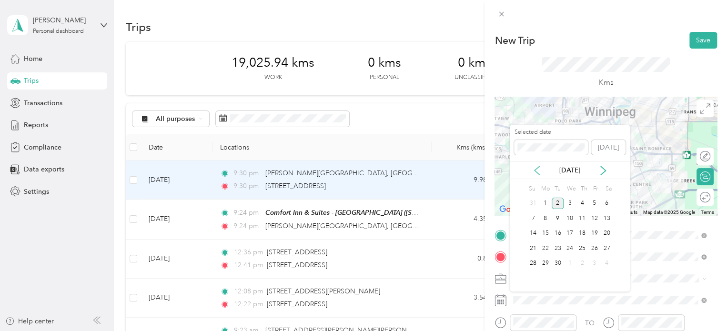
click at [537, 171] on icon at bounding box center [537, 171] width 10 height 10
click at [556, 244] on div "19" at bounding box center [558, 248] width 12 height 12
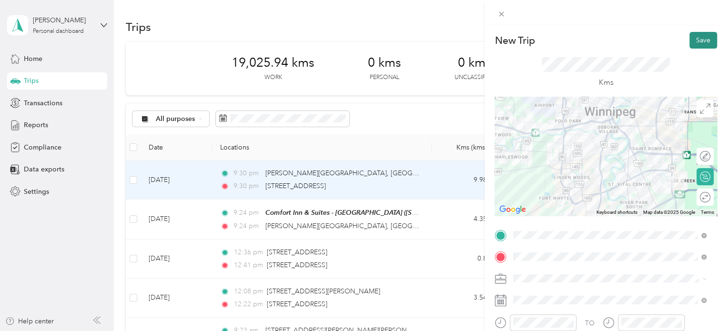
click at [698, 33] on button "Save" at bounding box center [703, 40] width 28 height 17
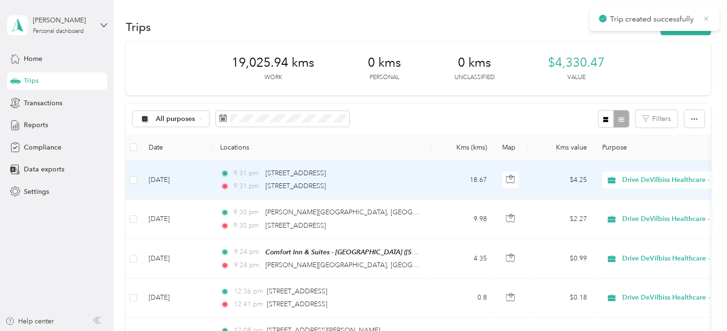
click at [707, 18] on icon at bounding box center [706, 18] width 8 height 9
click at [695, 26] on button "New trip" at bounding box center [685, 27] width 50 height 17
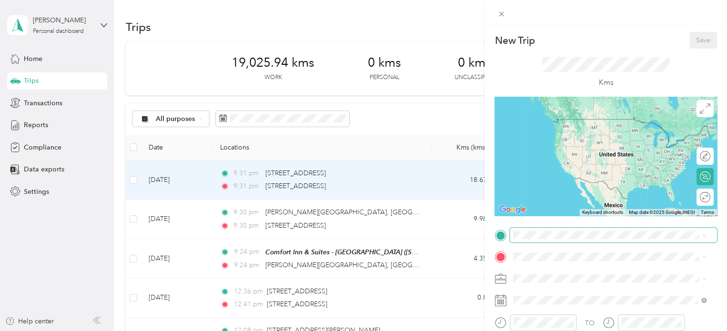
click at [596, 240] on span at bounding box center [613, 235] width 207 height 15
click at [592, 123] on span "2109 Portage Avenue Winnipeg, Manitoba R3J 0L3, Canada" at bounding box center [561, 119] width 60 height 9
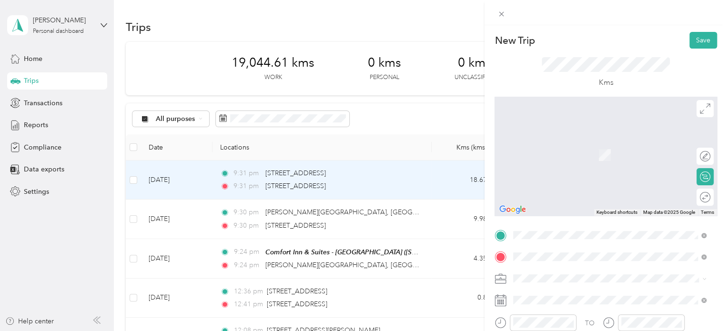
click at [559, 182] on span "1431 Corydon Avenue Winnipeg, Manitoba R3N 0J2, Canada" at bounding box center [561, 177] width 60 height 9
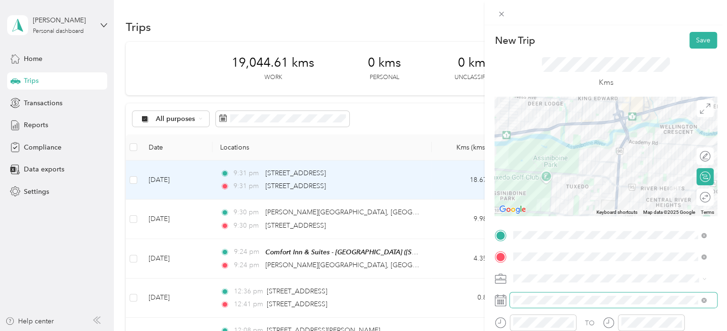
click at [580, 294] on span at bounding box center [613, 299] width 207 height 15
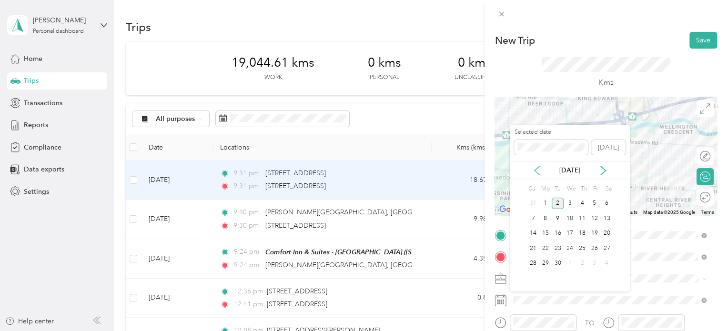
click at [536, 166] on icon at bounding box center [537, 171] width 10 height 10
click at [558, 243] on div "19" at bounding box center [558, 248] width 12 height 12
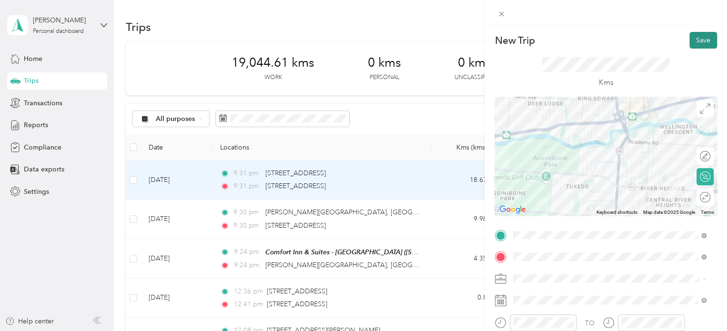
click at [699, 35] on button "Save" at bounding box center [703, 40] width 28 height 17
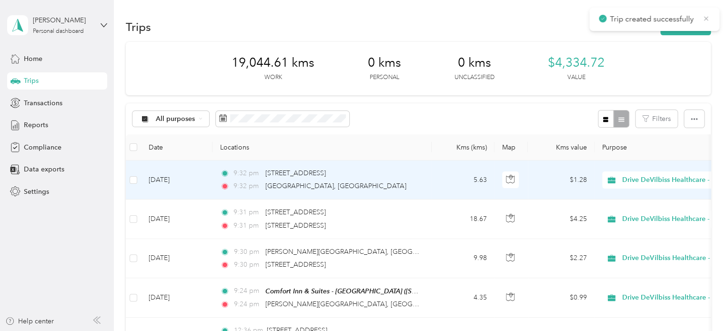
click at [706, 18] on icon at bounding box center [706, 18] width 4 height 4
click at [700, 26] on button "New trip" at bounding box center [685, 27] width 50 height 17
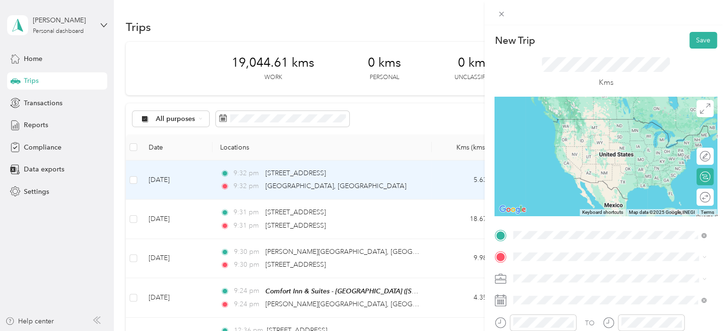
click at [560, 187] on span "1431 Corydon Avenue Winnipeg, Manitoba R3N 0J2, Canada" at bounding box center [561, 182] width 60 height 9
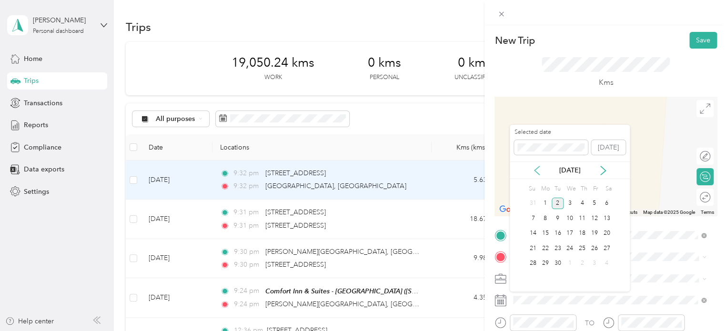
click at [534, 170] on icon at bounding box center [536, 170] width 5 height 9
click at [556, 245] on div "19" at bounding box center [558, 248] width 12 height 12
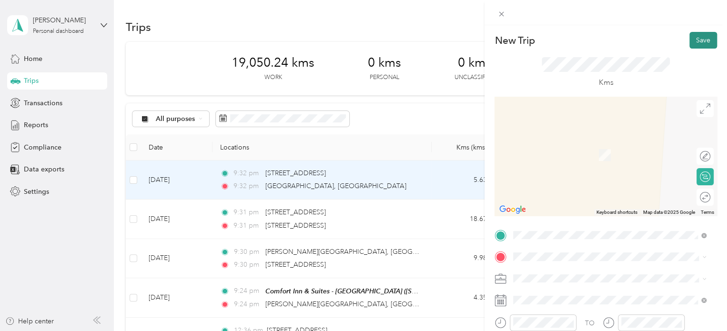
click at [696, 34] on button "Save" at bounding box center [703, 40] width 28 height 17
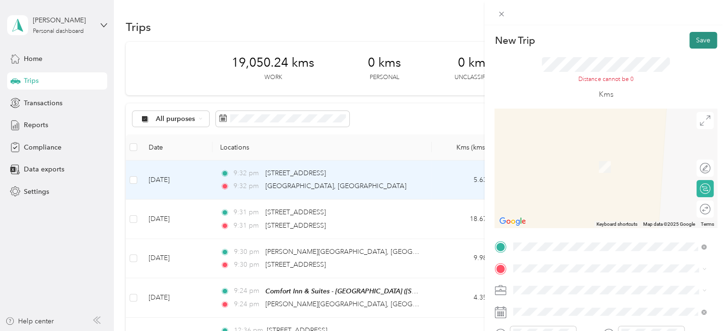
click at [697, 36] on button "Save" at bounding box center [703, 40] width 28 height 17
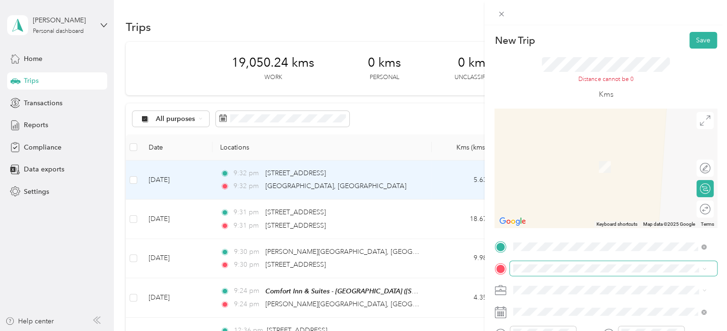
click at [563, 272] on span at bounding box center [613, 268] width 207 height 15
click at [569, 190] on strong "Comfort Inn & Suites - Winnipeg" at bounding box center [601, 185] width 141 height 9
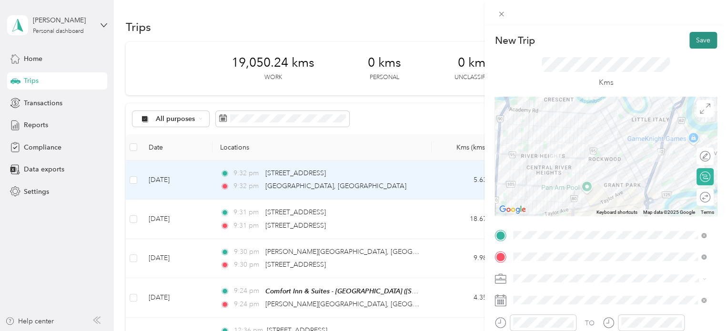
click at [694, 40] on button "Save" at bounding box center [703, 40] width 28 height 17
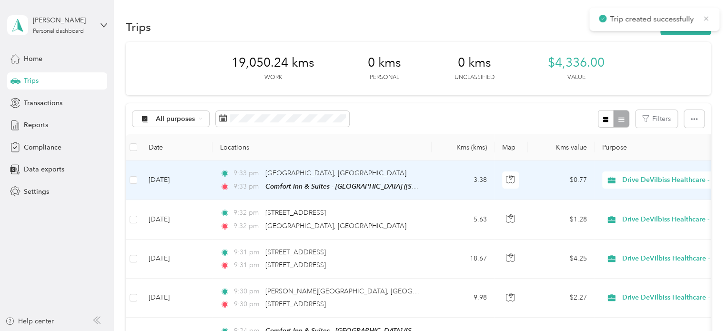
click at [705, 19] on icon at bounding box center [706, 18] width 4 height 4
click at [696, 23] on button "New trip" at bounding box center [685, 27] width 50 height 17
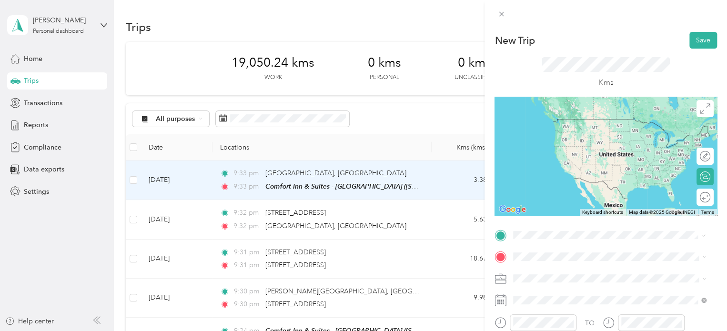
click at [582, 167] on span "635 Pembina Highway, Winnipeg, R3M 2L4, Winnipeg, Manitoba, Canada" at bounding box center [561, 163] width 60 height 8
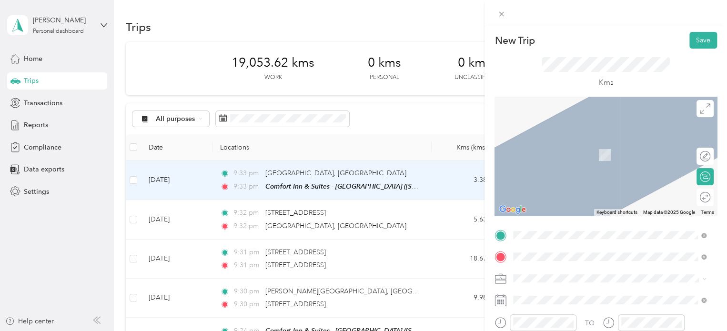
click at [573, 165] on span "700 William Avenue Winnipeg, Manitoba R3E 0Z3, Canada" at bounding box center [587, 160] width 113 height 9
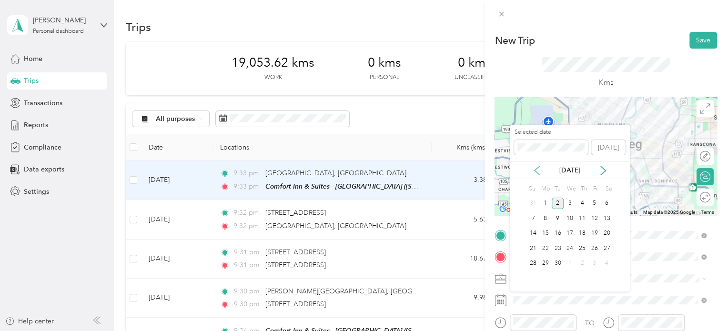
click at [535, 170] on icon at bounding box center [537, 171] width 10 height 10
click at [569, 246] on div "20" at bounding box center [569, 248] width 12 height 12
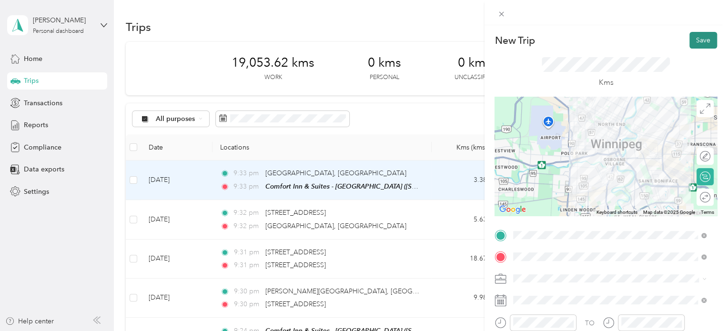
click at [691, 38] on button "Save" at bounding box center [703, 40] width 28 height 17
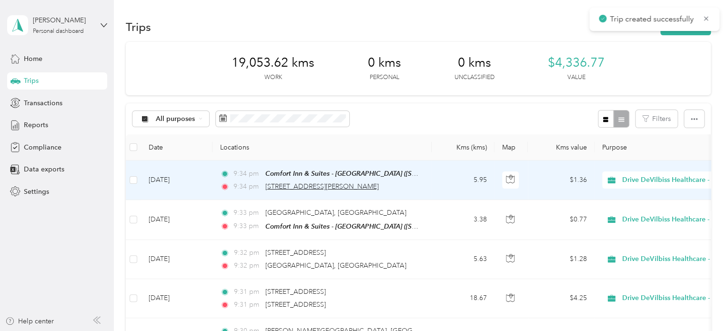
click at [347, 186] on span "700 William Avenue, Winnipeg" at bounding box center [321, 186] width 113 height 8
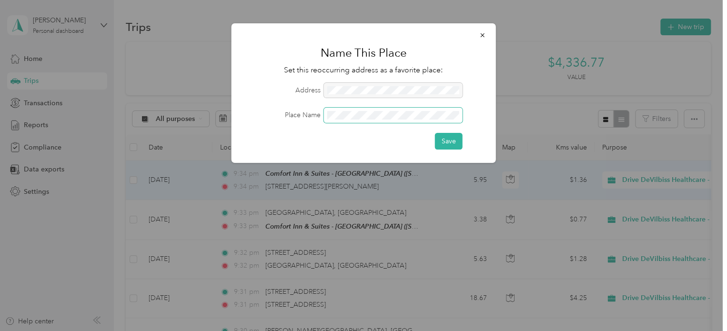
click at [366, 120] on span at bounding box center [393, 115] width 139 height 15
click at [442, 145] on button "Save" at bounding box center [449, 141] width 28 height 17
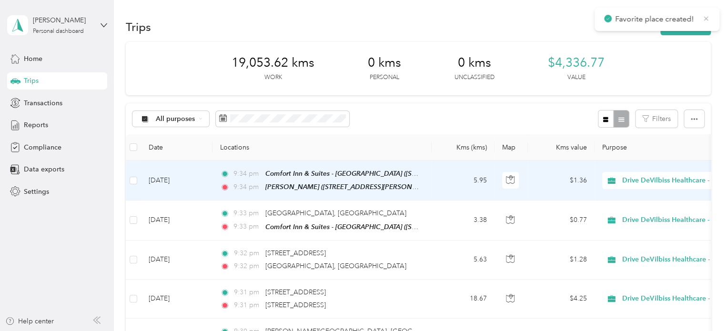
click at [705, 17] on icon at bounding box center [706, 18] width 8 height 9
click at [686, 30] on button "New trip" at bounding box center [685, 27] width 50 height 17
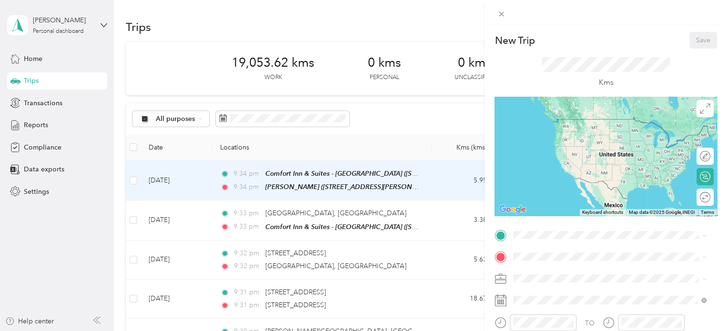
click at [588, 167] on div "Stevens 700 William Avenue, Winnipeg, R3E 0Z3, Winnipeg, Manitoba, Canada" at bounding box center [587, 157] width 113 height 20
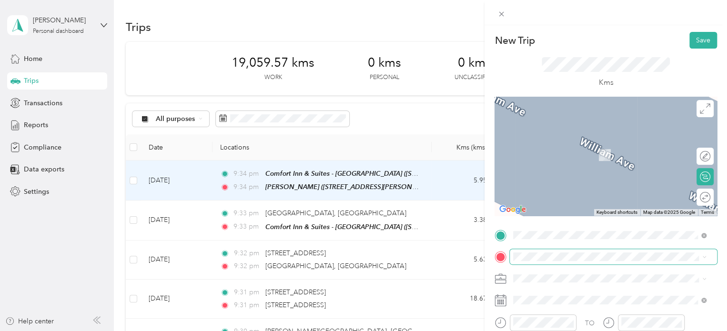
click at [546, 251] on span at bounding box center [613, 256] width 207 height 15
click at [558, 145] on span "409 Avenue Taché Avenue Winnipeg, Manitoba R2H 2A6, Canada" at bounding box center [561, 140] width 60 height 9
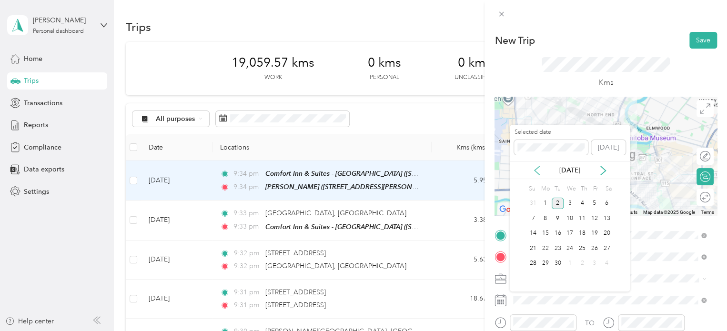
click at [538, 169] on icon at bounding box center [537, 171] width 10 height 10
click at [568, 244] on div "20" at bounding box center [569, 248] width 12 height 12
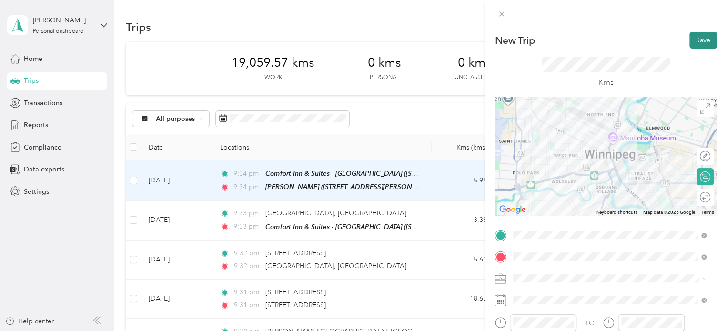
click at [695, 36] on button "Save" at bounding box center [703, 40] width 28 height 17
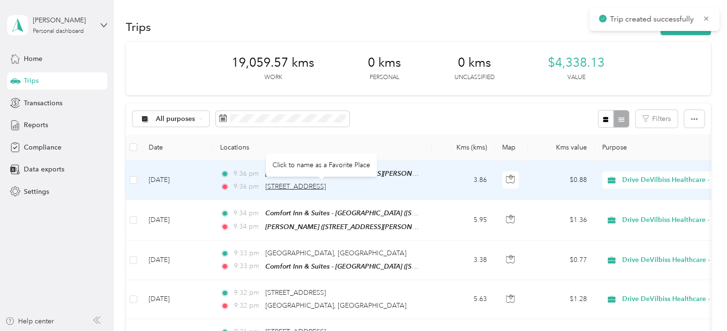
click at [326, 187] on span "409 Avenue Taché Avenue, Winnipeg" at bounding box center [295, 186] width 60 height 8
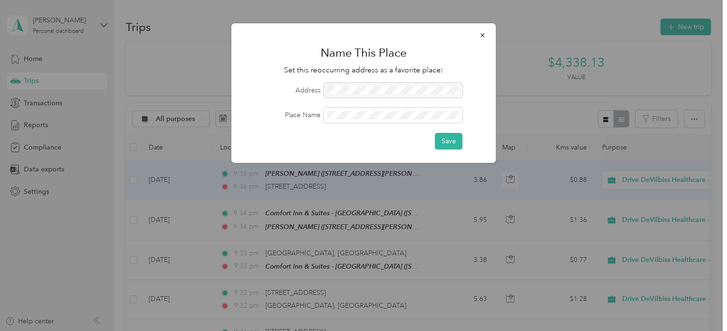
click at [418, 139] on div "Save" at bounding box center [364, 141] width 238 height 17
click at [442, 139] on button "Save" at bounding box center [449, 141] width 28 height 17
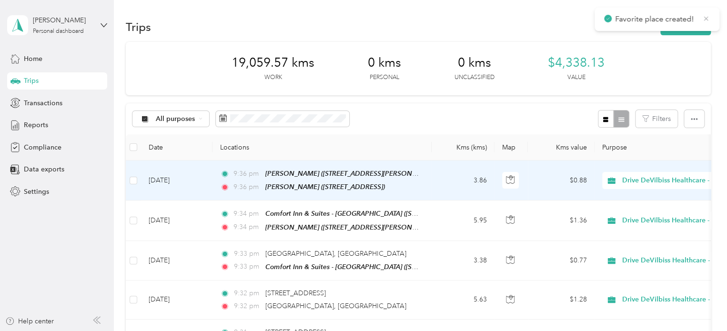
click at [707, 14] on icon at bounding box center [706, 18] width 8 height 9
click at [692, 26] on button "New trip" at bounding box center [685, 27] width 50 height 17
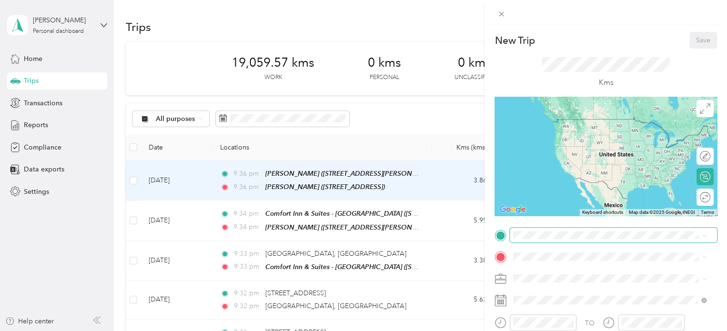
click at [578, 229] on span at bounding box center [613, 235] width 207 height 15
click at [592, 137] on span "[STREET_ADDRESS]" at bounding box center [561, 133] width 60 height 8
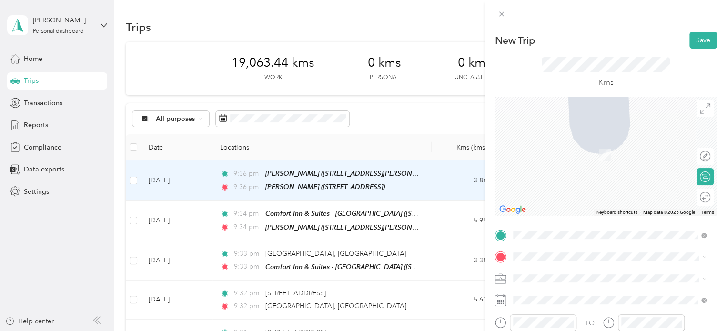
click at [554, 141] on span "1857 Notre Dame Avenue Winnipeg, Manitoba R3E 3E7, Canada" at bounding box center [561, 136] width 60 height 9
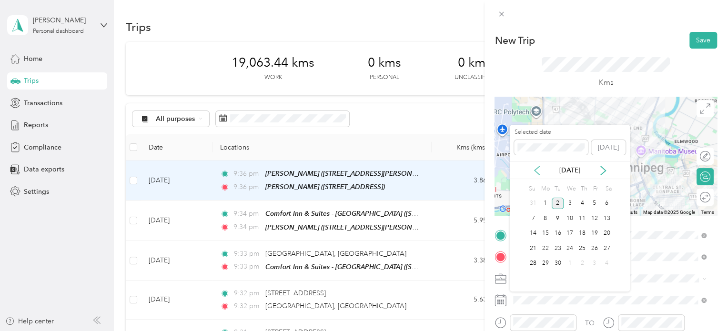
click at [536, 169] on icon at bounding box center [536, 170] width 5 height 9
click at [573, 243] on div "20" at bounding box center [569, 248] width 12 height 12
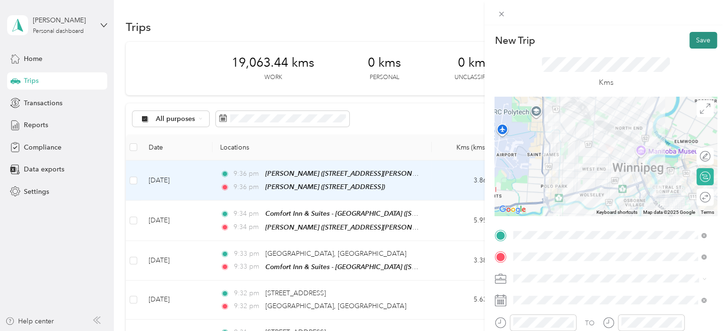
click at [695, 43] on button "Save" at bounding box center [703, 40] width 28 height 17
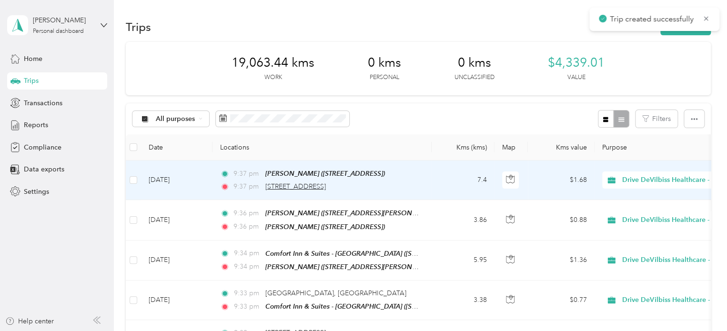
click at [326, 187] on span "1857 Notre Dame Avenue, Winnipeg" at bounding box center [295, 186] width 60 height 8
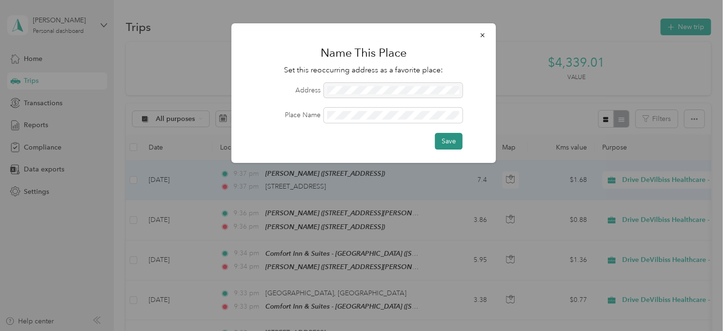
click at [440, 143] on button "Save" at bounding box center [449, 141] width 28 height 17
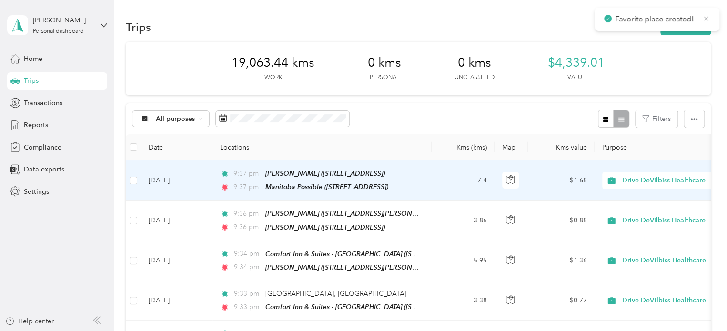
click at [704, 19] on icon at bounding box center [706, 18] width 8 height 9
click at [692, 26] on button "New trip" at bounding box center [685, 27] width 50 height 17
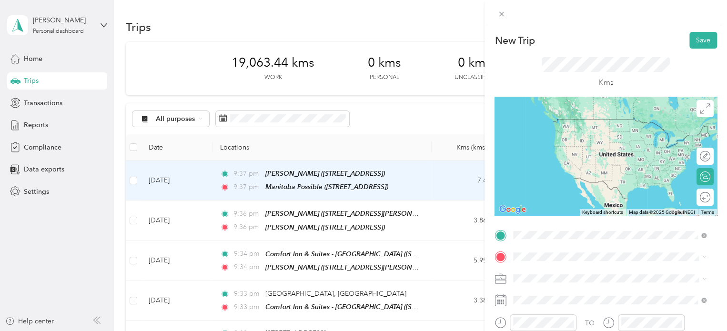
click at [591, 167] on span "1857 Notre Dame Avenue, Winnipeg, R3E 3E7, Winnipeg, Manitoba, Canada" at bounding box center [561, 163] width 60 height 8
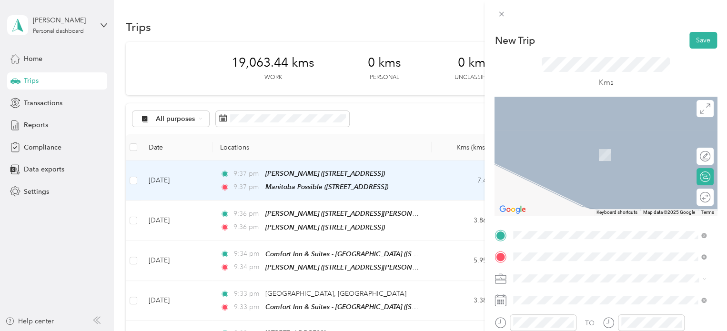
click at [579, 179] on strong "Comfort Inn & Suites - Winnipeg" at bounding box center [601, 174] width 141 height 9
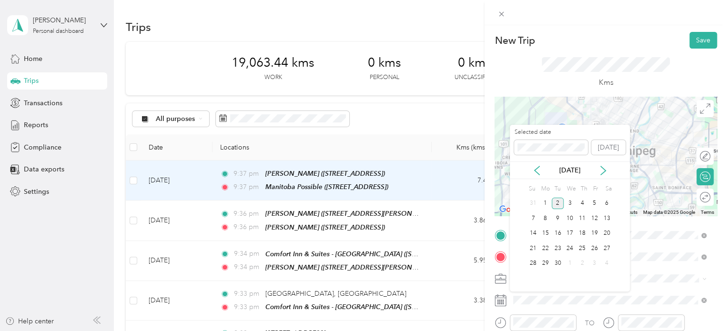
click at [537, 164] on div "[DATE]" at bounding box center [570, 170] width 120 height 18
click at [539, 170] on icon at bounding box center [537, 171] width 10 height 10
click at [570, 248] on div "20" at bounding box center [569, 248] width 12 height 12
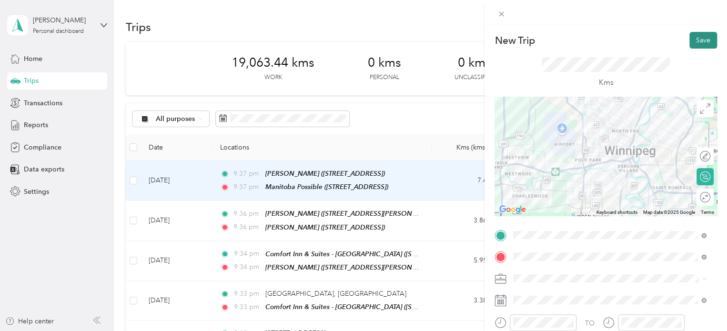
click at [695, 40] on button "Save" at bounding box center [703, 40] width 28 height 17
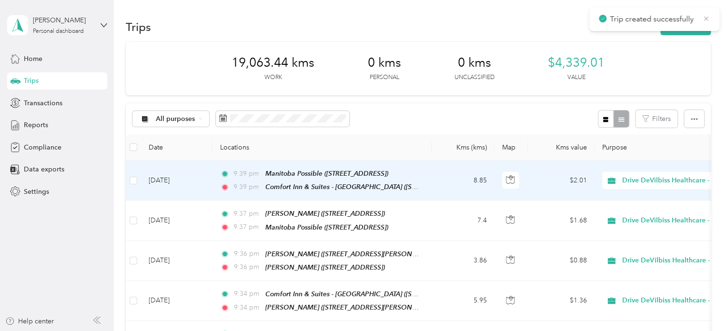
click at [707, 18] on icon at bounding box center [706, 18] width 8 height 9
click at [689, 30] on button "New trip" at bounding box center [685, 27] width 50 height 17
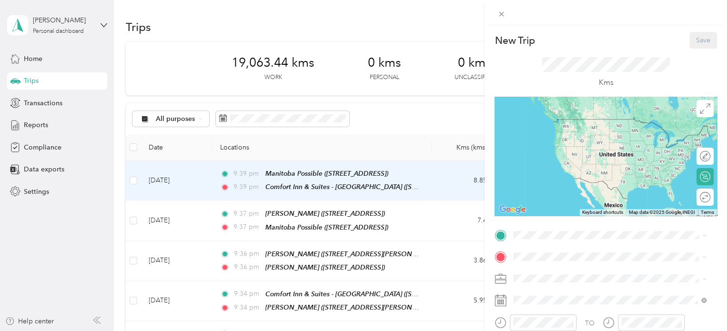
click at [577, 167] on span "635 Pembina Highway, Winnipeg, R3M 2L4, Winnipeg, Manitoba, Canada" at bounding box center [561, 163] width 60 height 8
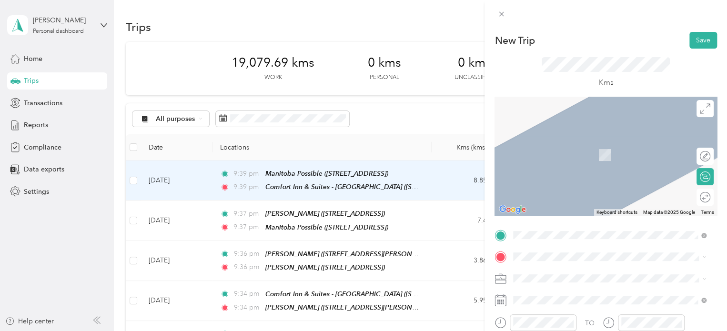
click at [587, 142] on span "1046 Portage Avenue Winnipeg, Manitoba R3G 0S2, Canada" at bounding box center [561, 138] width 60 height 9
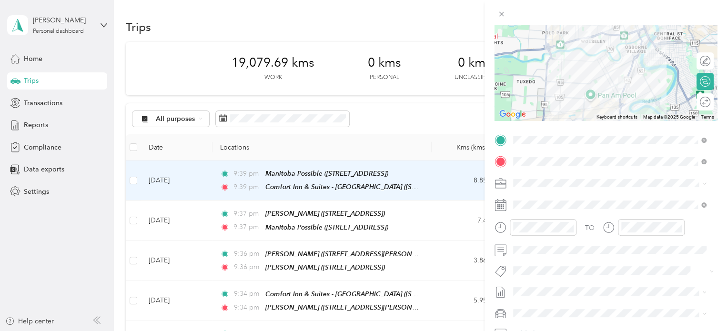
scroll to position [105, 0]
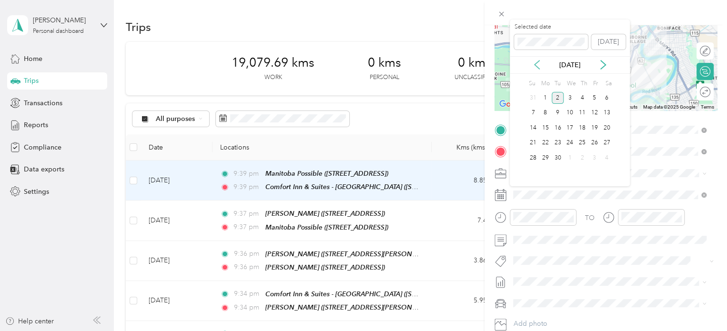
click at [539, 60] on icon at bounding box center [537, 65] width 10 height 10
click at [581, 142] on div "21" at bounding box center [582, 143] width 12 height 12
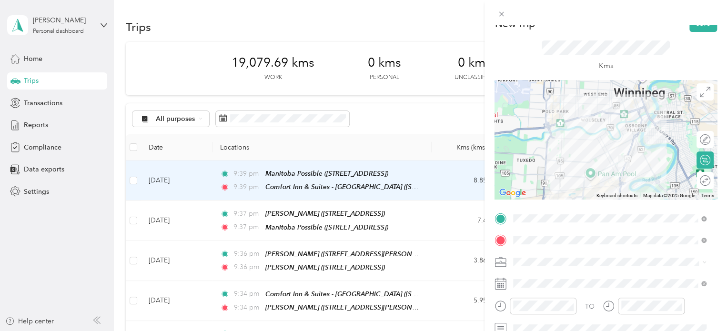
scroll to position [0, 0]
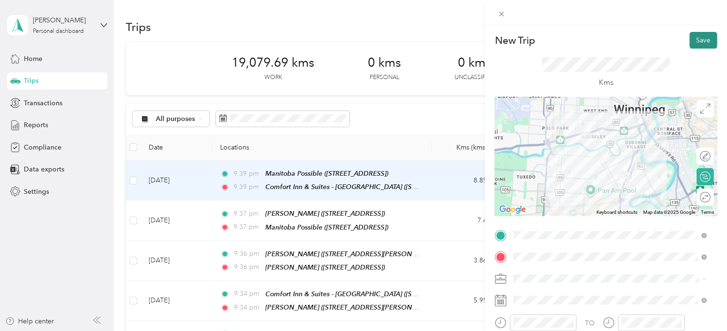
click at [696, 40] on button "Save" at bounding box center [703, 40] width 28 height 17
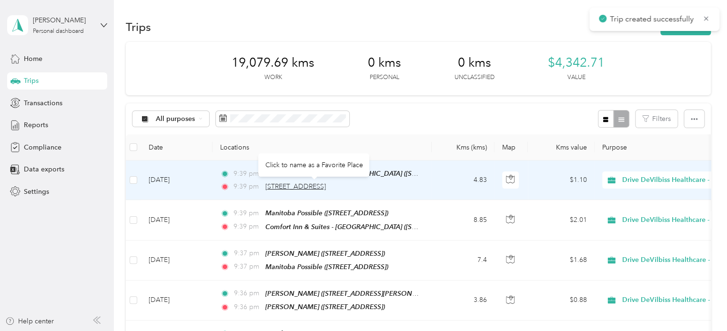
click at [326, 186] on span "1046 Portage Avenue, Winnipeg" at bounding box center [295, 186] width 60 height 8
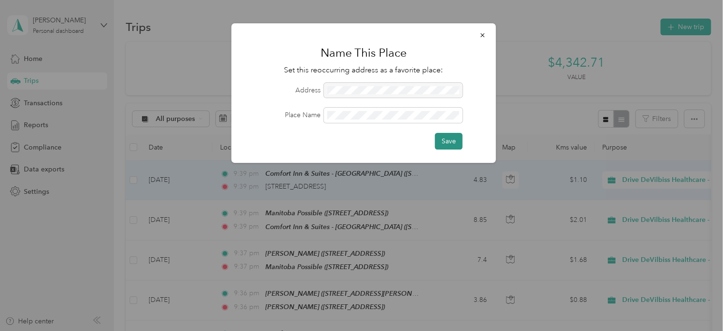
click at [450, 135] on button "Save" at bounding box center [449, 141] width 28 height 17
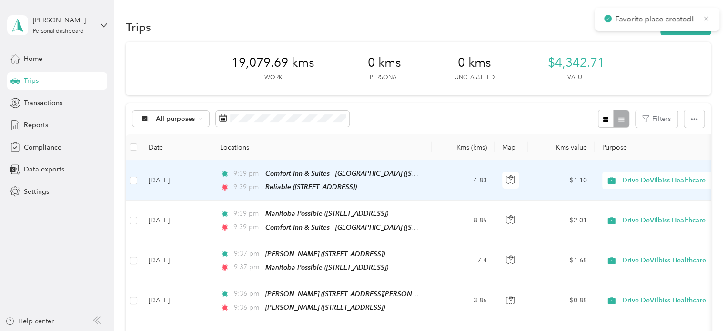
click at [707, 17] on icon at bounding box center [706, 18] width 4 height 4
click at [693, 24] on button "New trip" at bounding box center [685, 27] width 50 height 17
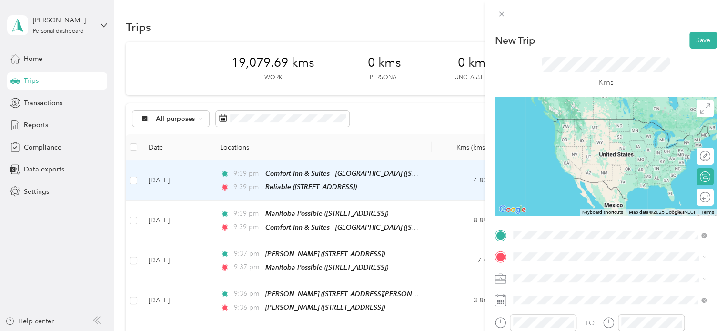
click at [574, 136] on span "1046 Portage Avenue, Winnipeg, R3G 0S2, Winnipeg, Manitoba, Canada" at bounding box center [561, 133] width 60 height 8
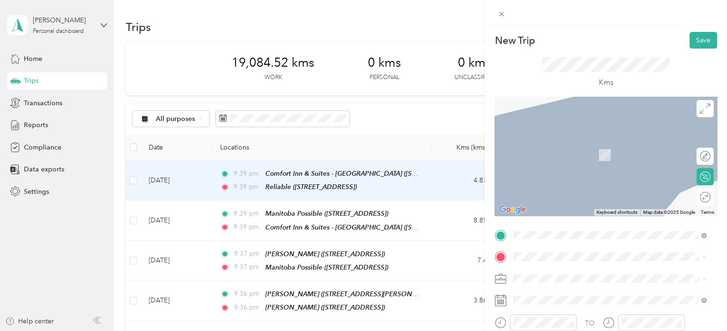
click at [569, 146] on div "264 Avenue Taché Avenue Winnipeg, Manitoba R2H 1Z9, Canada" at bounding box center [609, 139] width 186 height 13
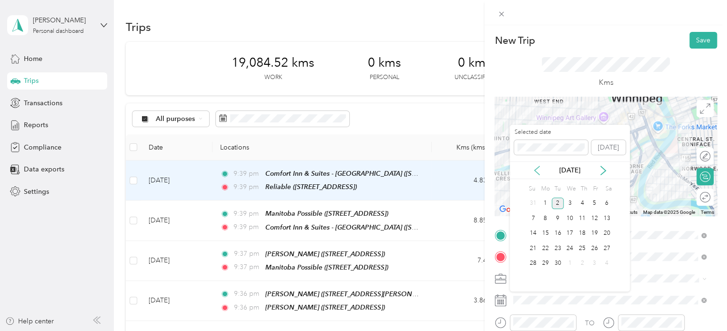
click at [540, 169] on icon at bounding box center [537, 171] width 10 height 10
click at [582, 245] on div "21" at bounding box center [582, 248] width 12 height 12
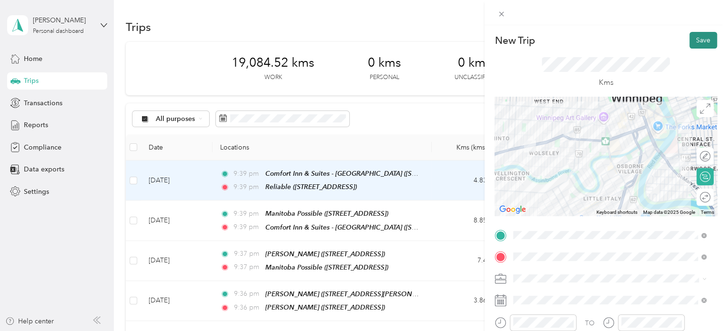
click at [696, 47] on button "Save" at bounding box center [703, 40] width 28 height 17
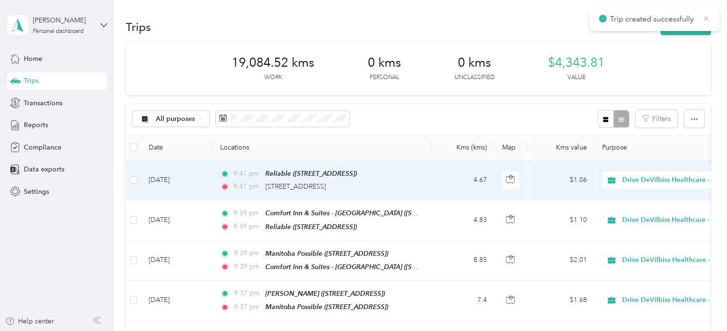
click at [709, 16] on icon at bounding box center [706, 18] width 8 height 9
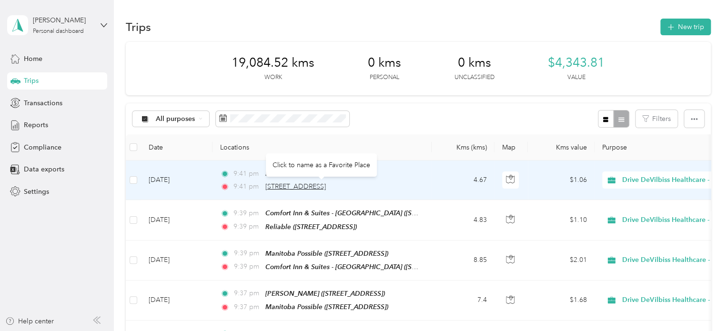
click at [326, 187] on span "264 Avenue Taché Avenue, Winnipeg" at bounding box center [295, 186] width 60 height 8
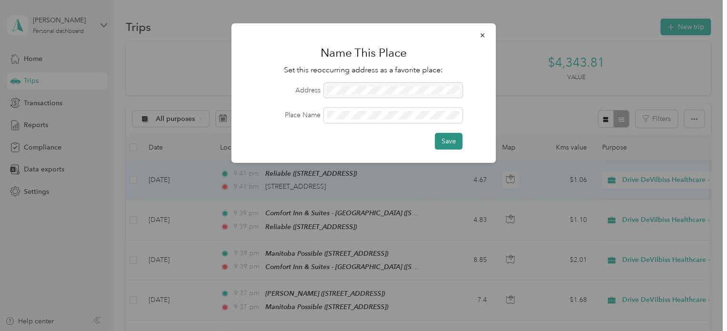
click at [459, 145] on button "Save" at bounding box center [449, 141] width 28 height 17
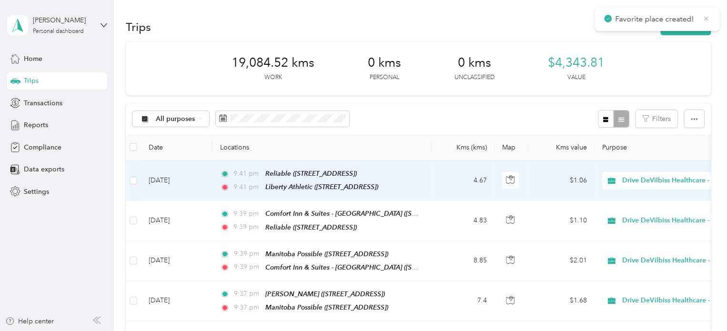
click at [705, 19] on icon at bounding box center [706, 18] width 8 height 9
click at [693, 22] on button "New trip" at bounding box center [685, 27] width 50 height 17
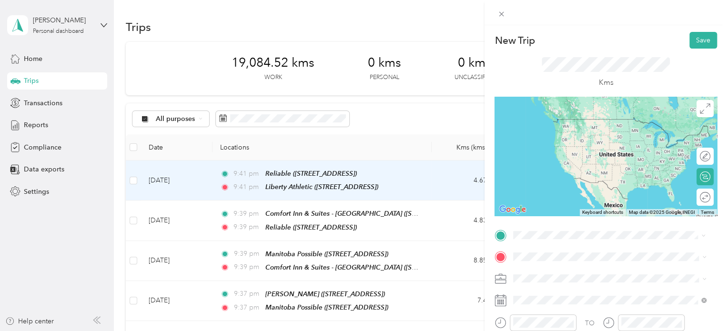
click at [585, 124] on div "Liberty Athletic 264 Avenue Taché Avenue, Winnipeg, R2H 1Z9, Winnipeg, Manitoba…" at bounding box center [561, 128] width 60 height 20
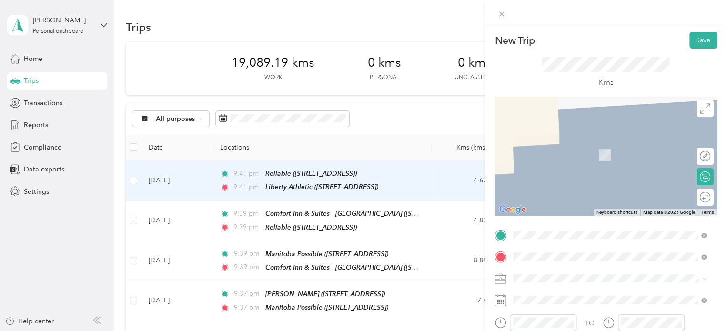
click at [555, 288] on span "940 Lorimer Boulevard Winnipeg, Manitoba R3P 1G1, Canada" at bounding box center [561, 291] width 60 height 9
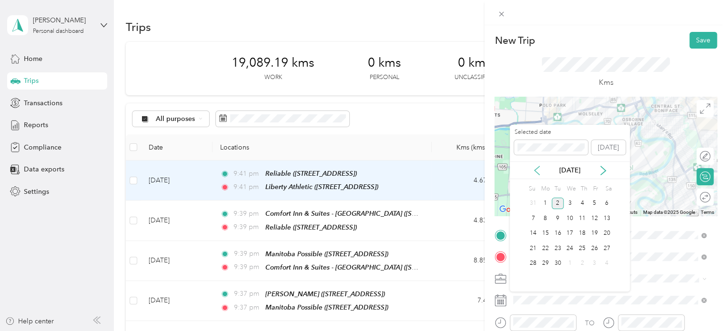
click at [539, 172] on icon at bounding box center [537, 171] width 10 height 10
click at [582, 248] on div "21" at bounding box center [582, 248] width 12 height 12
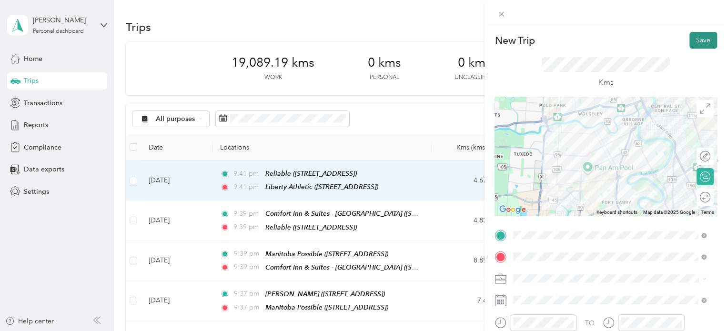
click at [689, 40] on button "Save" at bounding box center [703, 40] width 28 height 17
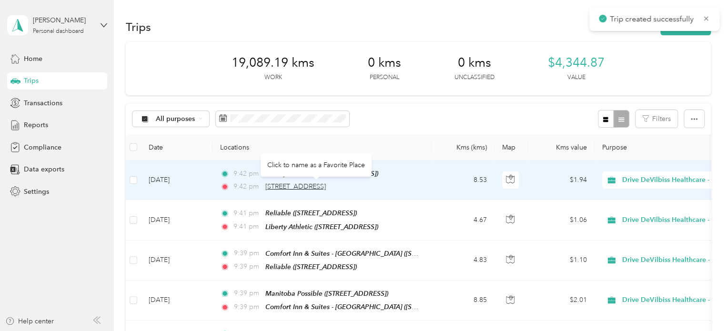
click at [326, 185] on span "940 Lorimer Boulevard, Winnipeg" at bounding box center [295, 186] width 60 height 8
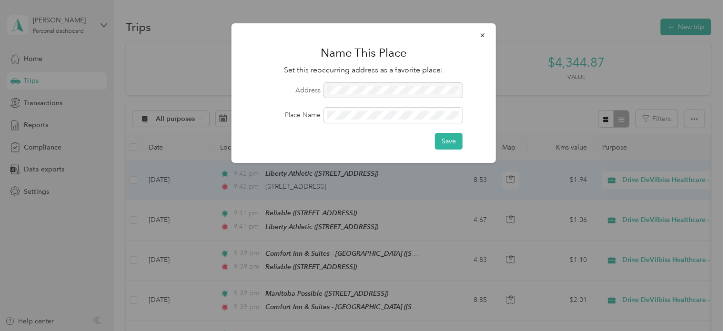
click at [464, 144] on div "Save" at bounding box center [364, 141] width 238 height 17
click at [458, 143] on button "Save" at bounding box center [449, 141] width 28 height 17
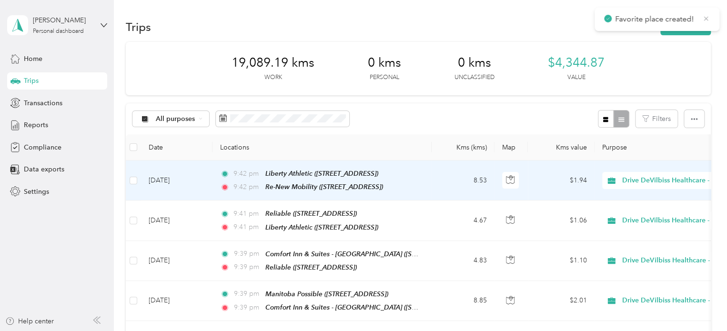
click at [705, 16] on icon at bounding box center [706, 18] width 8 height 9
click at [689, 28] on button "New trip" at bounding box center [685, 27] width 50 height 17
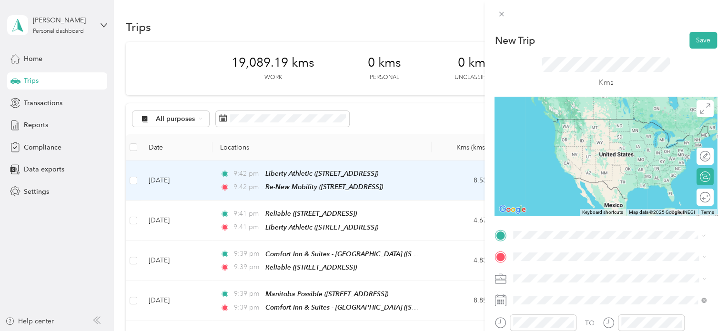
click at [584, 137] on span "940 Lorimer Boulevard, Winnipeg, R3P 1G1, Winnipeg, Manitoba, Canada" at bounding box center [561, 133] width 60 height 8
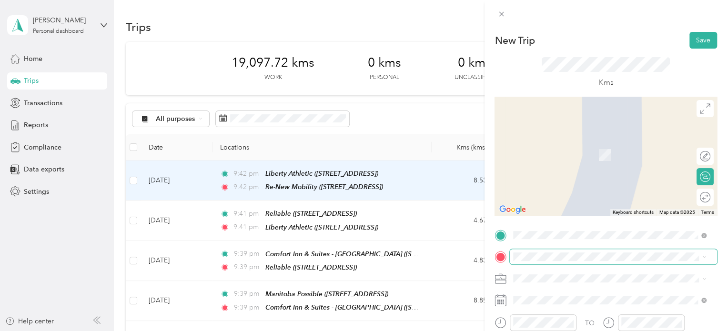
click at [563, 264] on span at bounding box center [613, 256] width 207 height 15
click at [566, 184] on span "1715 Saint James Street Winnipeg, Manitoba R3H 1H3, Canada" at bounding box center [587, 180] width 113 height 9
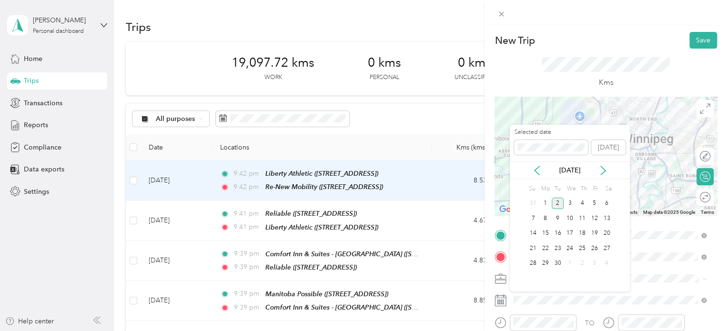
click at [531, 172] on div "[DATE]" at bounding box center [570, 170] width 120 height 10
click at [537, 171] on icon at bounding box center [537, 171] width 10 height 10
click at [583, 246] on div "21" at bounding box center [582, 248] width 12 height 12
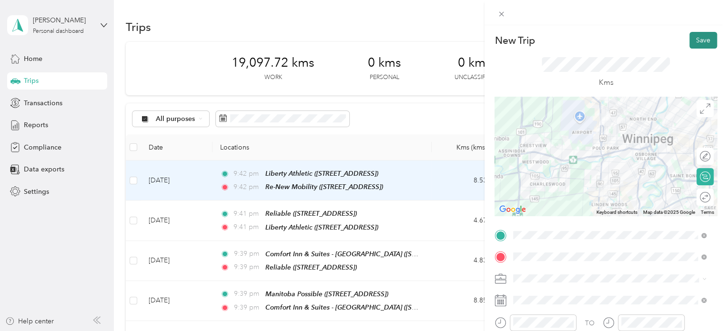
click at [703, 38] on button "Save" at bounding box center [703, 40] width 28 height 17
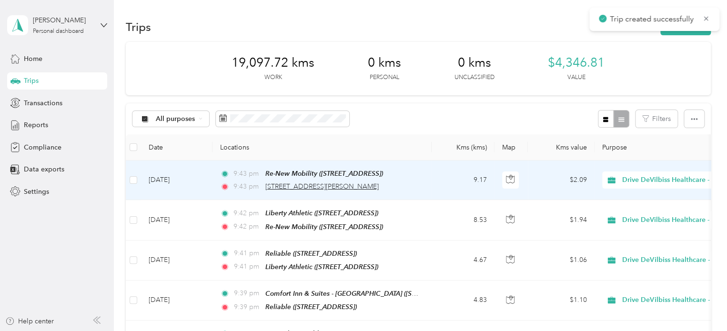
click at [349, 188] on span "1715 Saint James Street, Winnipeg" at bounding box center [321, 186] width 113 height 8
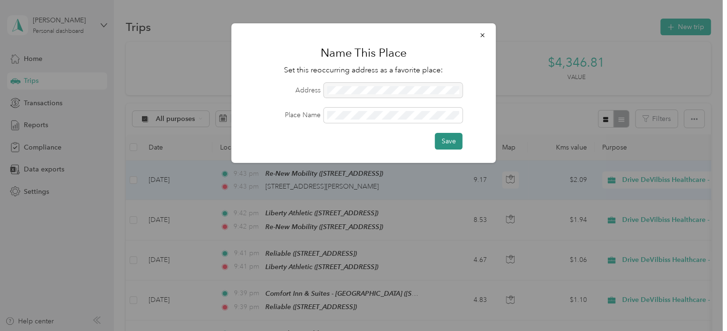
click at [436, 137] on button "Save" at bounding box center [449, 141] width 28 height 17
click at [440, 139] on button "Save" at bounding box center [444, 141] width 38 height 17
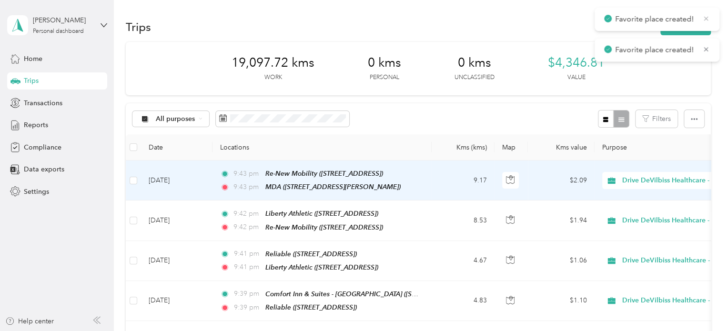
click at [705, 19] on icon at bounding box center [706, 18] width 4 height 4
click at [694, 23] on button "New trip" at bounding box center [685, 27] width 50 height 17
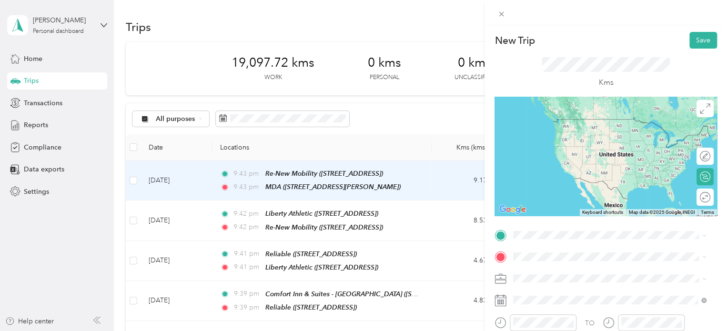
click at [594, 135] on span "1715 Saint James Street, Winnipeg, R3H 1H3, Winnipeg, Manitoba, Canada" at bounding box center [587, 131] width 113 height 8
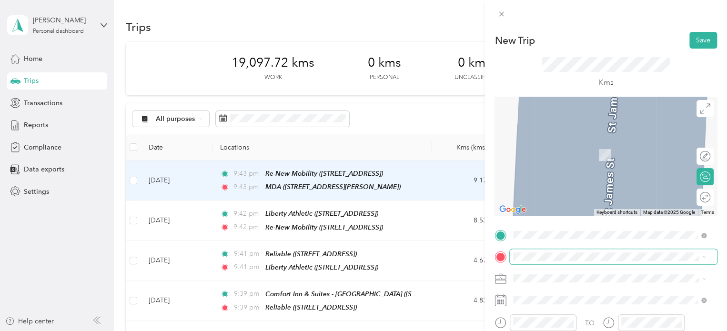
click at [556, 249] on span at bounding box center [613, 256] width 207 height 15
click at [590, 179] on strong "Comfort Inn & Suites - Winnipeg" at bounding box center [601, 174] width 141 height 9
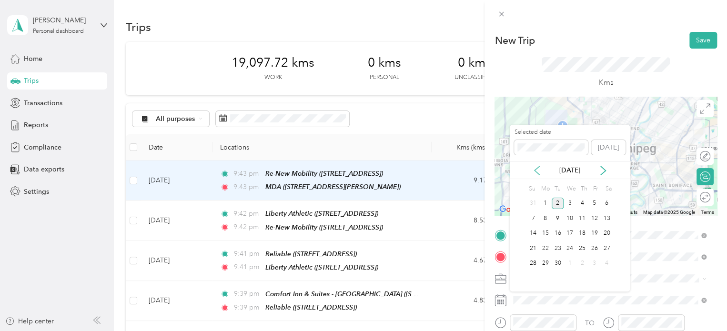
click at [538, 171] on icon at bounding box center [537, 171] width 10 height 10
click at [580, 249] on div "21" at bounding box center [582, 248] width 12 height 12
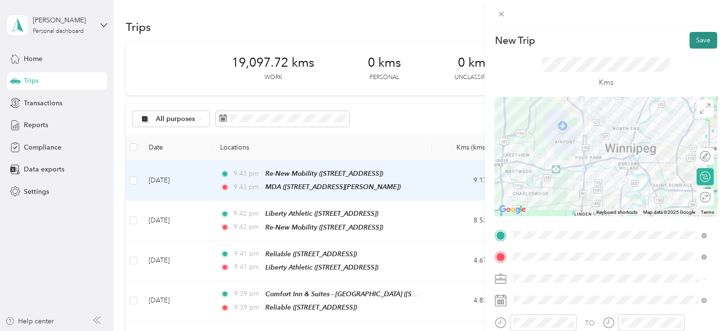
click at [695, 37] on button "Save" at bounding box center [703, 40] width 28 height 17
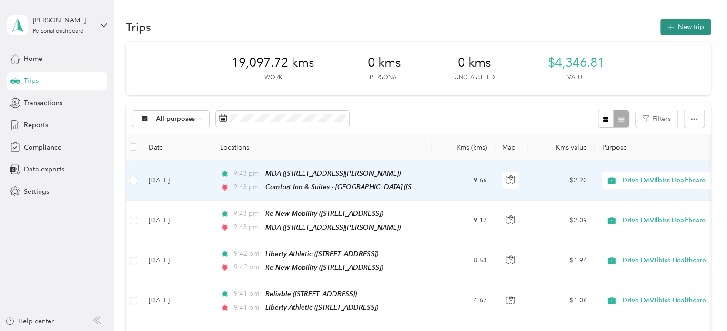
click at [695, 21] on button "New trip" at bounding box center [685, 27] width 50 height 17
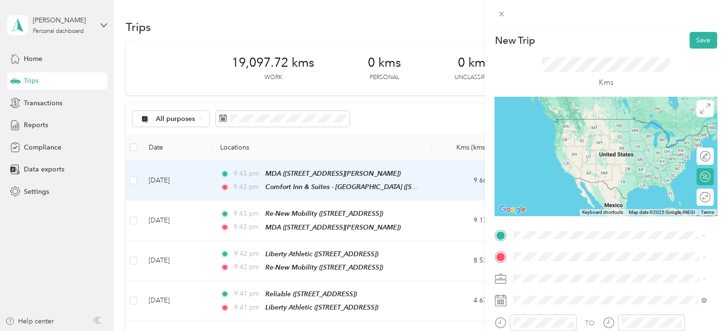
click at [604, 165] on div "Comfort Inn & Suites - Winnipeg 635 Pembina Highway, Winnipeg, R3M 2L4, Winnipe…" at bounding box center [601, 158] width 141 height 20
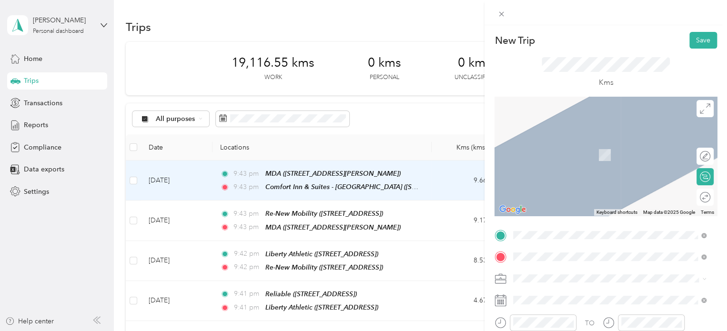
click at [575, 155] on ol "From search results 1495 Saint James Street Winnipeg, Manitoba R3H 0W9, Canada …" at bounding box center [610, 172] width 200 height 114
click at [583, 143] on div "1495 Saint James Street Winnipeg, Manitoba R3H 0W9, Canada" at bounding box center [609, 136] width 186 height 13
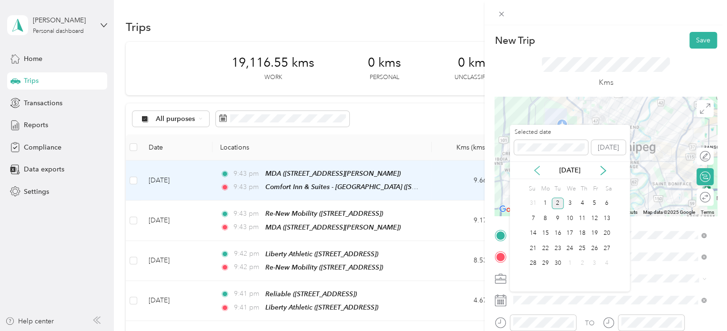
click at [540, 167] on icon at bounding box center [537, 171] width 10 height 10
click at [581, 244] on div "21" at bounding box center [582, 248] width 12 height 12
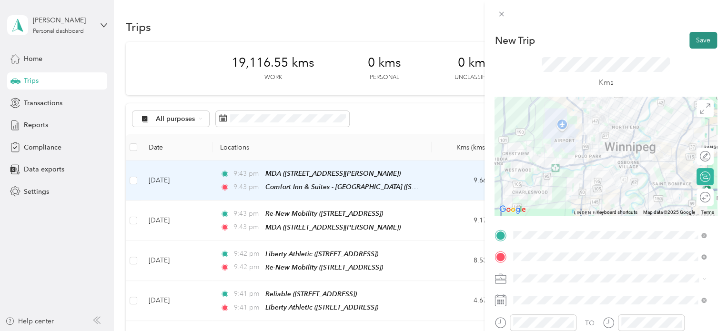
click at [694, 35] on button "Save" at bounding box center [703, 40] width 28 height 17
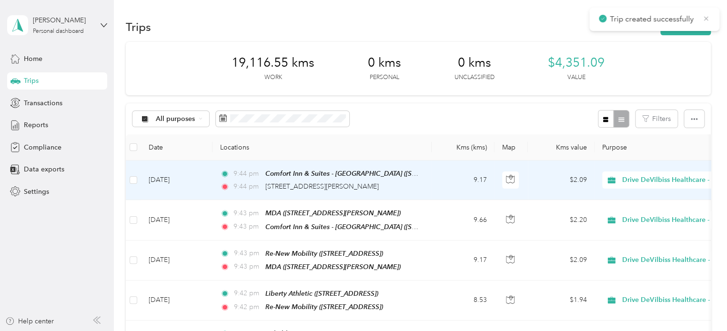
click at [706, 20] on icon at bounding box center [706, 18] width 8 height 9
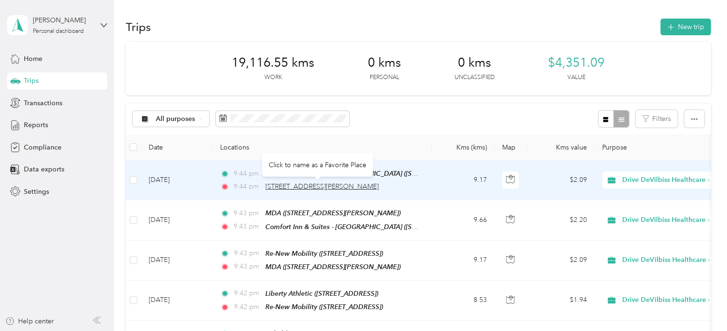
click at [347, 188] on span "1495 Saint James Street, Winnipeg" at bounding box center [321, 186] width 113 height 8
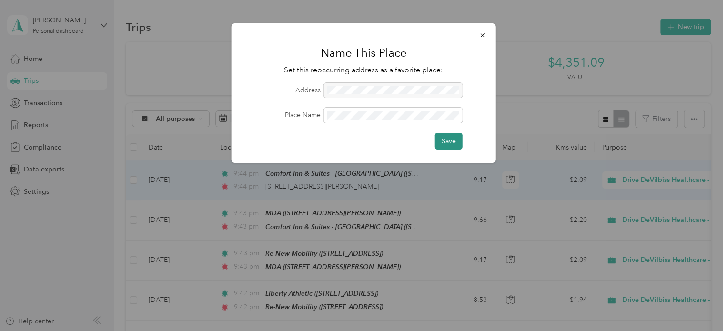
click at [438, 144] on button "Save" at bounding box center [449, 141] width 28 height 17
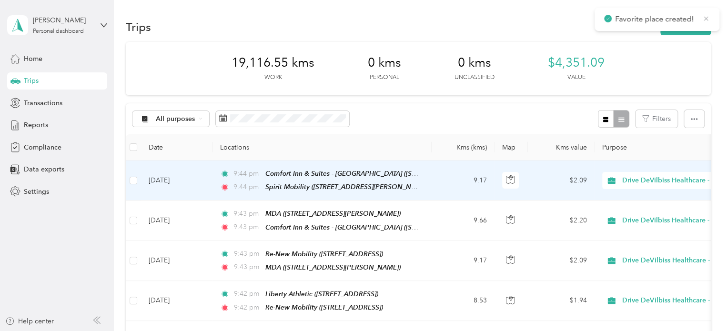
click at [705, 19] on icon at bounding box center [706, 18] width 4 height 4
click at [696, 24] on button "New trip" at bounding box center [685, 27] width 50 height 17
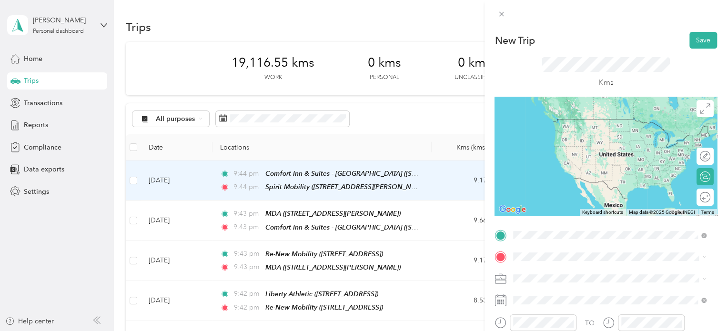
click at [589, 166] on div "Spirit Mobility 1495 Saint James Street, Winnipeg, R3H 0W9, Winnipeg, Manitoba,…" at bounding box center [587, 158] width 113 height 20
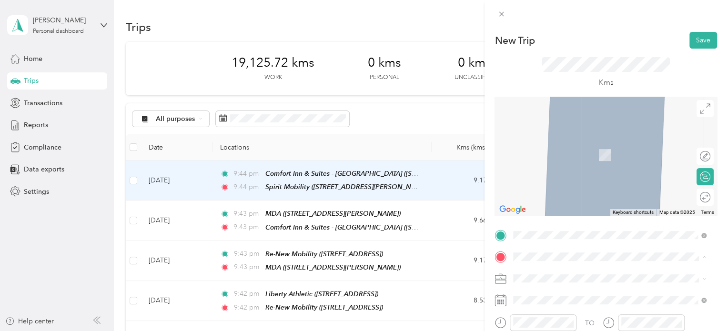
click at [564, 158] on span "[STREET_ADDRESS][PERSON_NAME]" at bounding box center [587, 155] width 113 height 8
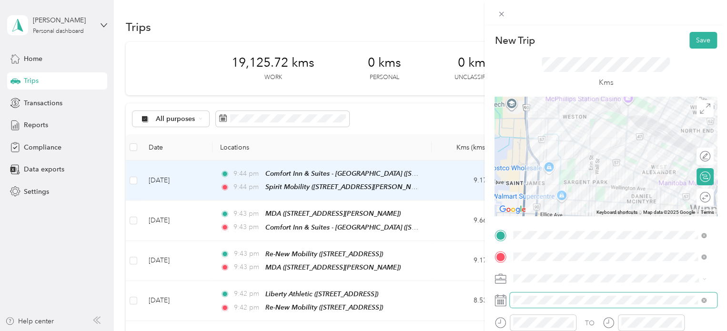
click at [585, 306] on span at bounding box center [613, 299] width 207 height 15
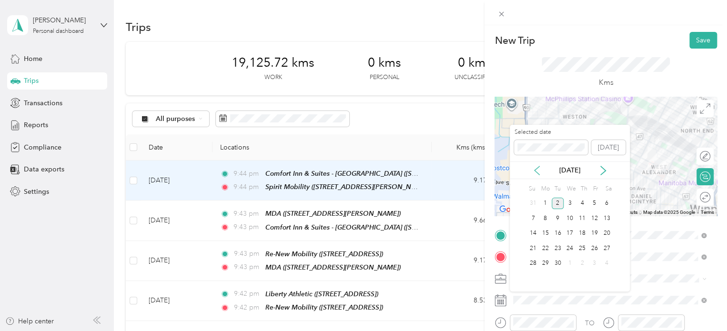
click at [536, 167] on icon at bounding box center [537, 171] width 10 height 10
click at [581, 245] on div "21" at bounding box center [582, 248] width 12 height 12
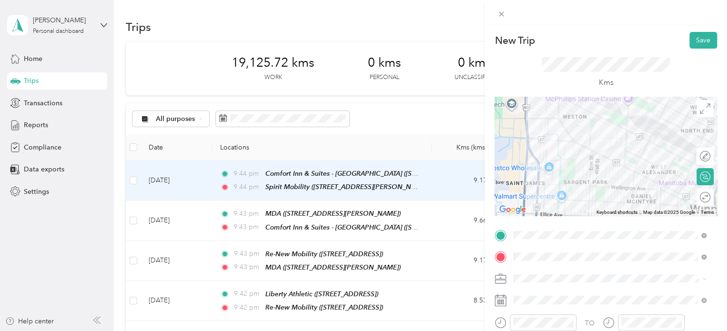
click at [697, 31] on div "New Trip Save This trip cannot be edited because it is either under review, app…" at bounding box center [605, 190] width 242 height 331
click at [696, 40] on button "Save" at bounding box center [703, 40] width 28 height 17
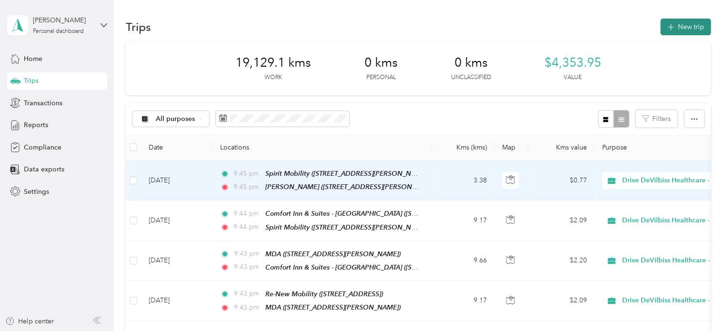
click at [671, 23] on span "button" at bounding box center [671, 27] width 8 height 8
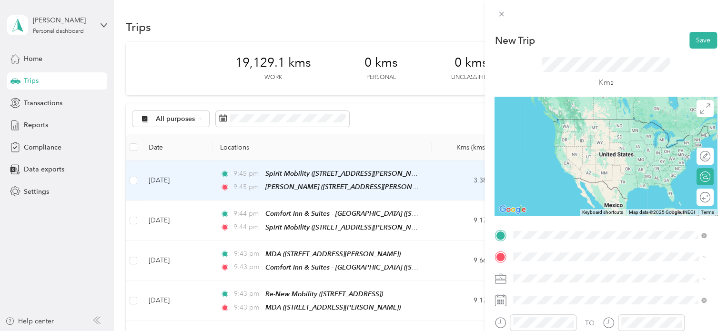
click at [568, 168] on div "Stevens 700 William Avenue, Winnipeg, R3E 0Z3, Winnipeg, Manitoba, Canada" at bounding box center [587, 158] width 113 height 20
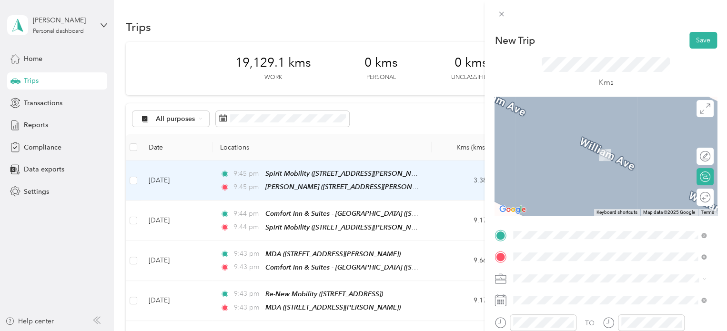
click at [594, 148] on div "550 Century Street Winnipeg, Manitoba R3H 0Y1, Canada" at bounding box center [609, 141] width 186 height 13
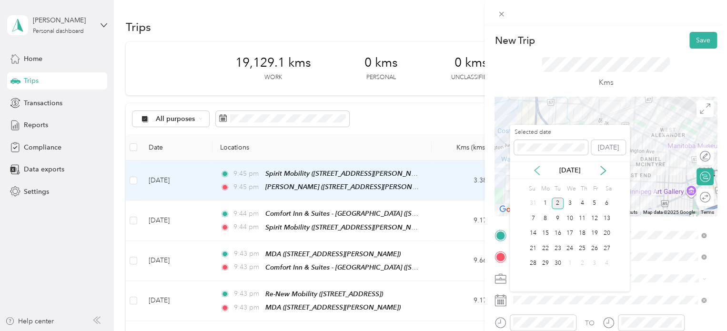
click at [534, 172] on icon at bounding box center [537, 171] width 10 height 10
click at [593, 245] on div "22" at bounding box center [594, 248] width 12 height 12
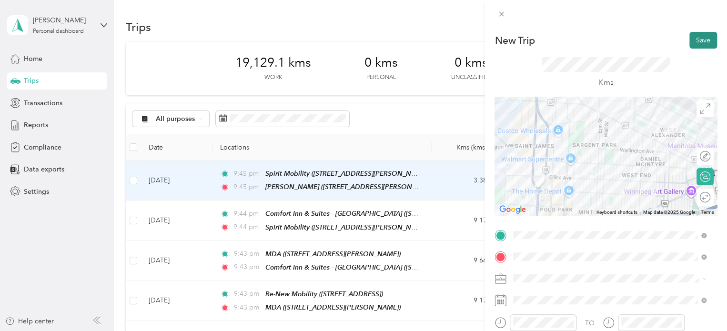
click at [703, 43] on button "Save" at bounding box center [703, 40] width 28 height 17
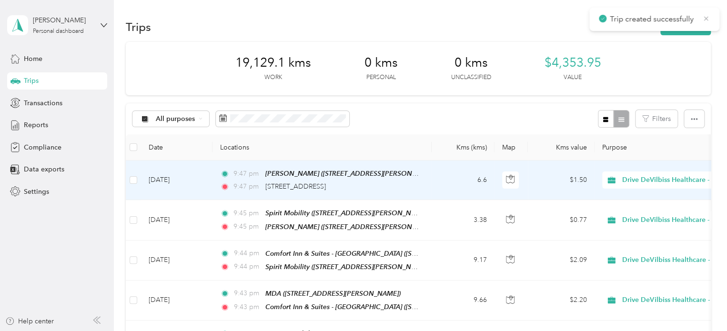
click at [709, 16] on icon at bounding box center [706, 18] width 8 height 9
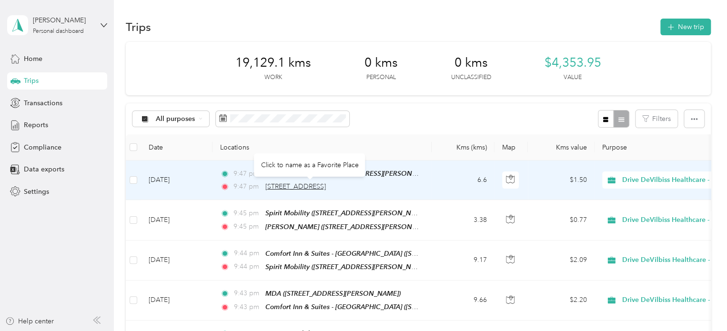
click at [326, 188] on span "550 Century Street, Winnipeg" at bounding box center [295, 186] width 60 height 8
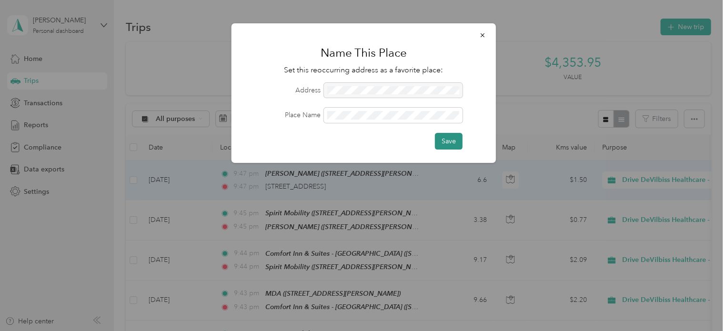
click at [437, 135] on button "Save" at bounding box center [449, 141] width 28 height 17
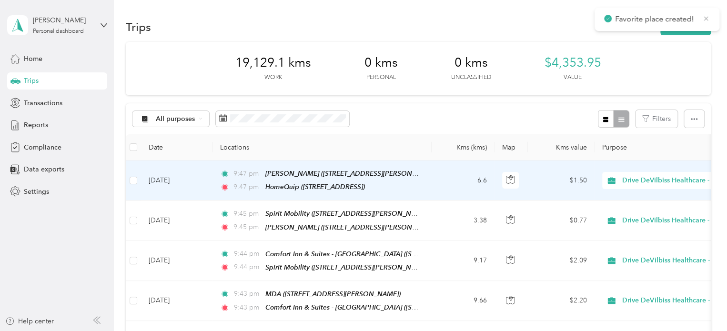
click at [708, 15] on icon at bounding box center [706, 18] width 8 height 9
click at [695, 22] on button "New trip" at bounding box center [685, 27] width 50 height 17
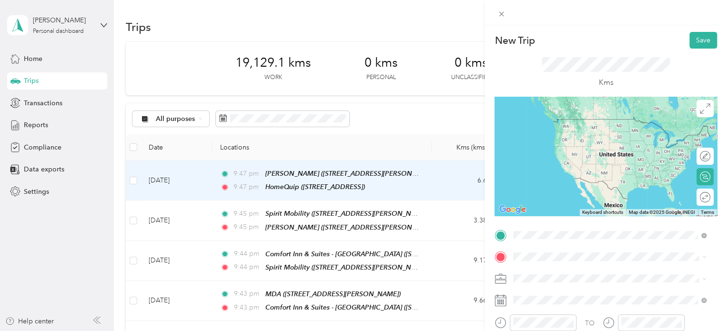
click at [580, 274] on div "HomeQuip 550 Century Street, Winnipeg, R3H 0Y1, Winnipeg, Manitoba, Canada" at bounding box center [561, 279] width 60 height 20
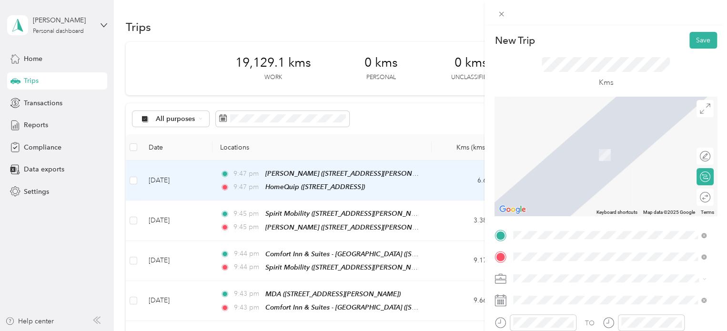
click at [581, 151] on li "Airport Winnipeg, Manitoba, Canada" at bounding box center [610, 148] width 200 height 35
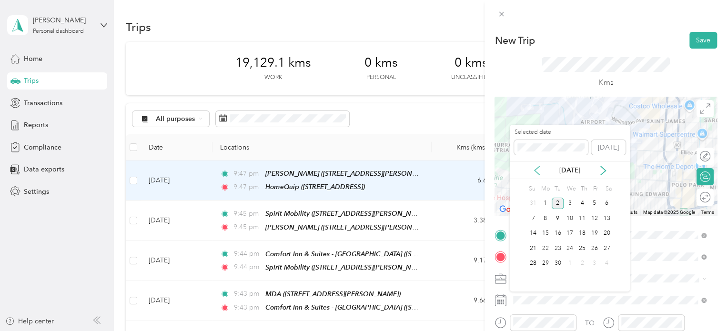
click at [537, 174] on icon at bounding box center [537, 171] width 10 height 10
click at [594, 247] on div "22" at bounding box center [594, 248] width 12 height 12
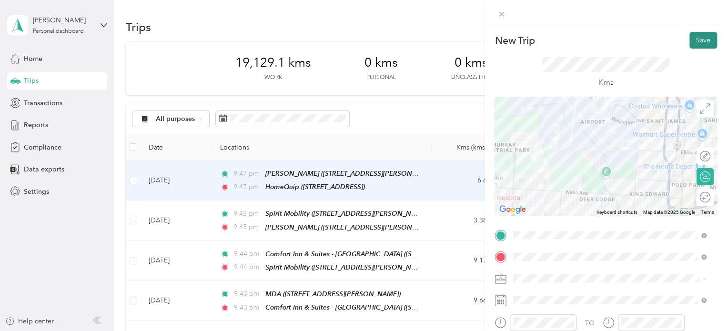
click at [698, 41] on button "Save" at bounding box center [703, 40] width 28 height 17
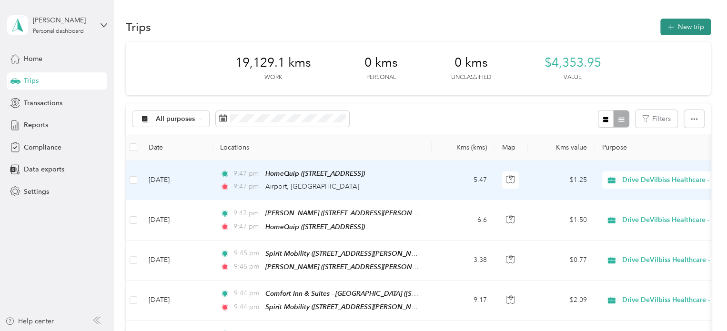
click at [690, 28] on button "New trip" at bounding box center [685, 27] width 50 height 17
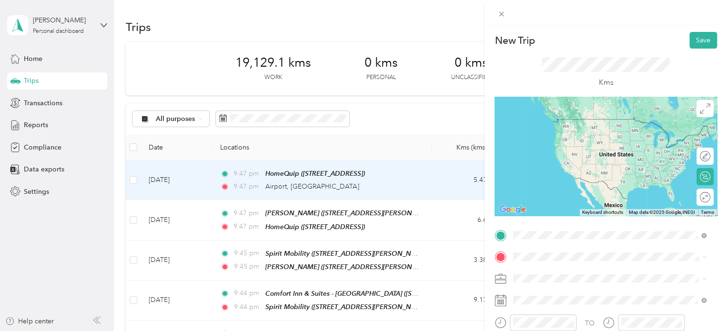
click at [592, 129] on span "[STREET_ADDRESS]" at bounding box center [561, 133] width 60 height 8
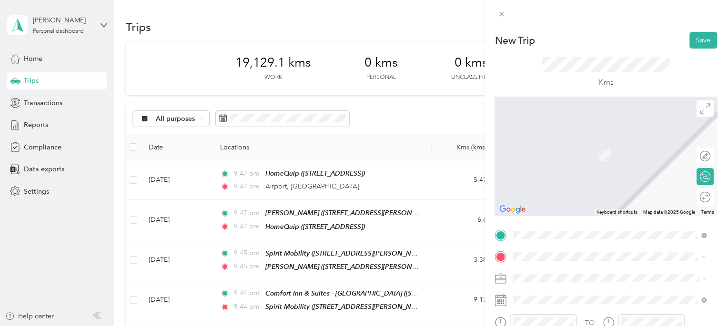
click at [560, 160] on div "Wellwise - Orleans 421–459 Charlemagne Blvd, Fallingbrook, Ottawa, ON , K4A 1S2…" at bounding box center [587, 150] width 113 height 20
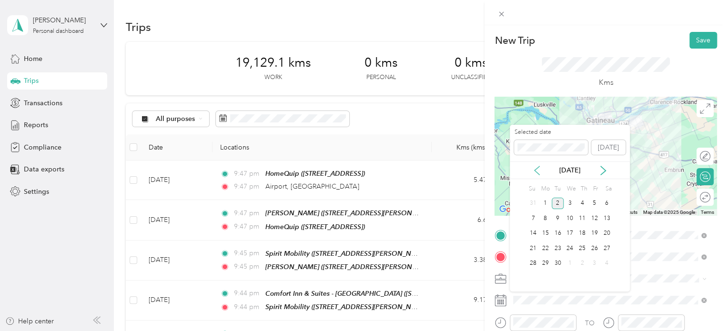
click at [541, 167] on icon at bounding box center [537, 171] width 10 height 10
click at [549, 261] on div "25" at bounding box center [545, 264] width 12 height 12
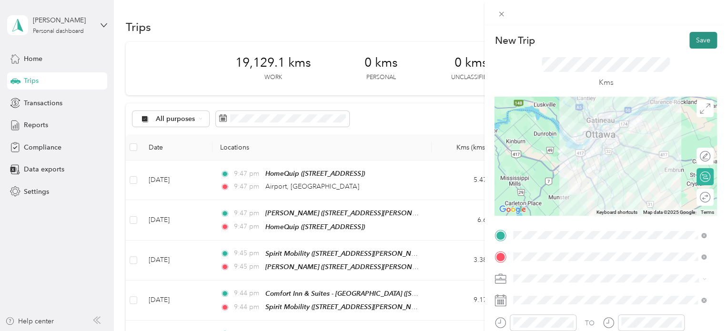
click at [702, 43] on button "Save" at bounding box center [703, 40] width 28 height 17
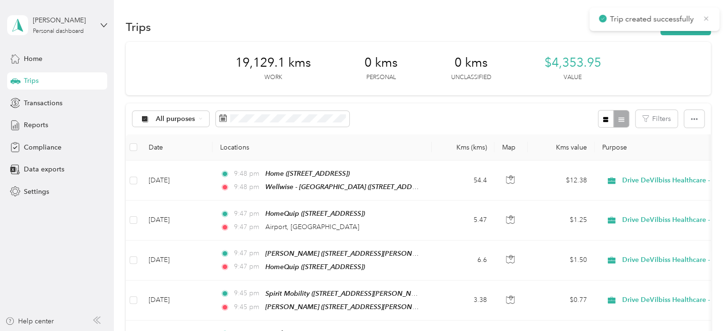
click at [706, 19] on icon at bounding box center [706, 18] width 4 height 4
click at [692, 29] on button "New trip" at bounding box center [685, 27] width 50 height 17
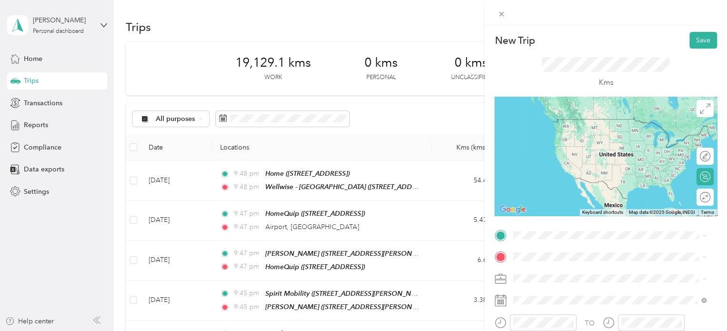
click at [587, 132] on span "[STREET_ADDRESS][PERSON_NAME]" at bounding box center [587, 128] width 113 height 8
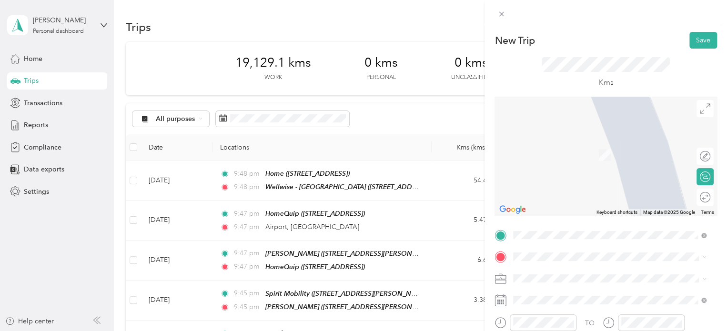
click at [591, 147] on div "General Hospital - Ottawa 501 Smyth Road, K1H 8L6, Ottawa, Ontario, Canada" at bounding box center [605, 147] width 148 height 20
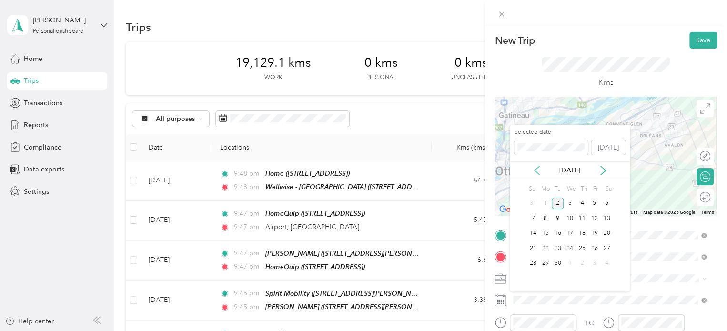
click at [536, 171] on icon at bounding box center [536, 170] width 5 height 9
click at [545, 260] on div "25" at bounding box center [545, 264] width 12 height 12
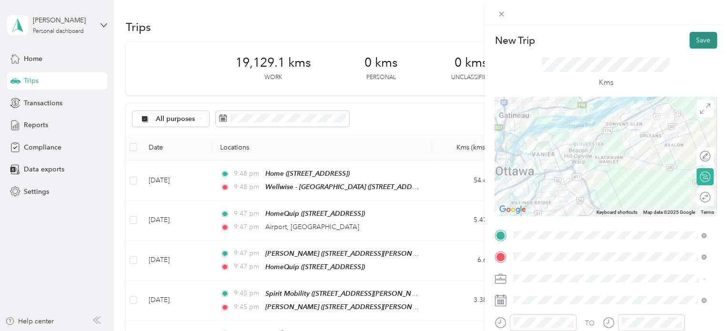
click at [692, 40] on button "Save" at bounding box center [703, 40] width 28 height 17
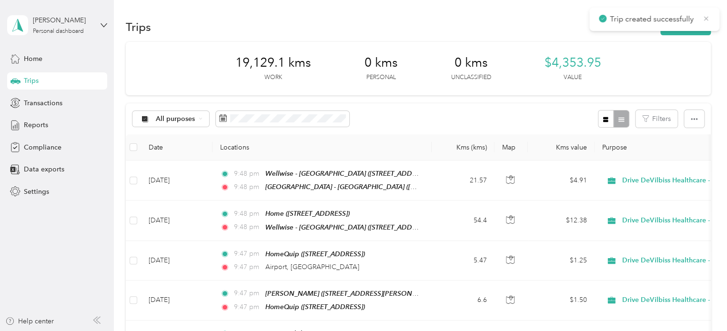
click at [703, 19] on icon at bounding box center [706, 18] width 8 height 9
click at [695, 24] on button "New trip" at bounding box center [685, 27] width 50 height 17
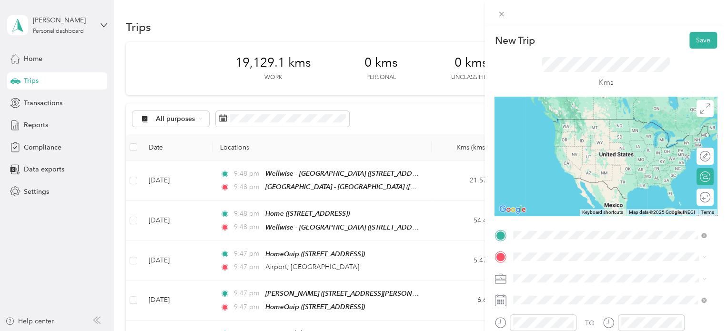
click at [602, 118] on strong "General Hospital - Ottawa" at bounding box center [605, 122] width 148 height 9
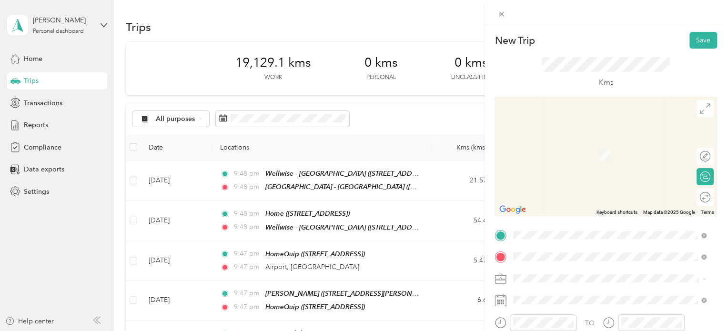
click at [573, 154] on span "[STREET_ADDRESS]" at bounding box center [561, 155] width 60 height 8
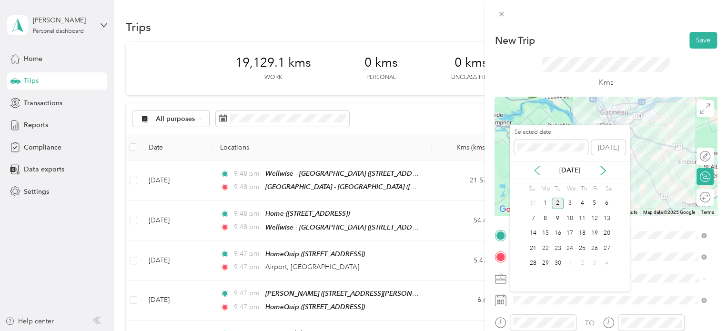
click at [535, 169] on icon at bounding box center [536, 170] width 5 height 9
click at [546, 259] on div "25" at bounding box center [545, 264] width 12 height 12
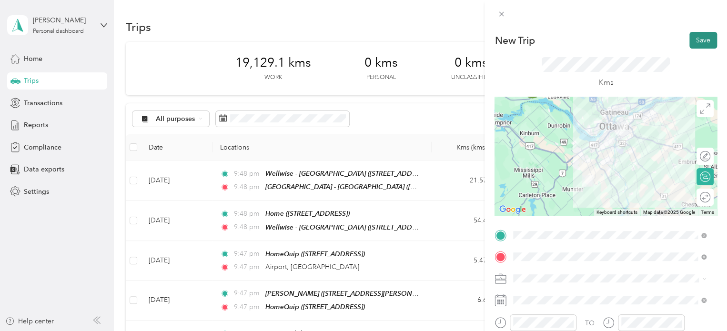
click at [697, 35] on button "Save" at bounding box center [703, 40] width 28 height 17
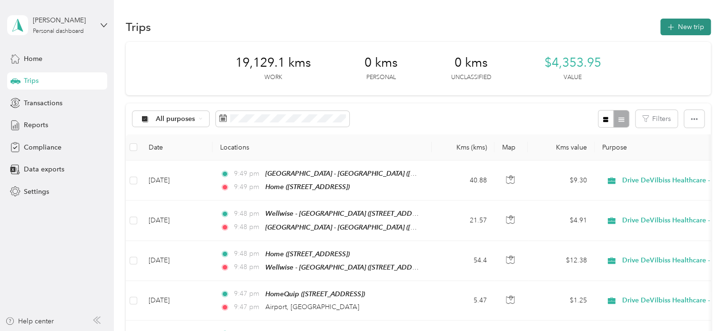
click at [674, 25] on button "New trip" at bounding box center [685, 27] width 50 height 17
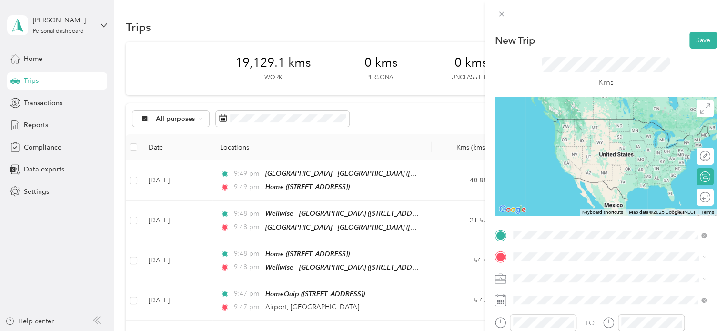
click at [584, 131] on span "[STREET_ADDRESS]" at bounding box center [561, 133] width 60 height 8
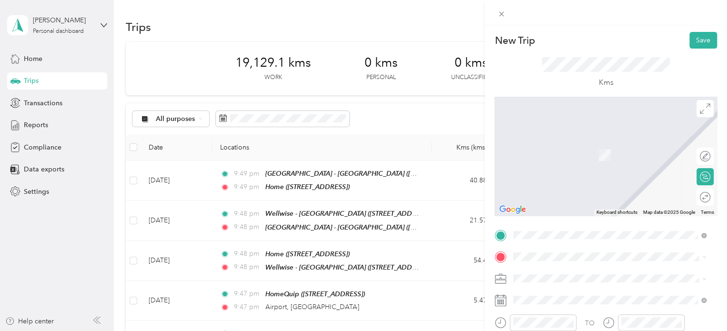
click at [583, 147] on div "CHEO - Ottawa 401 Smyth Road, K1H 8L1, Ottawa, Ontario, Canada" at bounding box center [587, 149] width 113 height 20
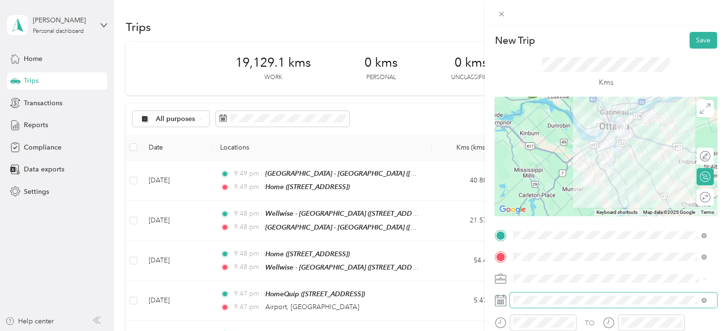
click at [559, 293] on span at bounding box center [613, 299] width 207 height 15
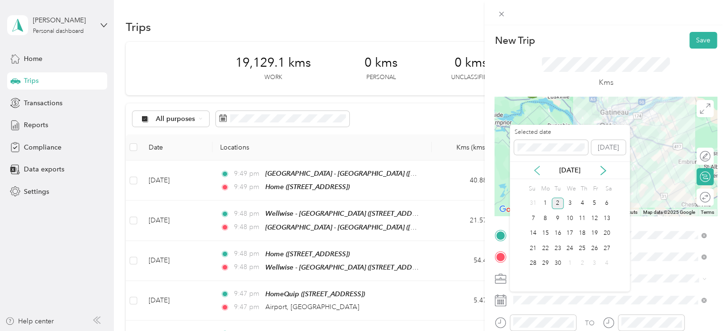
click at [538, 173] on icon at bounding box center [537, 171] width 10 height 10
click at [560, 260] on div "26" at bounding box center [558, 264] width 12 height 12
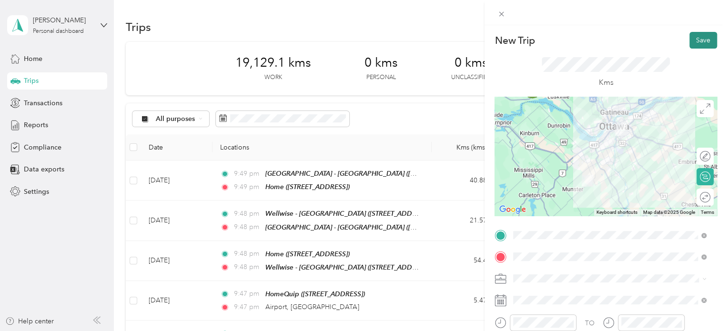
click at [699, 34] on button "Save" at bounding box center [703, 40] width 28 height 17
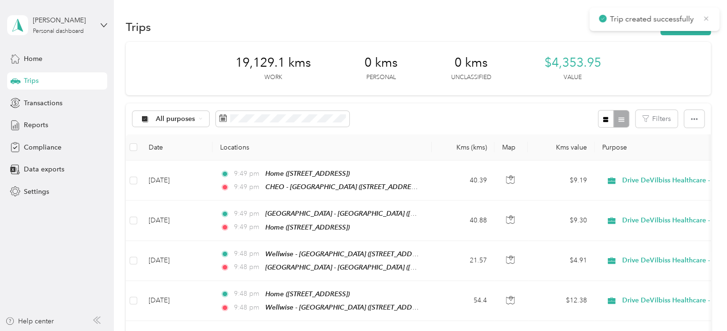
click at [705, 17] on icon at bounding box center [706, 18] width 8 height 9
click at [684, 32] on button "New trip" at bounding box center [685, 27] width 50 height 17
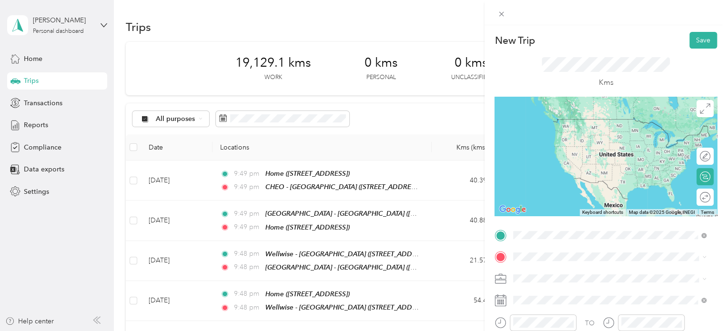
click at [580, 121] on div "CHEO - Ottawa" at bounding box center [587, 122] width 113 height 9
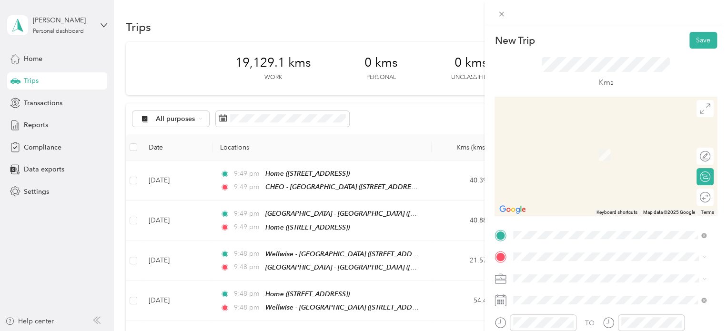
click at [592, 152] on span "[STREET_ADDRESS]" at bounding box center [561, 153] width 60 height 8
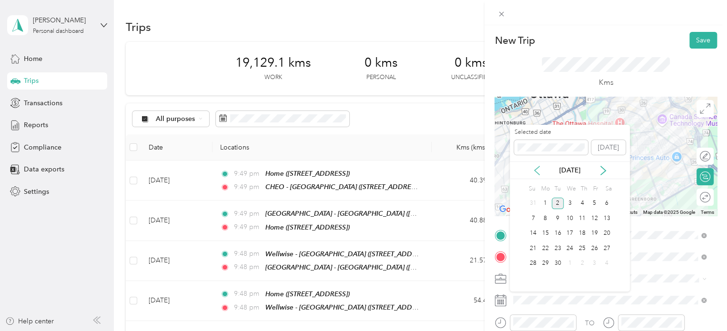
click at [541, 171] on icon at bounding box center [537, 171] width 10 height 10
click at [562, 259] on div "26" at bounding box center [558, 264] width 12 height 12
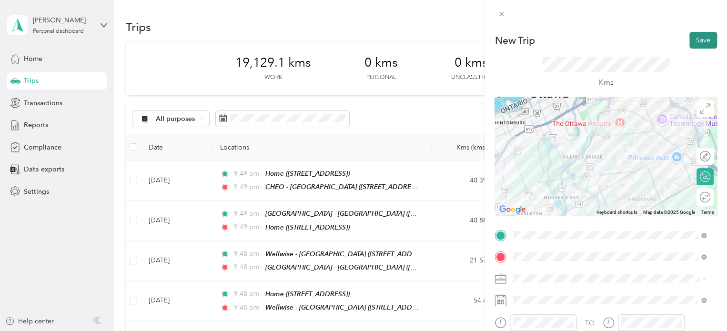
click at [694, 39] on button "Save" at bounding box center [703, 40] width 28 height 17
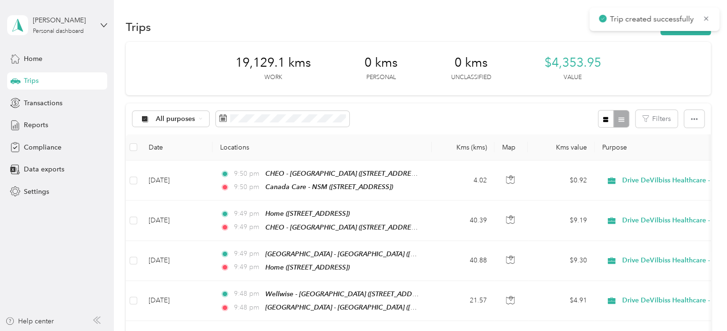
click at [706, 13] on span "Trip created successfully" at bounding box center [654, 19] width 111 height 12
click at [705, 17] on icon at bounding box center [706, 18] width 8 height 9
click at [686, 30] on button "New trip" at bounding box center [685, 27] width 50 height 17
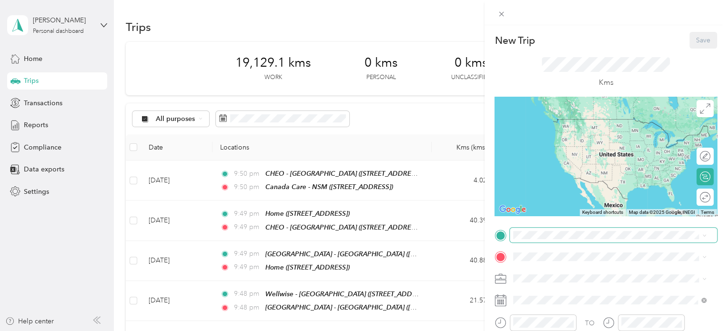
click at [600, 240] on span at bounding box center [613, 235] width 207 height 15
click at [593, 136] on div "Canada Care - NSM 1644 Bank St, Heron Park, Ottawa, ON , K1V 7Y6, Ottawa, ON, C…" at bounding box center [562, 128] width 62 height 20
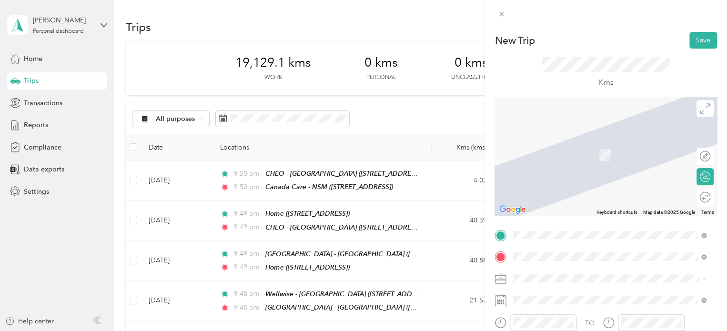
click at [592, 154] on span "1967 Riverside Drive, K1H 5K6, Ottawa, Ontario, Canada" at bounding box center [561, 155] width 60 height 8
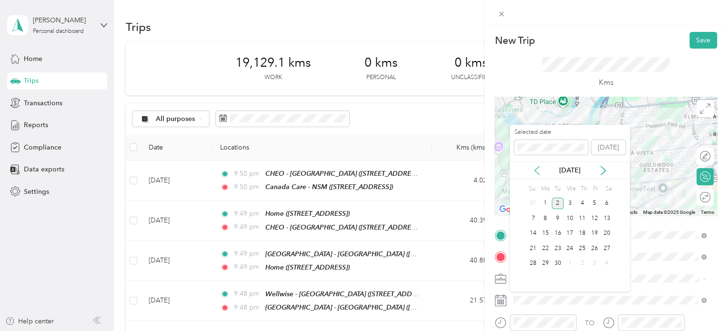
click at [538, 168] on icon at bounding box center [537, 171] width 10 height 10
click at [561, 261] on div "26" at bounding box center [558, 264] width 12 height 12
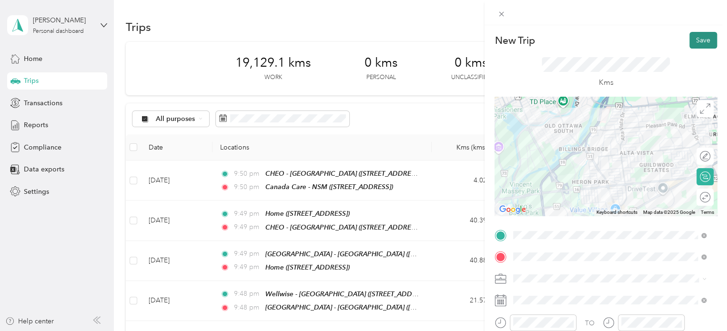
click at [695, 43] on button "Save" at bounding box center [703, 40] width 28 height 17
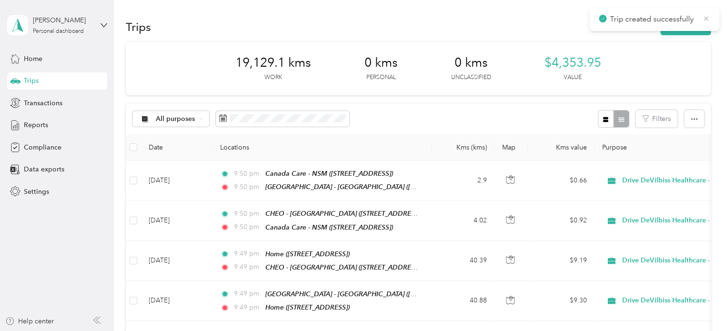
click at [707, 19] on icon at bounding box center [706, 18] width 4 height 4
click at [687, 26] on button "New trip" at bounding box center [685, 27] width 50 height 17
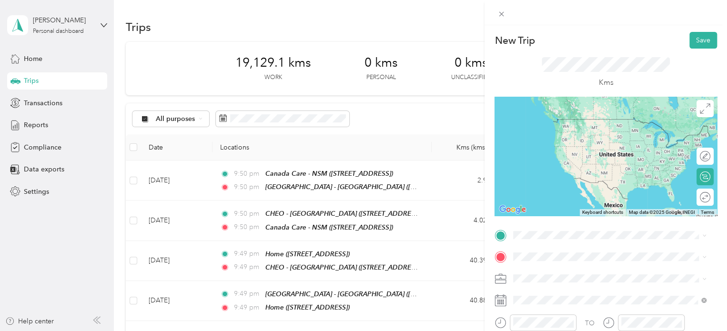
click at [572, 135] on div "Riverside Hospital - Ottawa 1967 Riverside Drive, K1H 5K6, Ottawa, Ontario, Can…" at bounding box center [605, 125] width 148 height 20
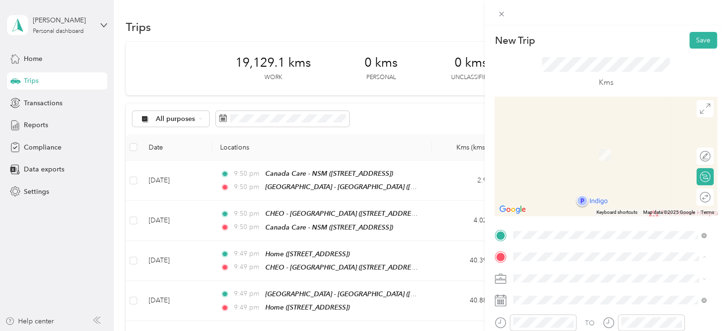
click at [562, 155] on span "[STREET_ADDRESS]" at bounding box center [561, 155] width 60 height 8
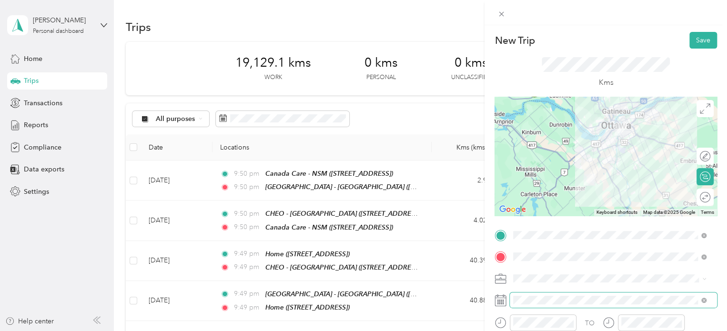
click at [559, 295] on span at bounding box center [613, 299] width 207 height 15
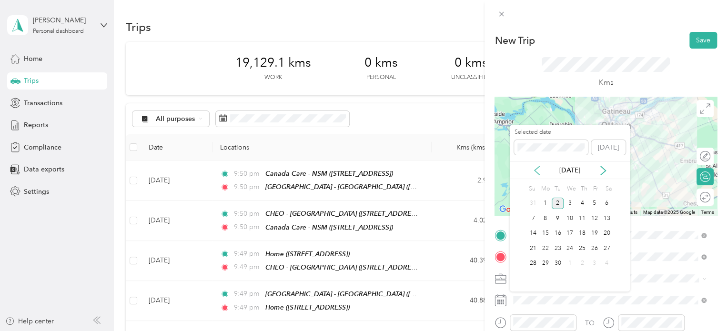
click at [538, 172] on icon at bounding box center [537, 171] width 10 height 10
click at [557, 265] on div "26" at bounding box center [558, 264] width 12 height 12
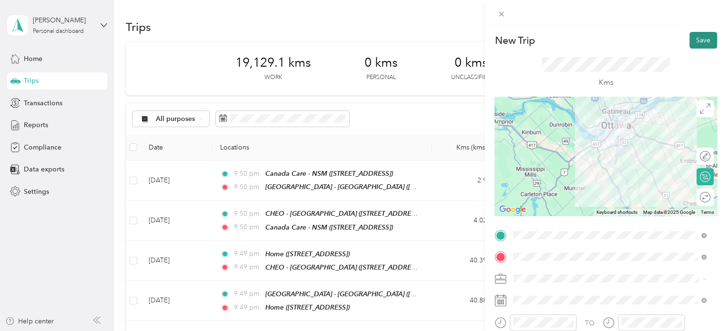
click at [704, 36] on button "Save" at bounding box center [703, 40] width 28 height 17
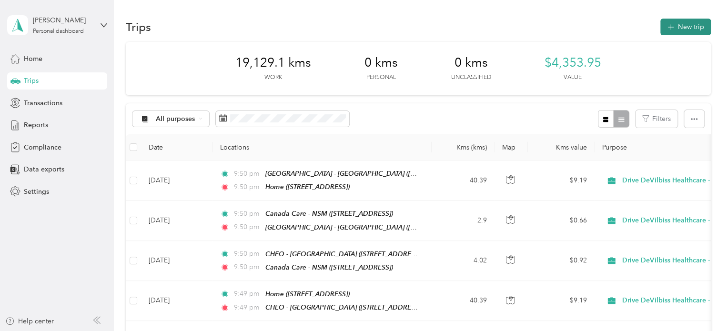
click at [695, 21] on button "New trip" at bounding box center [685, 27] width 50 height 17
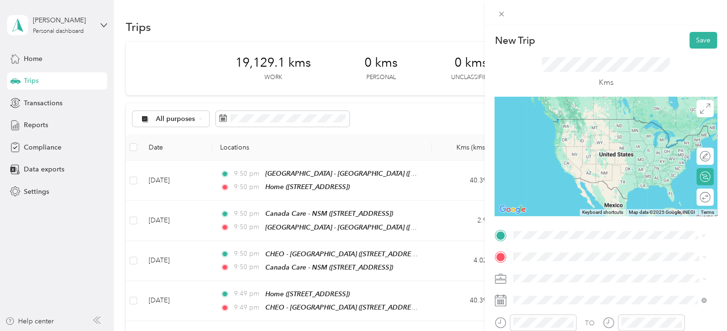
click at [588, 137] on div "Home [STREET_ADDRESS]" at bounding box center [561, 128] width 60 height 20
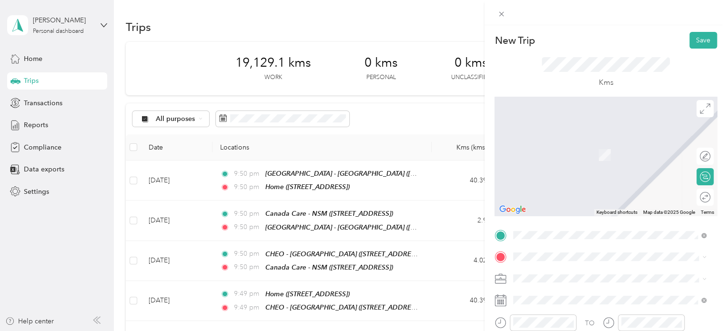
click at [575, 150] on span "[STREET_ADDRESS][PERSON_NAME]" at bounding box center [587, 152] width 113 height 8
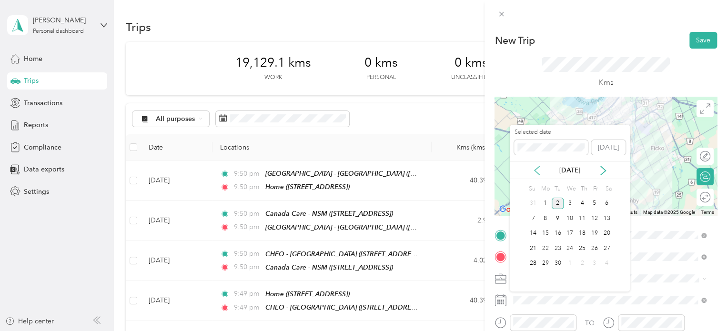
click at [536, 170] on icon at bounding box center [537, 171] width 10 height 10
click at [571, 261] on div "27" at bounding box center [569, 264] width 12 height 12
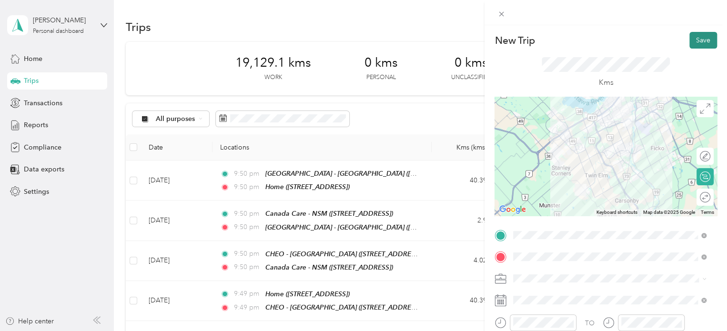
click at [702, 38] on button "Save" at bounding box center [703, 40] width 28 height 17
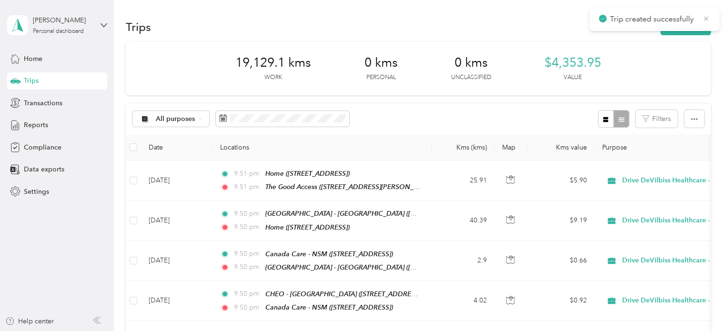
click at [707, 17] on icon at bounding box center [706, 18] width 4 height 4
click at [686, 29] on button "New trip" at bounding box center [685, 27] width 50 height 17
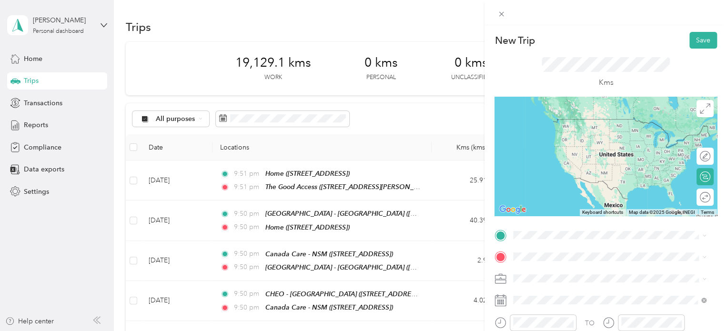
click at [580, 130] on span "[STREET_ADDRESS][PERSON_NAME]" at bounding box center [587, 132] width 113 height 8
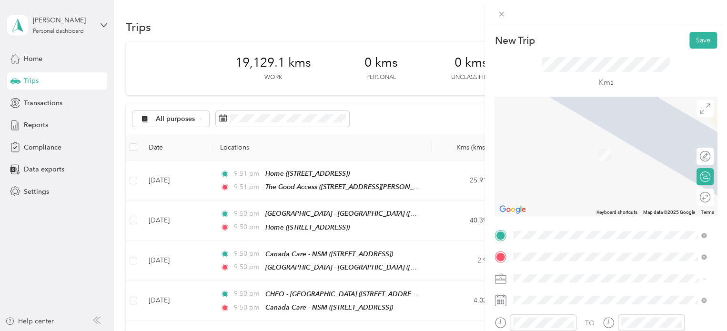
click at [583, 146] on div "Econo Medical 1644 Bank St, Heron Park, Ottawa, ON , K1V 7Y6, Ottawa, ON, Canada" at bounding box center [561, 150] width 60 height 20
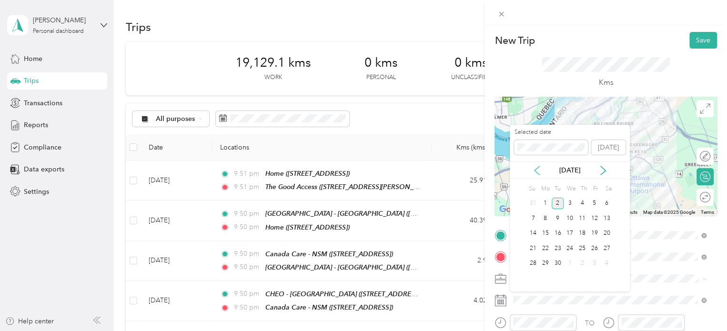
click at [537, 172] on icon at bounding box center [536, 170] width 5 height 9
click at [561, 259] on div "26" at bounding box center [558, 264] width 12 height 12
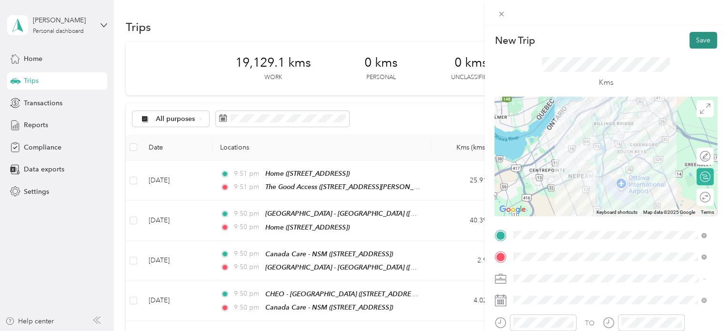
click at [701, 47] on button "Save" at bounding box center [703, 40] width 28 height 17
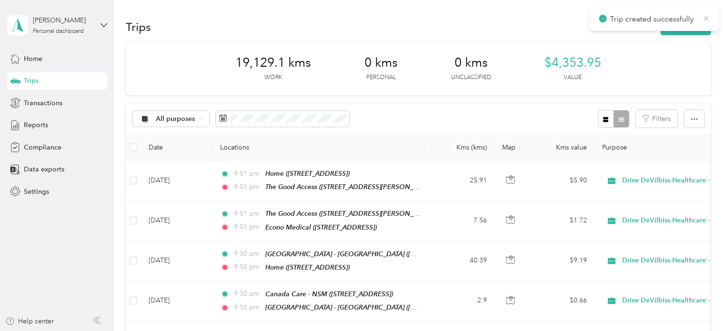
click at [704, 19] on icon at bounding box center [706, 18] width 8 height 9
click at [694, 21] on button "New trip" at bounding box center [685, 27] width 50 height 17
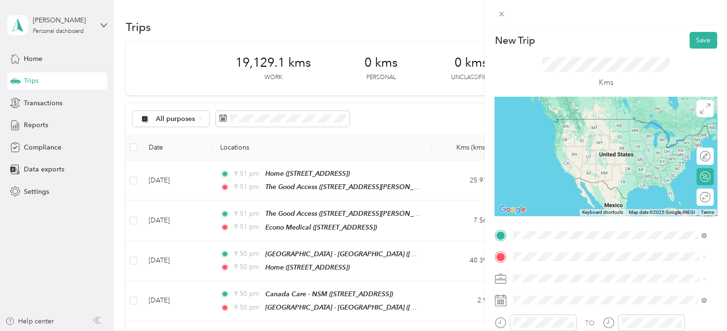
click at [592, 137] on span "[STREET_ADDRESS]" at bounding box center [561, 133] width 60 height 8
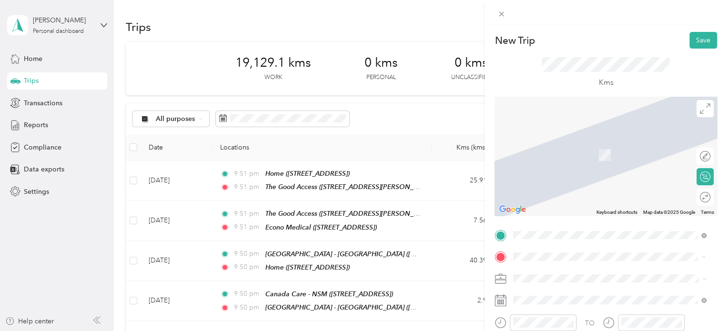
click at [592, 154] on span "203 Colonnade Road South, K2E 7K3, Nepean, Ontario, Canada" at bounding box center [561, 155] width 60 height 8
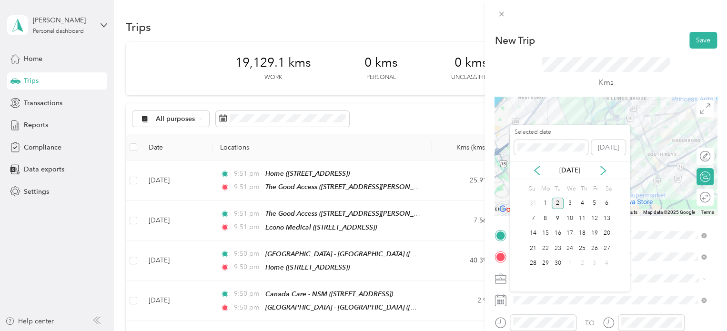
click at [539, 175] on icon at bounding box center [536, 170] width 5 height 9
click at [555, 267] on div "26" at bounding box center [558, 264] width 12 height 12
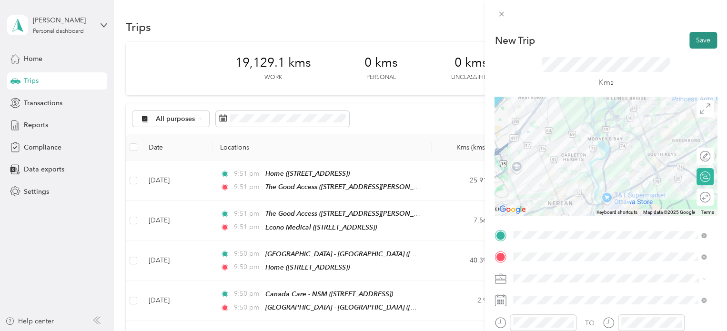
click at [703, 40] on button "Save" at bounding box center [703, 40] width 28 height 17
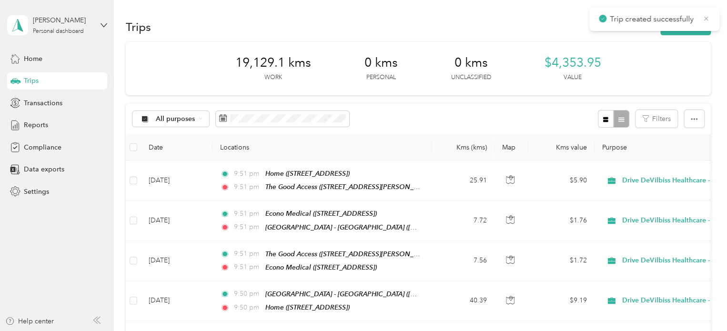
click at [707, 19] on icon at bounding box center [706, 18] width 8 height 9
click at [693, 22] on button "New trip" at bounding box center [685, 27] width 50 height 17
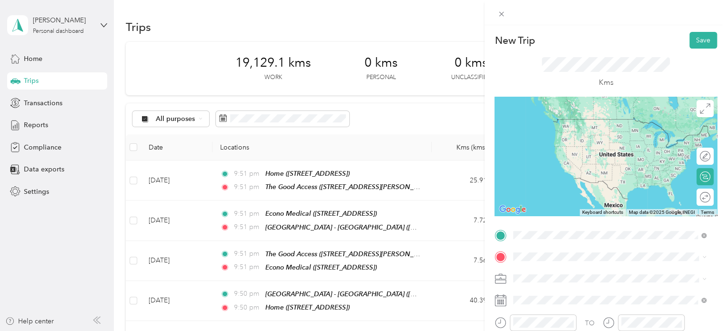
click at [592, 132] on span "203 Colonnade Road South, K2E 7K3, Nepean, Ontario, Canada" at bounding box center [561, 133] width 60 height 8
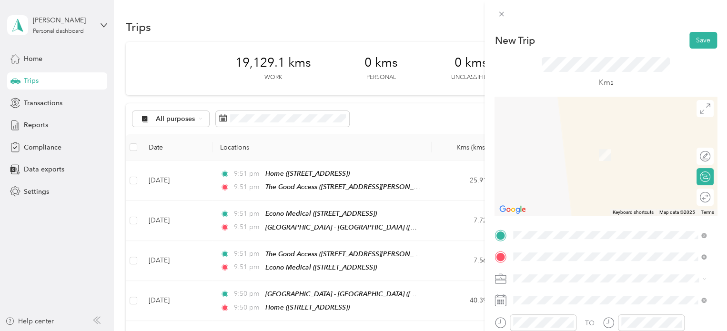
click at [583, 151] on span "[STREET_ADDRESS]" at bounding box center [561, 155] width 60 height 8
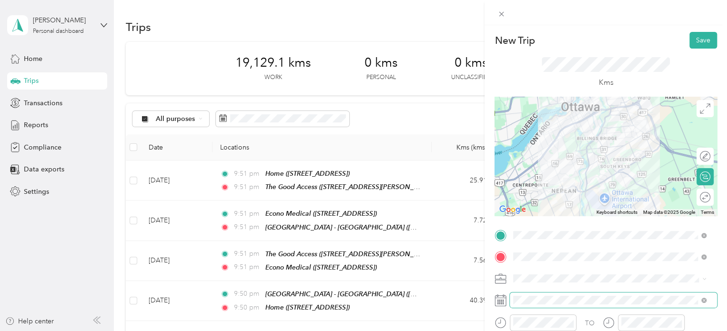
click at [562, 294] on span at bounding box center [613, 299] width 207 height 15
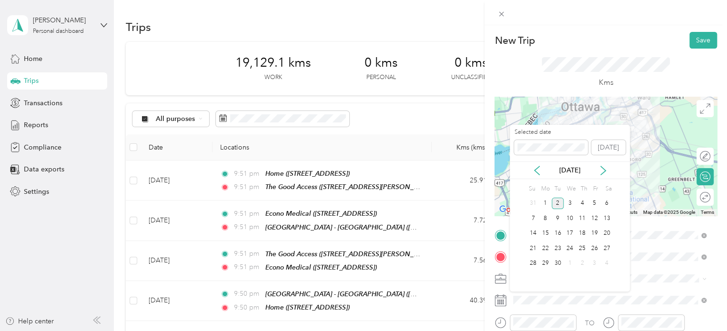
click at [538, 176] on div "[DATE]" at bounding box center [570, 170] width 120 height 18
click at [538, 175] on div "[DATE]" at bounding box center [570, 170] width 120 height 10
click at [533, 171] on icon at bounding box center [537, 171] width 10 height 10
click at [555, 265] on div "26" at bounding box center [558, 264] width 12 height 12
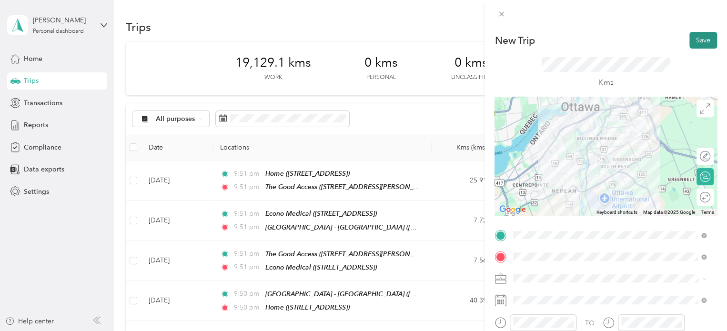
click at [691, 43] on button "Save" at bounding box center [703, 40] width 28 height 17
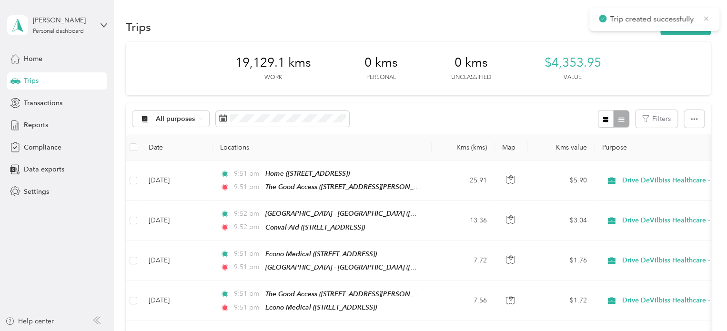
click at [709, 17] on icon at bounding box center [706, 18] width 8 height 9
click at [697, 21] on button "New trip" at bounding box center [685, 27] width 50 height 17
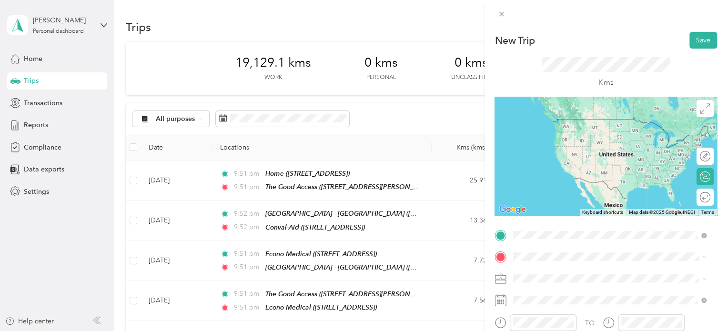
click at [592, 125] on div "Conval-Aid 2600 Lancaster Road, K1B 4Z4, Ottawa, Ontario, Canada" at bounding box center [561, 128] width 60 height 20
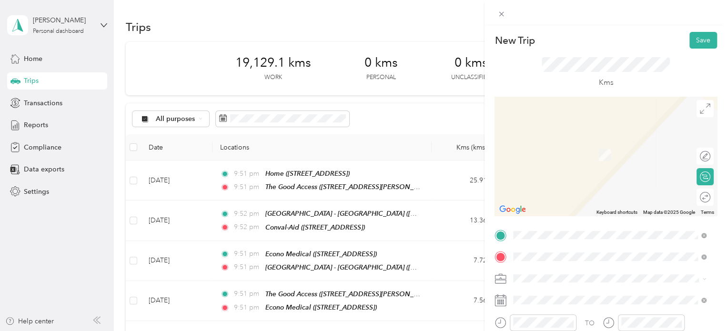
click at [578, 154] on span "[STREET_ADDRESS]" at bounding box center [561, 155] width 60 height 8
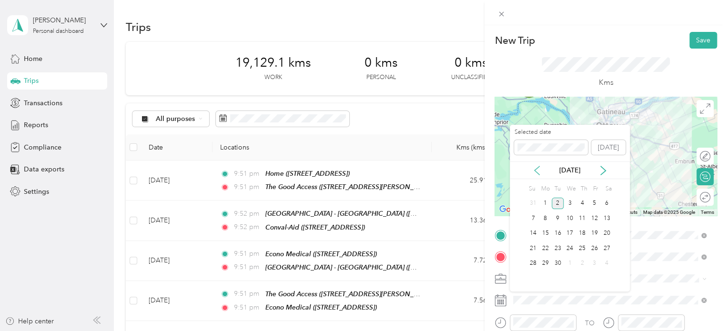
click at [533, 171] on icon at bounding box center [537, 171] width 10 height 10
click at [560, 268] on div "26" at bounding box center [558, 264] width 12 height 12
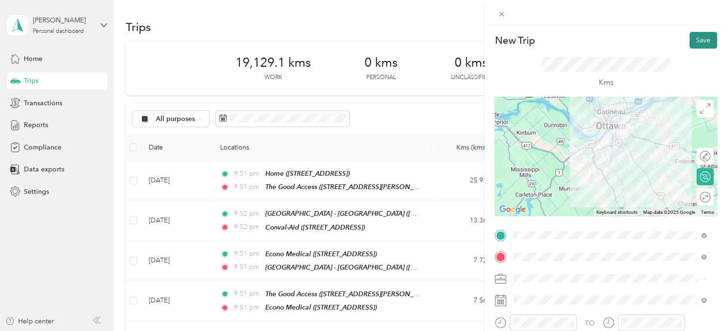
click at [694, 42] on button "Save" at bounding box center [703, 40] width 28 height 17
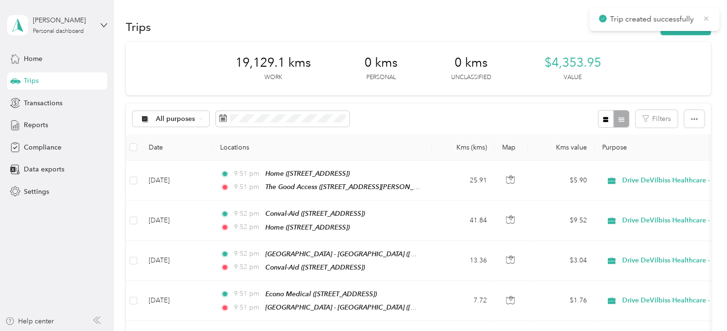
click at [707, 17] on icon at bounding box center [706, 18] width 8 height 9
click at [695, 25] on button "New trip" at bounding box center [685, 27] width 50 height 17
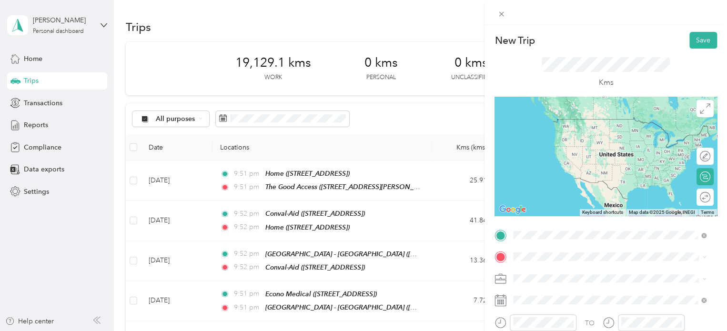
click at [592, 131] on span "[STREET_ADDRESS]" at bounding box center [561, 133] width 60 height 8
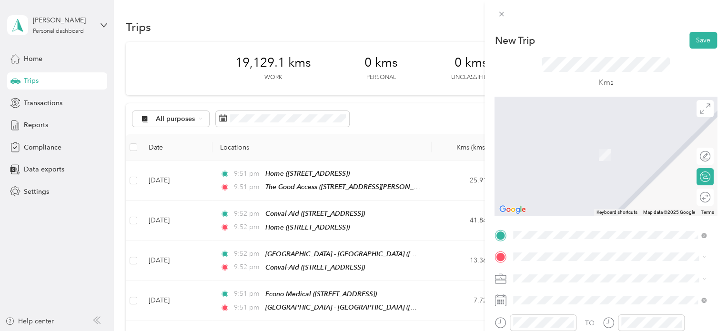
click at [572, 215] on span "[STREET_ADDRESS][PERSON_NAME]" at bounding box center [587, 211] width 113 height 8
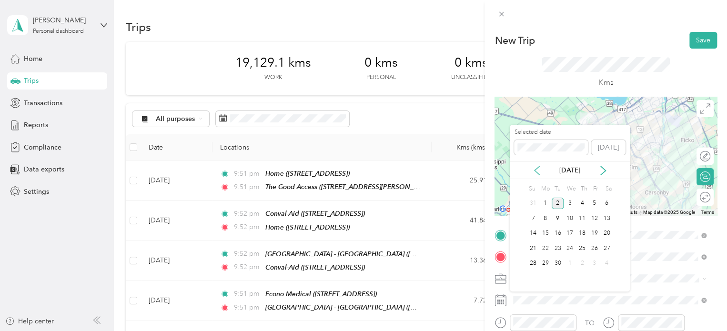
click at [539, 167] on icon at bounding box center [536, 170] width 5 height 9
click at [571, 261] on div "27" at bounding box center [569, 264] width 12 height 12
click at [581, 259] on div "28" at bounding box center [582, 264] width 12 height 12
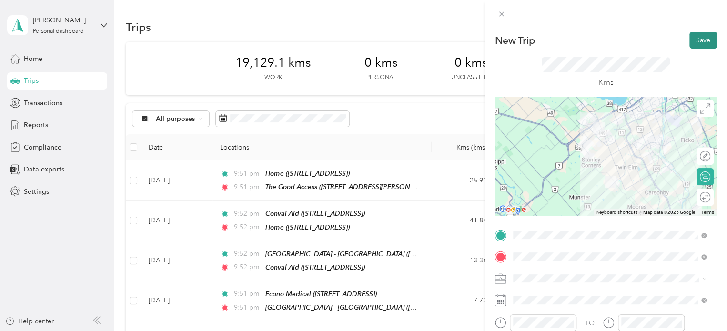
click at [692, 43] on button "Save" at bounding box center [703, 40] width 28 height 17
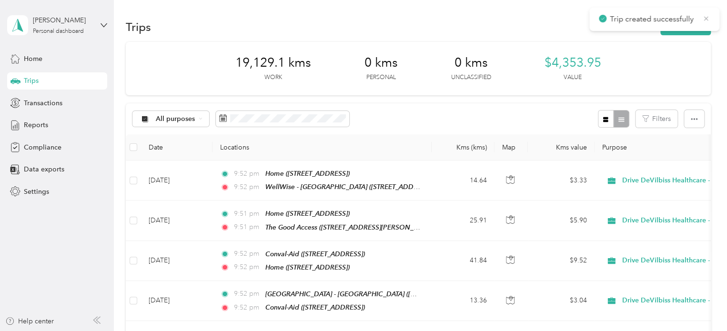
click at [705, 18] on icon at bounding box center [706, 18] width 8 height 9
click at [690, 26] on button "New trip" at bounding box center [685, 27] width 50 height 17
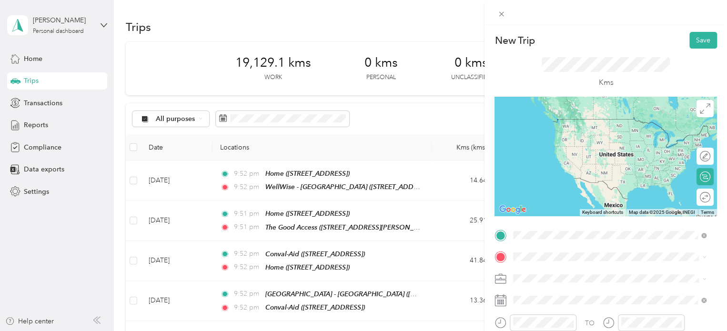
click at [600, 197] on span "[STREET_ADDRESS][PERSON_NAME]" at bounding box center [587, 193] width 113 height 8
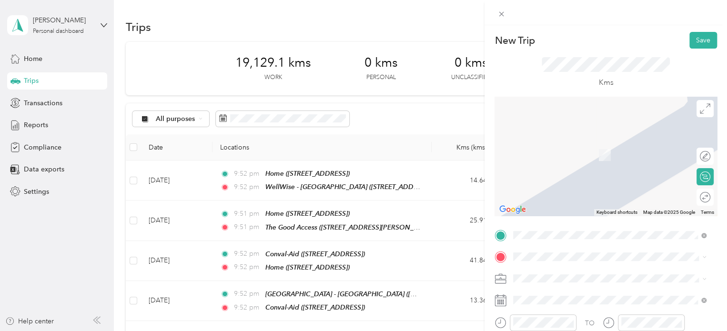
click at [592, 187] on div "WellWise - [GEOGRAPHIC_DATA] [STREET_ADDRESS]" at bounding box center [584, 179] width 106 height 20
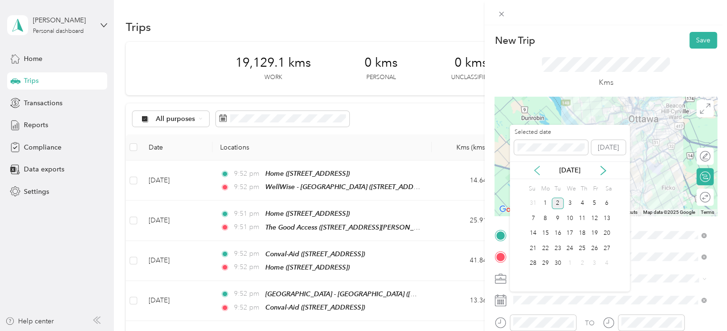
click at [537, 171] on icon at bounding box center [537, 171] width 10 height 10
click at [582, 261] on div "28" at bounding box center [582, 264] width 12 height 12
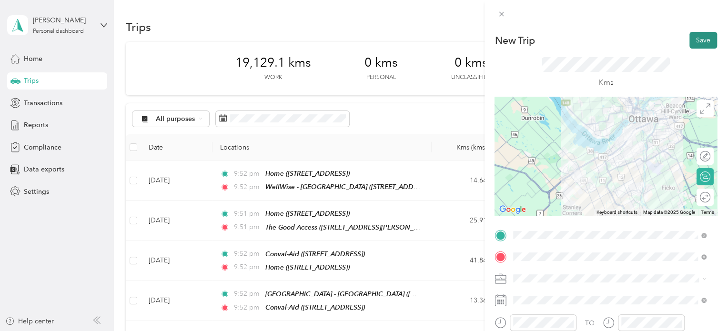
click at [697, 35] on button "Save" at bounding box center [703, 40] width 28 height 17
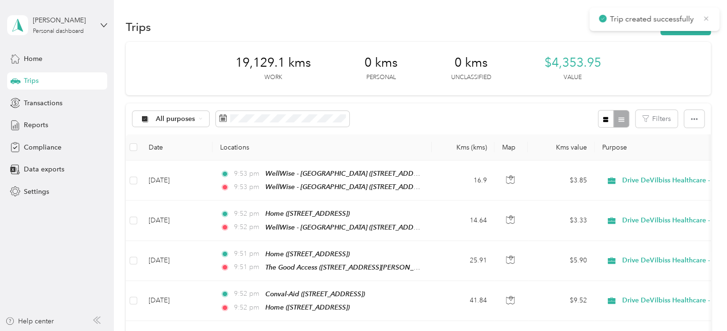
click at [708, 19] on icon at bounding box center [706, 18] width 8 height 9
click at [696, 23] on button "New trip" at bounding box center [685, 27] width 50 height 17
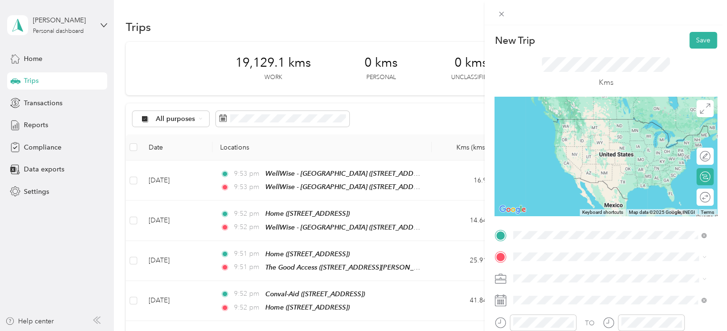
click at [599, 166] on div "WellWise - [GEOGRAPHIC_DATA] [STREET_ADDRESS]" at bounding box center [584, 158] width 106 height 20
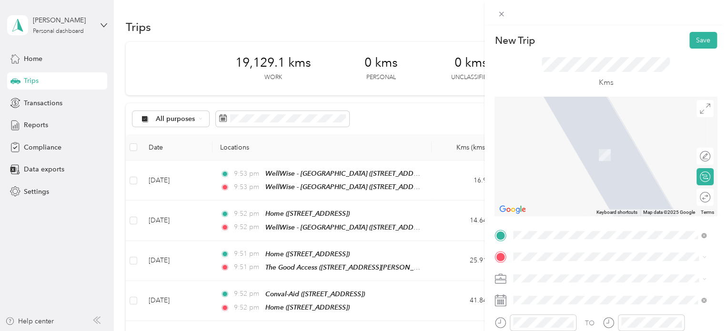
click at [586, 155] on div "Ontario Medical Supply - Head Office [STREET_ADDRESS]" at bounding box center [590, 149] width 119 height 20
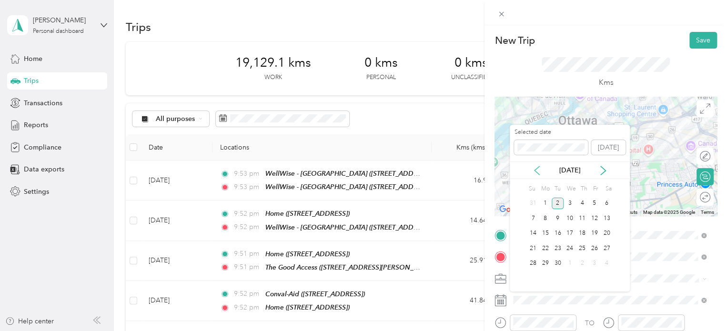
click at [539, 167] on icon at bounding box center [537, 171] width 10 height 10
click at [583, 262] on div "28" at bounding box center [582, 264] width 12 height 12
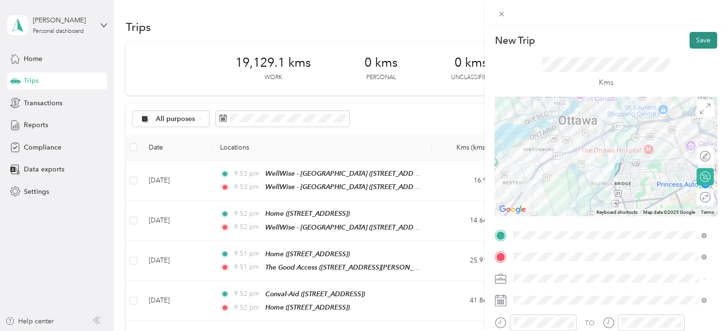
click at [694, 41] on button "Save" at bounding box center [703, 40] width 28 height 17
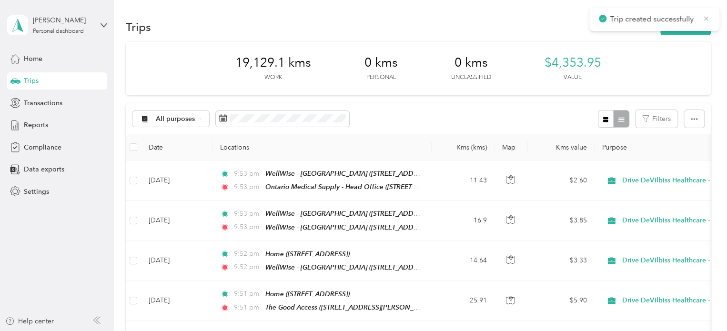
click at [709, 15] on icon at bounding box center [706, 18] width 8 height 9
click at [692, 28] on button "New trip" at bounding box center [685, 27] width 50 height 17
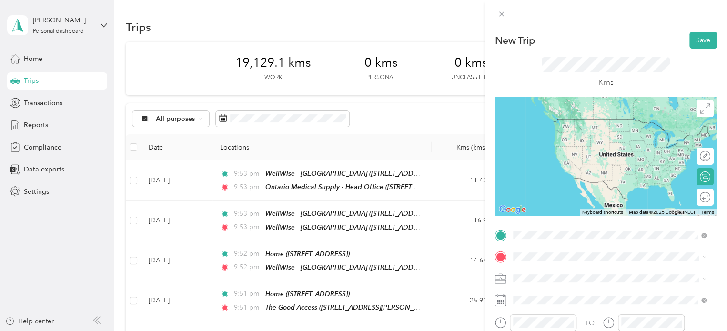
click at [623, 138] on div "Ontario Medical Supply - Head Office [STREET_ADDRESS]" at bounding box center [590, 128] width 119 height 20
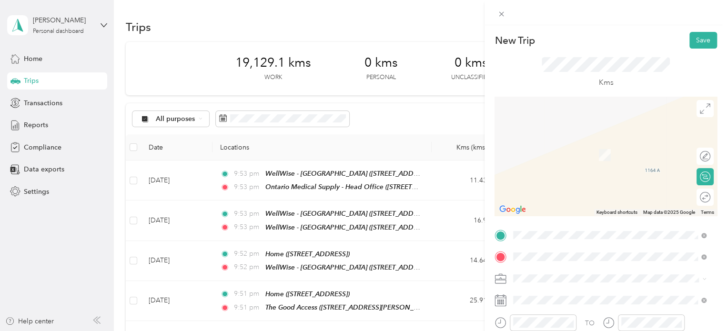
click at [600, 169] on div "[GEOGRAPHIC_DATA], [GEOGRAPHIC_DATA][PERSON_NAME], [GEOGRAPHIC_DATA], Urban agg…" at bounding box center [617, 175] width 172 height 70
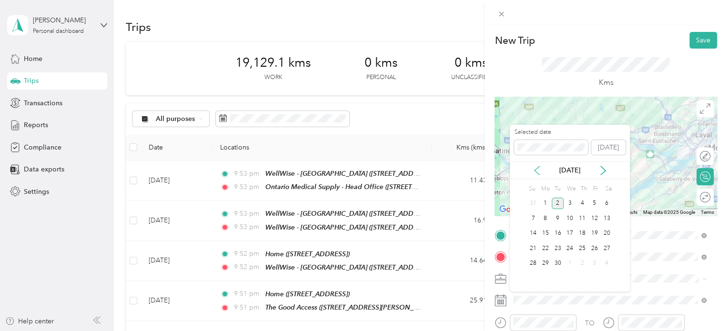
click at [536, 173] on icon at bounding box center [537, 171] width 10 height 10
click at [581, 261] on div "28" at bounding box center [582, 264] width 12 height 12
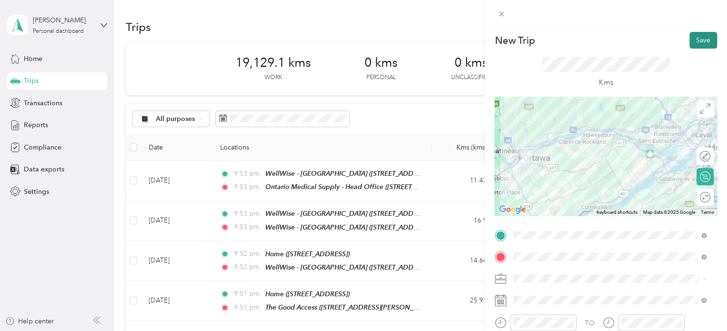
click at [694, 40] on button "Save" at bounding box center [703, 40] width 28 height 17
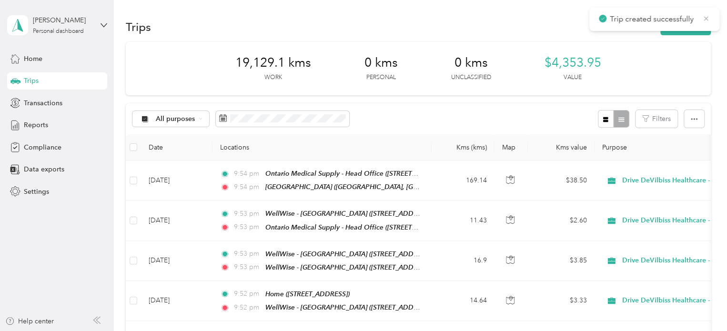
click at [706, 19] on icon at bounding box center [706, 18] width 4 height 4
click at [697, 21] on button "New trip" at bounding box center [685, 27] width 50 height 17
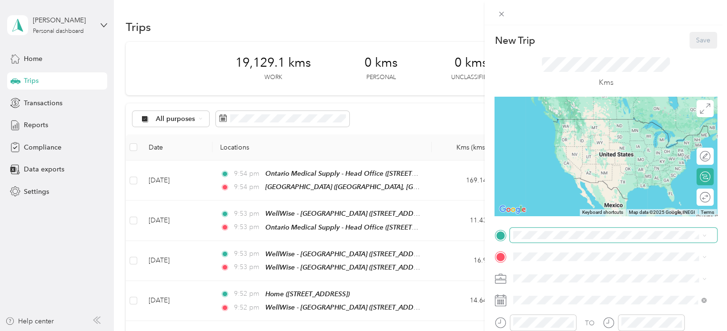
click at [578, 230] on span at bounding box center [613, 235] width 207 height 15
click at [587, 183] on span "[GEOGRAPHIC_DATA], [GEOGRAPHIC_DATA][PERSON_NAME], [GEOGRAPHIC_DATA], Urban agg…" at bounding box center [605, 188] width 148 height 58
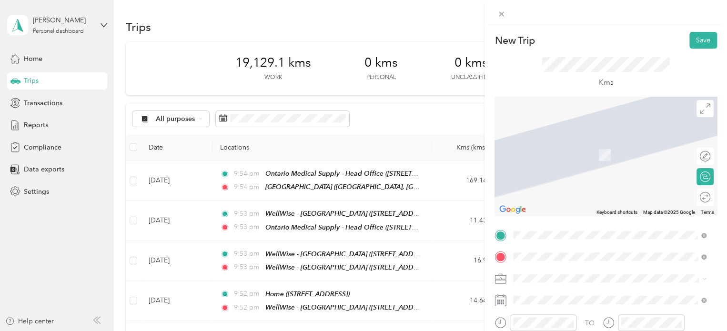
click at [579, 158] on div "Home [STREET_ADDRESS]" at bounding box center [561, 150] width 60 height 20
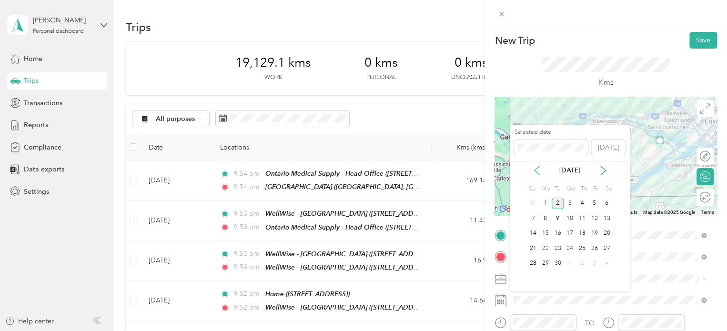
click at [535, 174] on icon at bounding box center [537, 171] width 10 height 10
click at [583, 264] on div "28" at bounding box center [582, 264] width 12 height 12
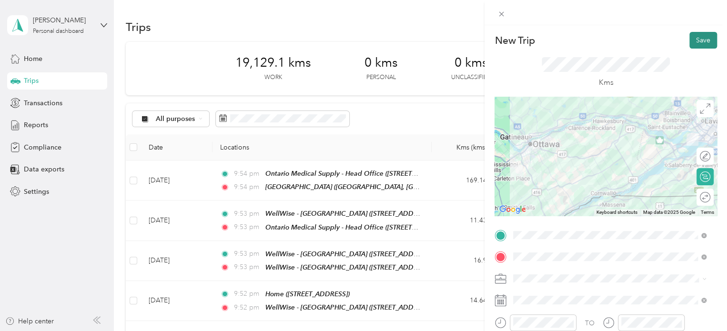
click at [701, 39] on button "Save" at bounding box center [703, 40] width 28 height 17
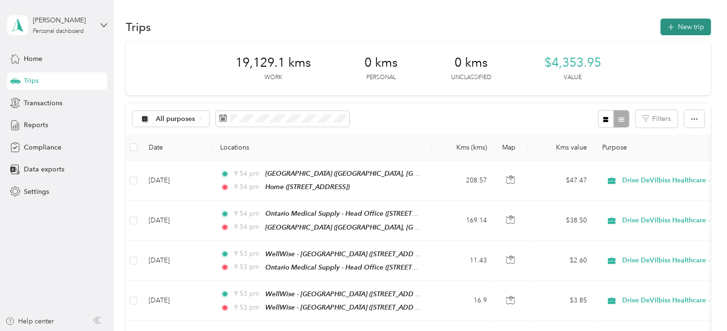
click at [698, 25] on button "New trip" at bounding box center [685, 27] width 50 height 17
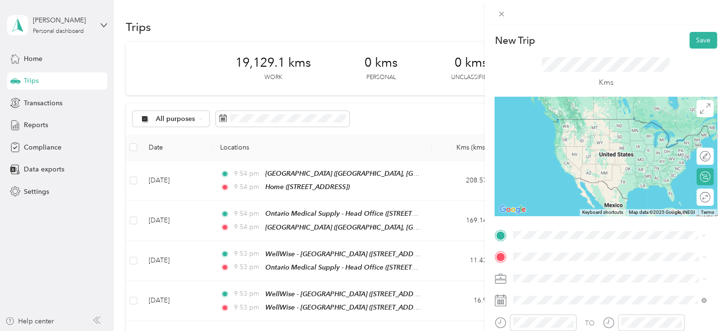
click at [592, 138] on div "Home [STREET_ADDRESS]" at bounding box center [561, 128] width 60 height 20
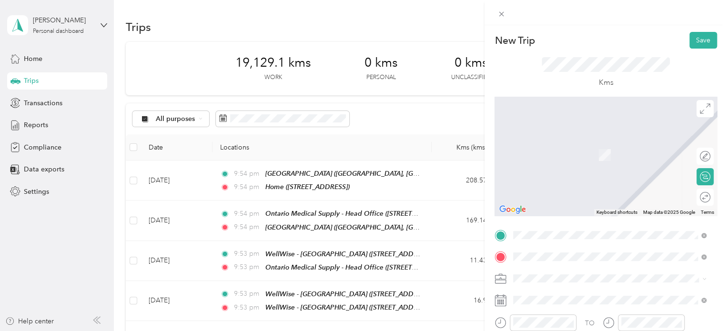
click at [586, 159] on div "Medigas - Pembroke [STREET_ADDRESS][PERSON_NAME]" at bounding box center [587, 150] width 113 height 20
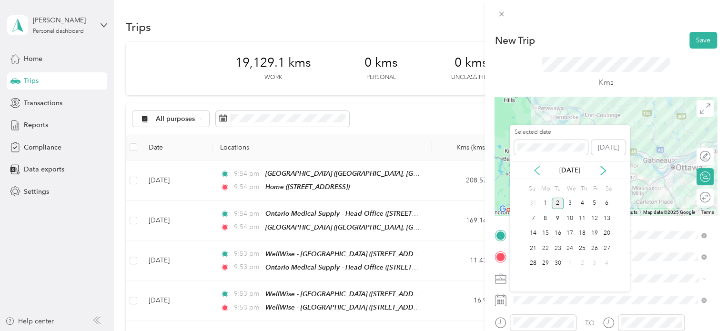
click at [538, 168] on icon at bounding box center [537, 171] width 10 height 10
click at [594, 260] on div "29" at bounding box center [594, 264] width 12 height 12
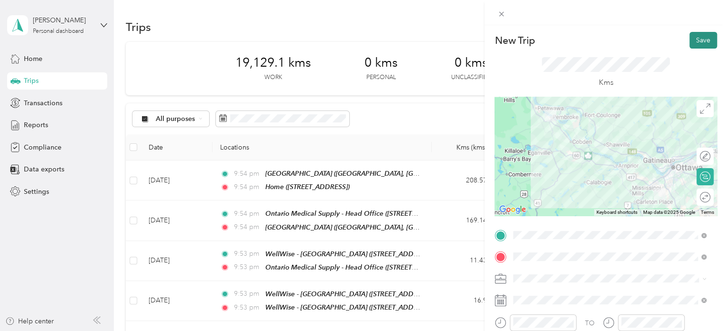
click at [694, 45] on button "Save" at bounding box center [703, 40] width 28 height 17
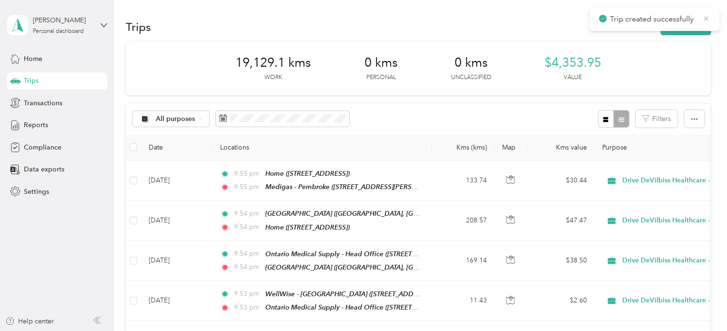
click at [709, 19] on icon at bounding box center [706, 18] width 8 height 9
click at [696, 22] on button "New trip" at bounding box center [685, 27] width 50 height 17
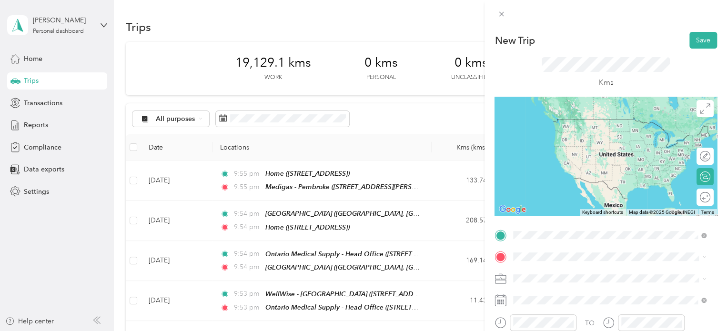
click at [602, 135] on div "Medigas - Pembroke [STREET_ADDRESS][PERSON_NAME]" at bounding box center [587, 128] width 113 height 20
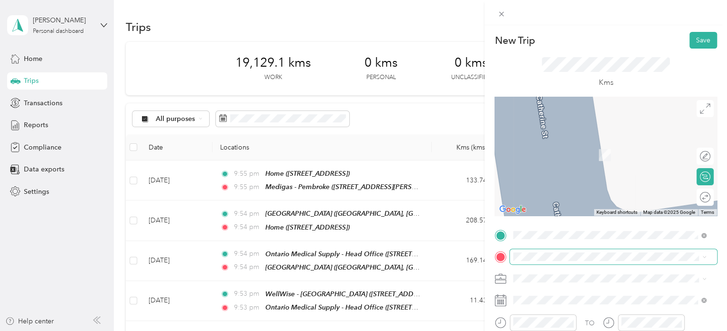
click at [575, 252] on span at bounding box center [613, 256] width 207 height 15
click at [573, 261] on span at bounding box center [613, 256] width 207 height 15
click at [592, 155] on span "[STREET_ADDRESS]" at bounding box center [561, 154] width 60 height 8
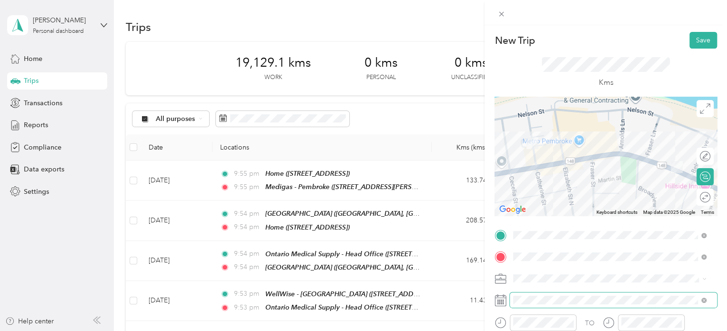
click at [570, 295] on span at bounding box center [613, 299] width 207 height 15
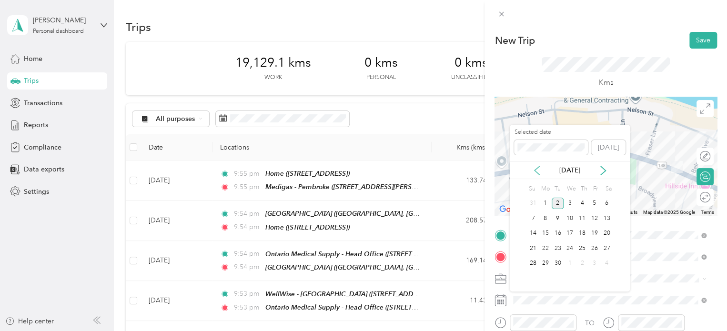
click at [538, 173] on icon at bounding box center [537, 171] width 10 height 10
click at [594, 262] on div "29" at bounding box center [594, 264] width 12 height 12
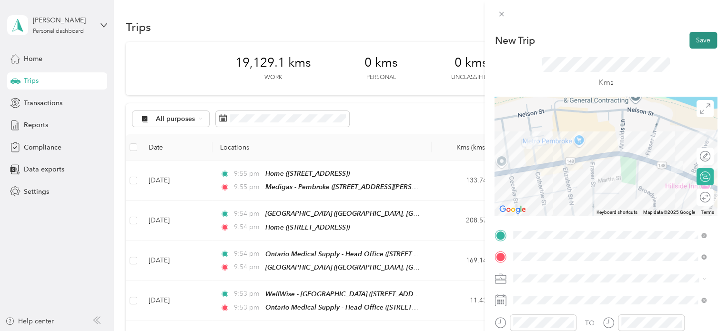
click at [694, 40] on button "Save" at bounding box center [703, 40] width 28 height 17
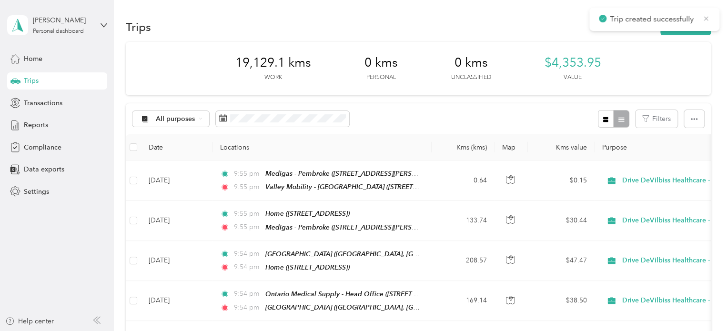
click at [705, 18] on icon at bounding box center [706, 18] width 8 height 9
click at [697, 24] on button "New trip" at bounding box center [685, 27] width 50 height 17
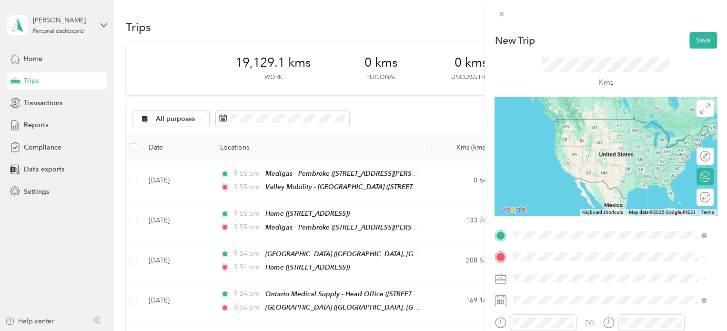
click at [590, 121] on strong "Valley Mobility - [GEOGRAPHIC_DATA]" at bounding box center [592, 122] width 123 height 9
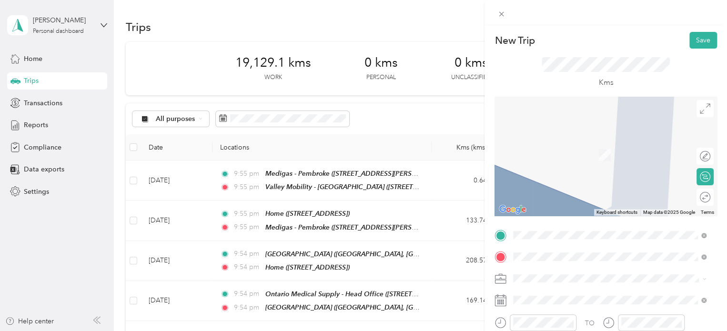
click at [571, 189] on span "[STREET_ADDRESS][PERSON_NAME]" at bounding box center [587, 185] width 113 height 8
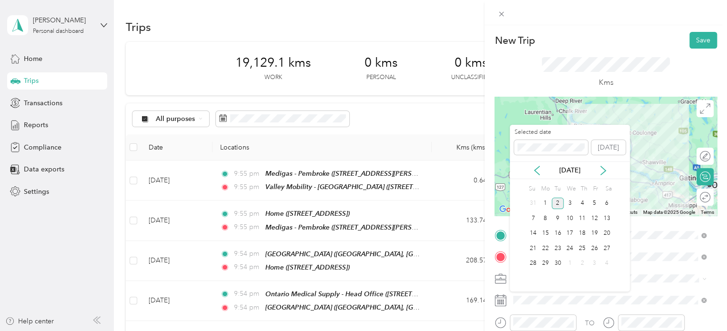
click at [538, 165] on div "[DATE]" at bounding box center [570, 170] width 120 height 18
click at [536, 168] on icon at bounding box center [537, 171] width 10 height 10
click at [594, 261] on div "29" at bounding box center [594, 264] width 12 height 12
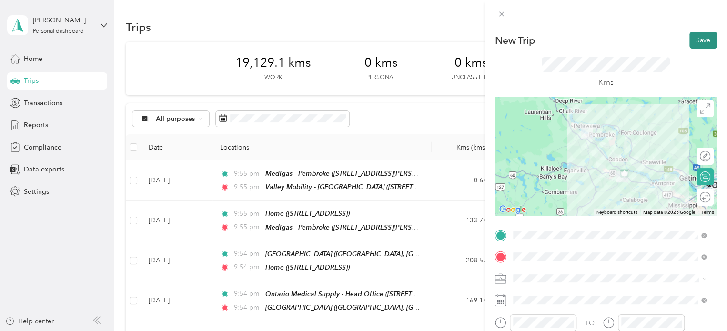
click at [691, 43] on button "Save" at bounding box center [703, 40] width 28 height 17
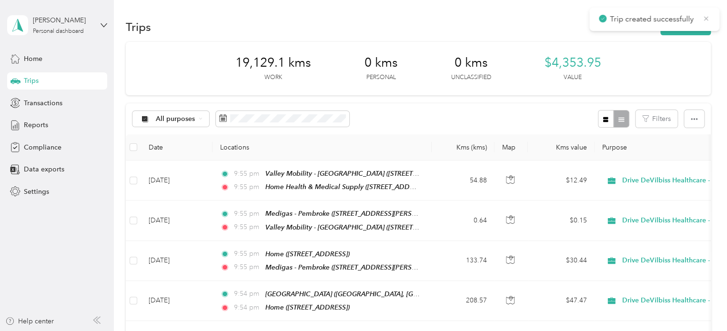
click at [707, 16] on icon at bounding box center [706, 18] width 8 height 9
click at [693, 24] on button "New trip" at bounding box center [685, 27] width 50 height 17
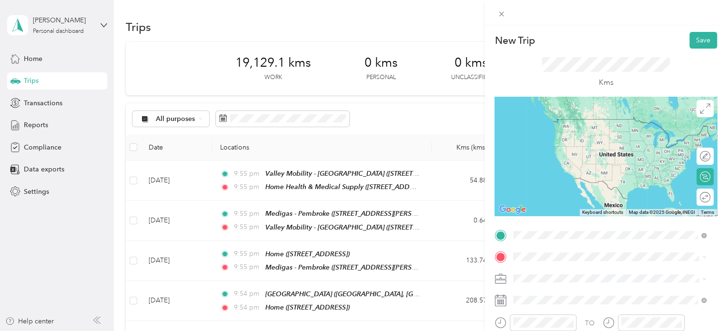
click at [609, 123] on div "Home Health & Medical Supply [STREET_ADDRESS][PERSON_NAME]" at bounding box center [587, 128] width 113 height 20
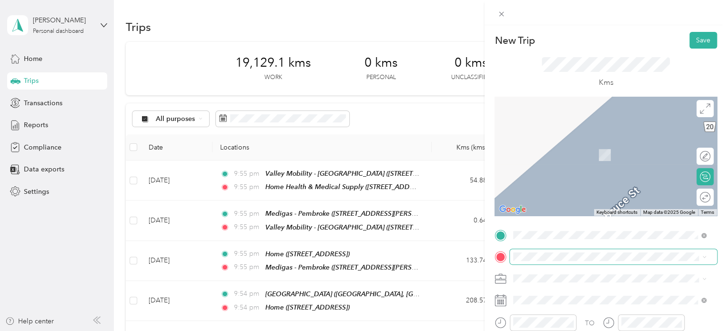
click at [570, 252] on span at bounding box center [613, 256] width 207 height 15
click at [587, 160] on div "[PERSON_NAME] Healthcare - [GEOGRAPHIC_DATA] [STREET_ADDRESS]" at bounding box center [615, 150] width 169 height 20
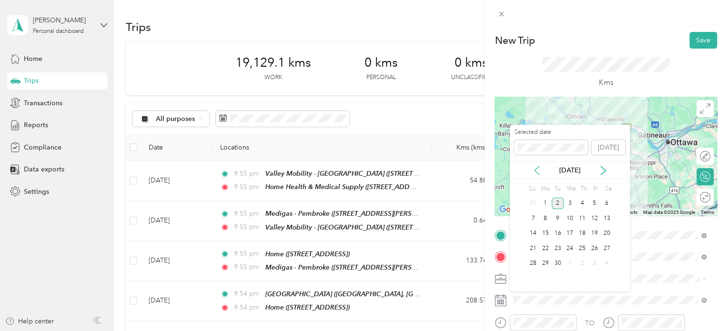
click at [539, 169] on icon at bounding box center [537, 171] width 10 height 10
click at [593, 263] on div "29" at bounding box center [594, 264] width 12 height 12
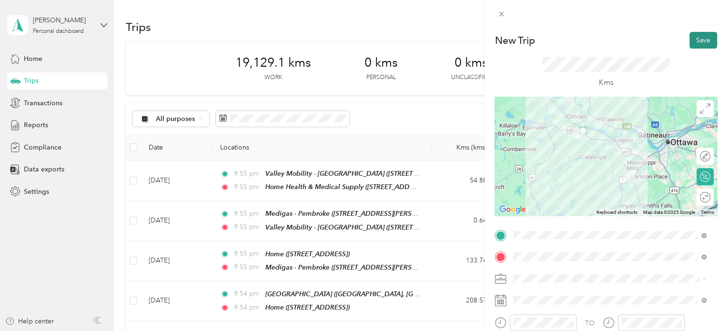
click at [689, 39] on button "Save" at bounding box center [703, 40] width 28 height 17
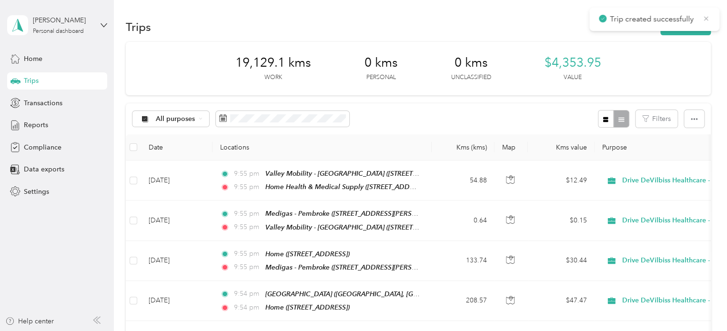
click at [708, 20] on icon at bounding box center [706, 18] width 8 height 9
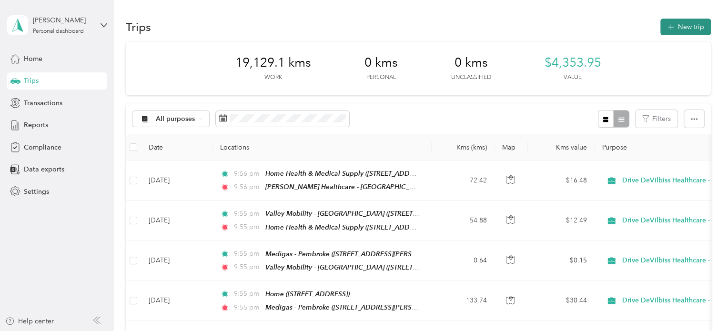
click at [700, 22] on button "New trip" at bounding box center [685, 27] width 50 height 17
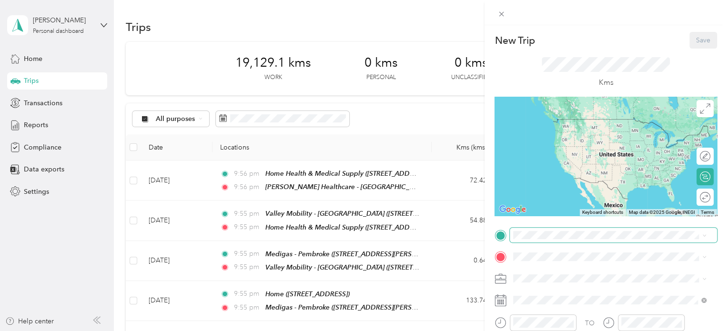
click at [577, 230] on span at bounding box center [613, 235] width 207 height 15
click at [591, 132] on span "[STREET_ADDRESS]" at bounding box center [561, 133] width 60 height 8
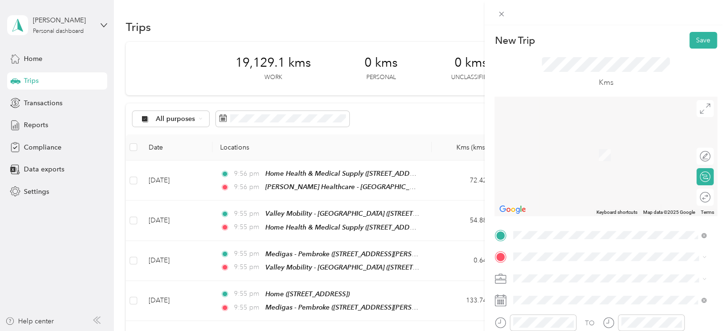
click at [575, 162] on li "[PERSON_NAME][GEOGRAPHIC_DATA] [STREET_ADDRESS]" at bounding box center [610, 147] width 200 height 30
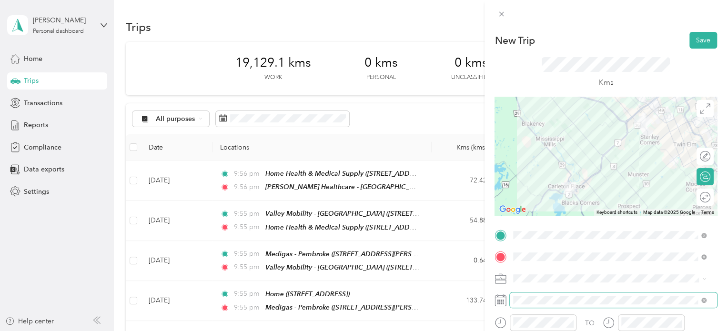
click at [557, 304] on span at bounding box center [613, 299] width 207 height 15
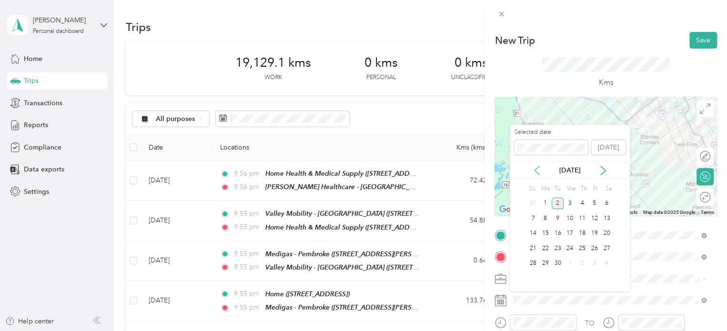
click at [534, 168] on icon at bounding box center [537, 171] width 10 height 10
click at [594, 261] on div "29" at bounding box center [594, 264] width 12 height 12
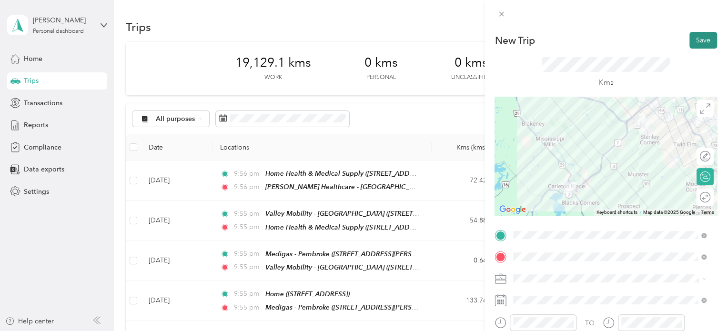
click at [694, 40] on button "Save" at bounding box center [703, 40] width 28 height 17
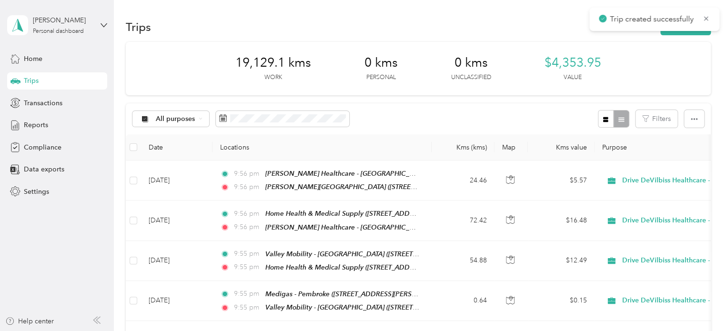
click at [707, 11] on div "Trip created successfully" at bounding box center [654, 19] width 130 height 23
click at [706, 18] on icon at bounding box center [706, 18] width 4 height 4
click at [693, 24] on button "New trip" at bounding box center [685, 27] width 50 height 17
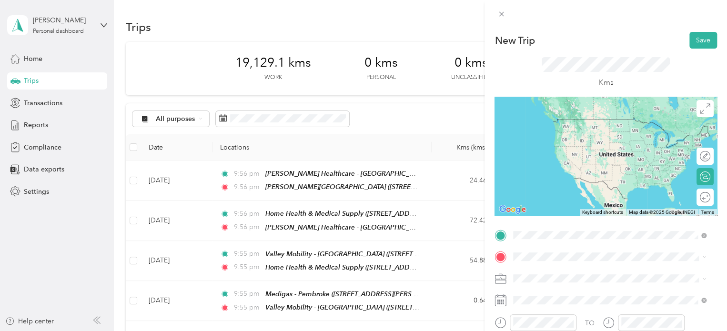
click at [577, 137] on div "[PERSON_NAME][GEOGRAPHIC_DATA] [STREET_ADDRESS]" at bounding box center [594, 128] width 127 height 20
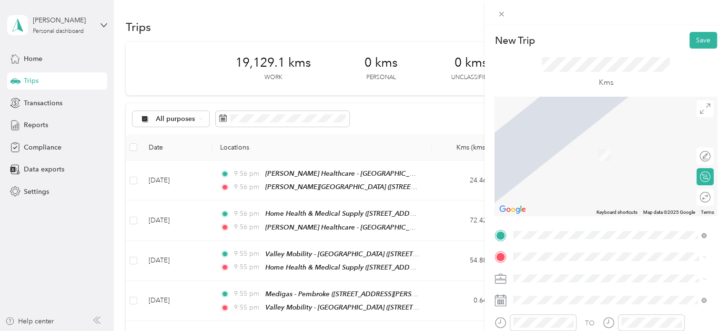
click at [581, 157] on div "Home [STREET_ADDRESS]" at bounding box center [561, 147] width 60 height 20
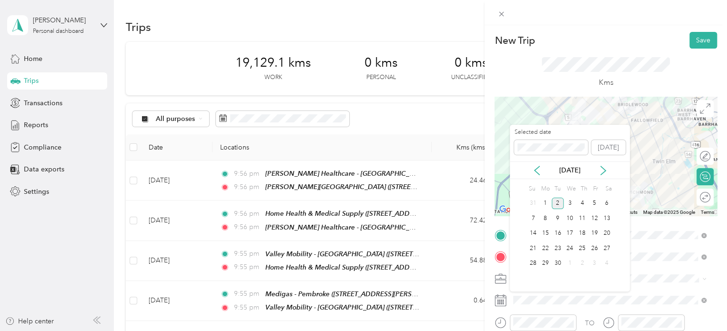
click at [534, 163] on div "[DATE]" at bounding box center [570, 170] width 120 height 18
click at [536, 166] on icon at bounding box center [537, 171] width 10 height 10
click at [601, 264] on div "30" at bounding box center [606, 264] width 12 height 12
click at [594, 260] on div "29" at bounding box center [594, 264] width 12 height 12
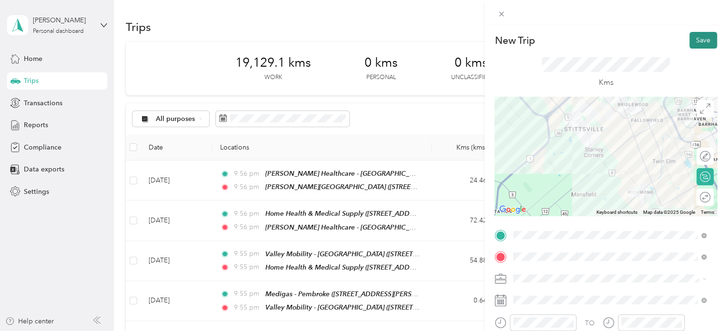
click at [694, 38] on button "Save" at bounding box center [703, 40] width 28 height 17
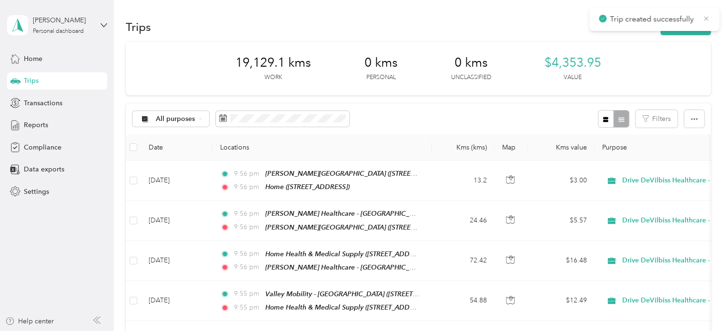
click at [706, 19] on icon at bounding box center [706, 18] width 8 height 9
